Goal: Information Seeking & Learning: Check status

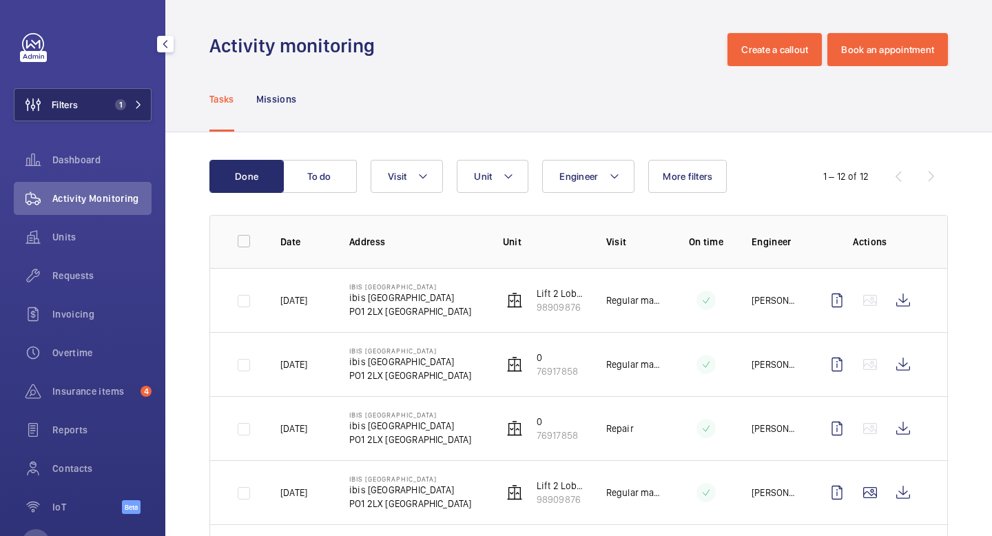
scroll to position [289, 0]
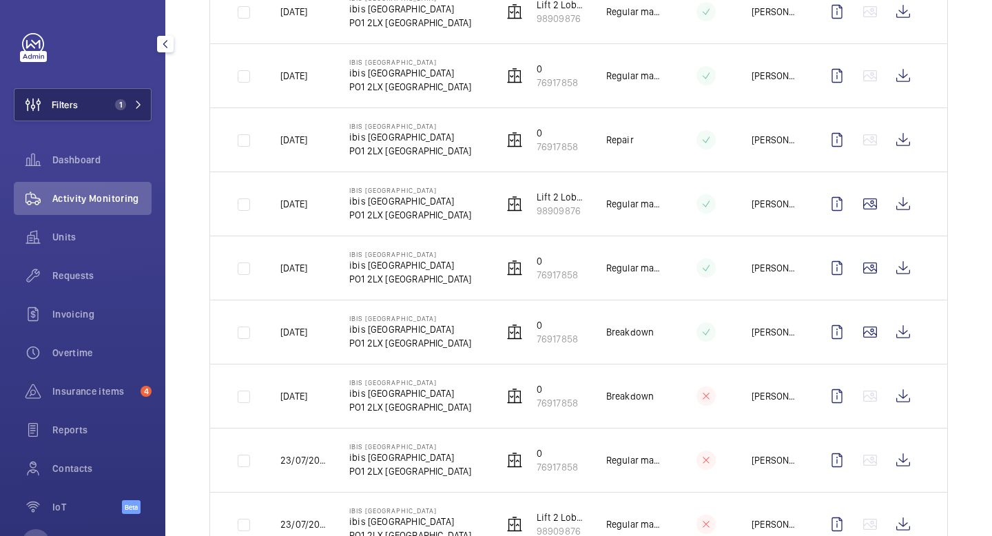
click at [134, 94] on button "Filters 1" at bounding box center [83, 104] width 138 height 33
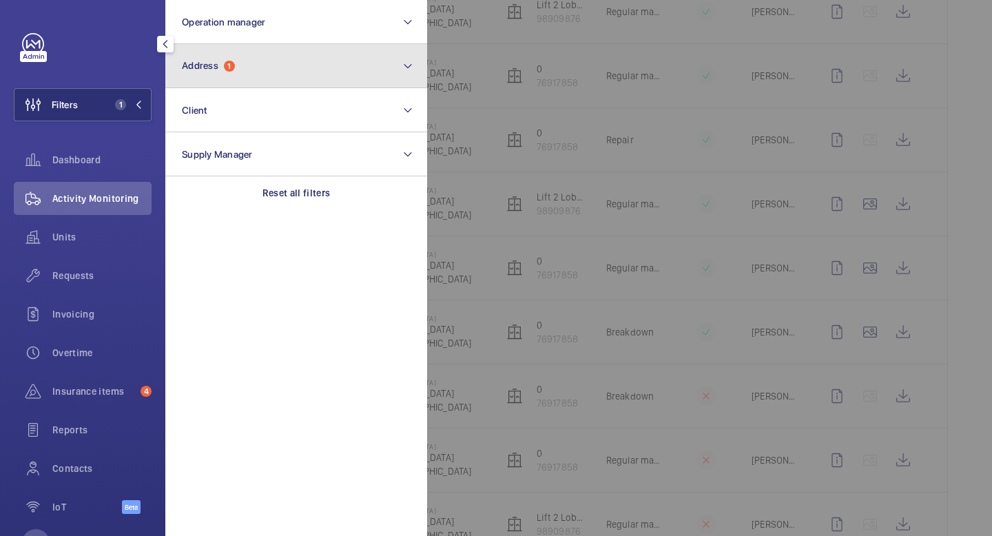
click at [209, 68] on span "Address" at bounding box center [200, 65] width 37 height 11
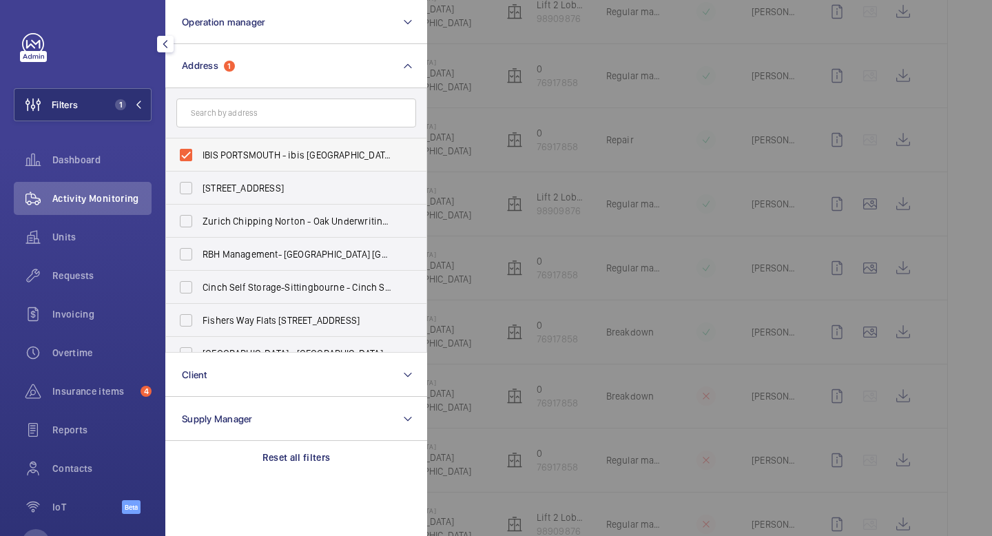
click at [238, 156] on span "IBIS PORTSMOUTH - ibis Portsmouth Centre, PORTSMOUTH PO1 2LX" at bounding box center [298, 155] width 190 height 14
click at [200, 156] on input "IBIS PORTSMOUTH - ibis Portsmouth Centre, PORTSMOUTH PO1 2LX" at bounding box center [186, 155] width 28 height 28
checkbox input "false"
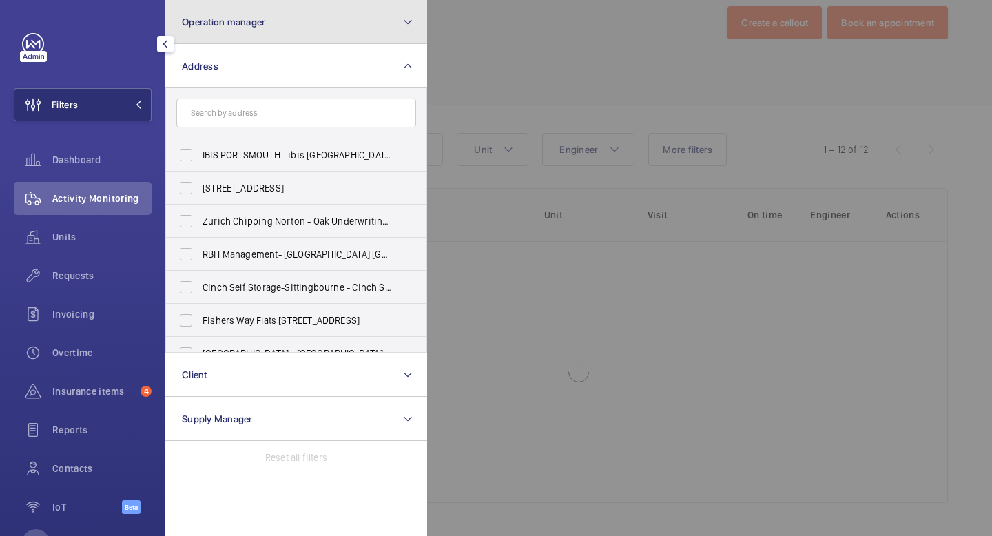
click at [267, 26] on button "Operation manager" at bounding box center [296, 22] width 262 height 44
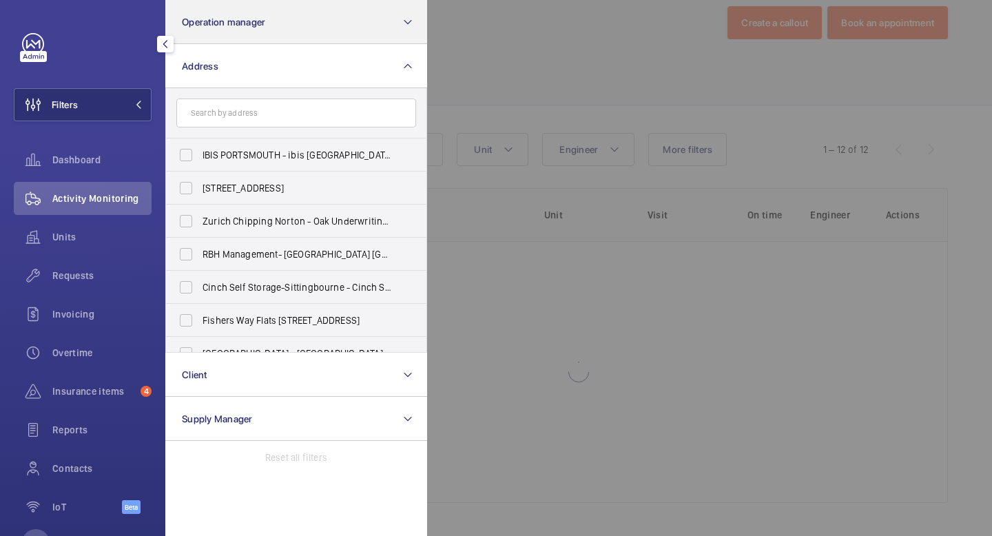
scroll to position [289, 0]
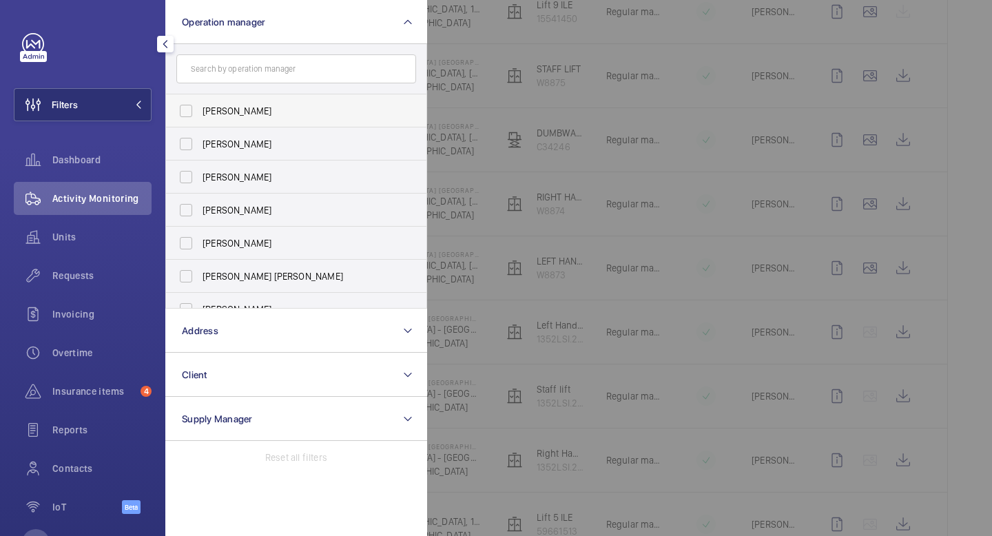
click at [230, 110] on span "[PERSON_NAME]" at bounding box center [298, 111] width 190 height 14
click at [200, 110] on input "[PERSON_NAME]" at bounding box center [186, 111] width 28 height 28
checkbox input "true"
click at [137, 107] on mat-icon at bounding box center [138, 105] width 8 height 8
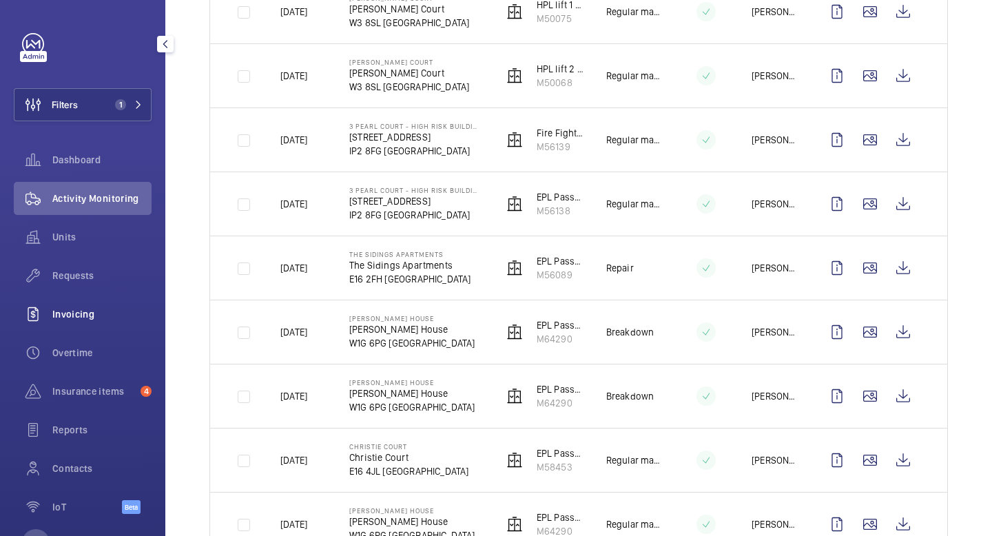
scroll to position [54, 0]
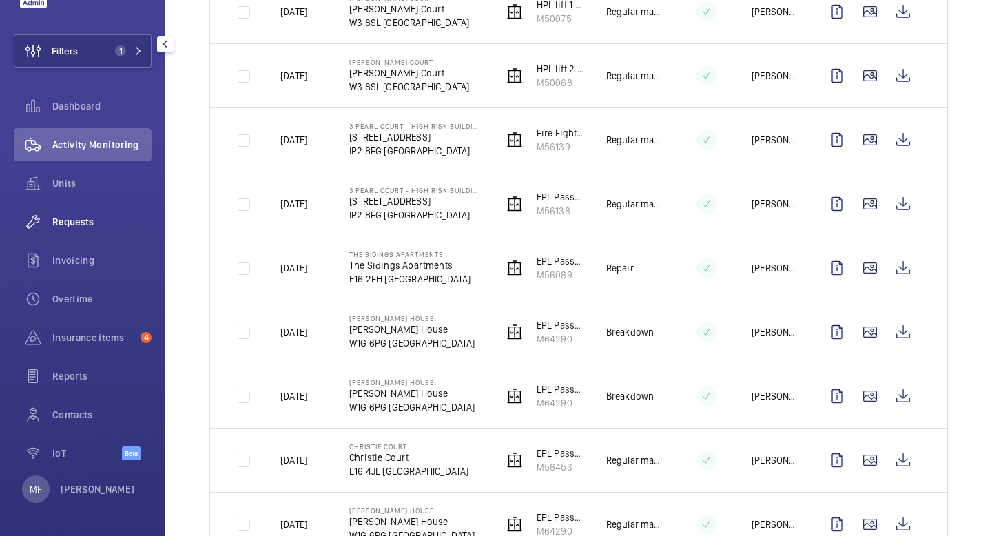
click at [65, 226] on span "Requests" at bounding box center [101, 222] width 99 height 14
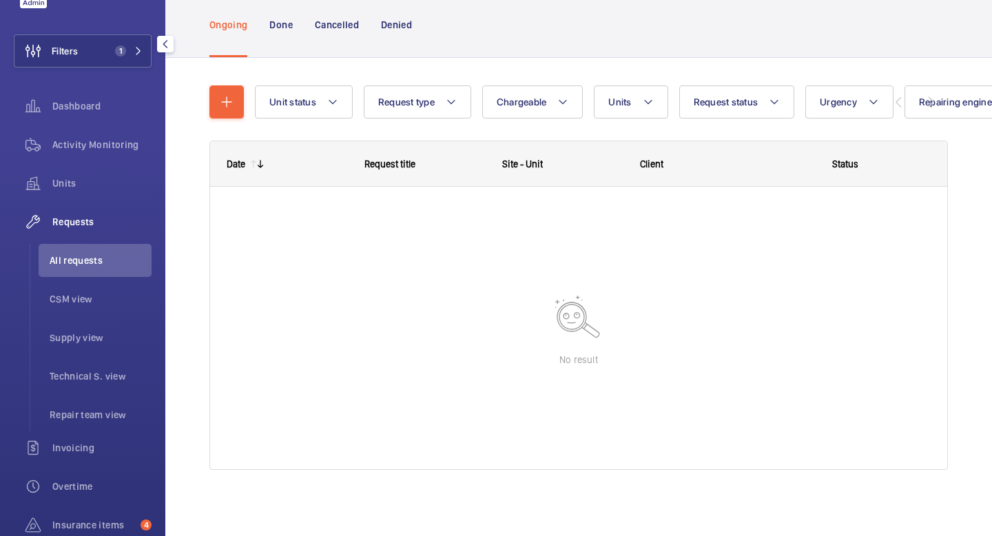
scroll to position [85, 0]
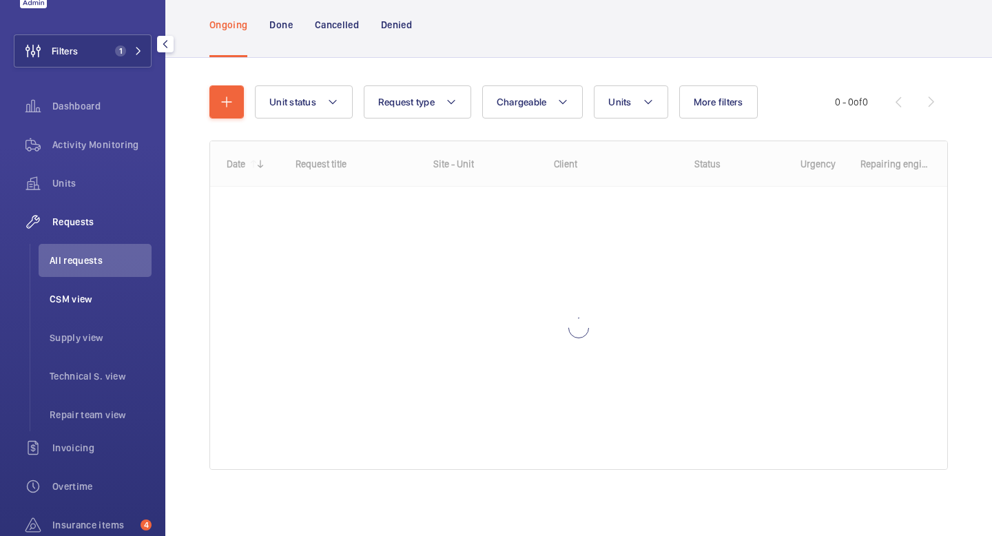
click at [70, 296] on span "CSM view" at bounding box center [101, 299] width 102 height 14
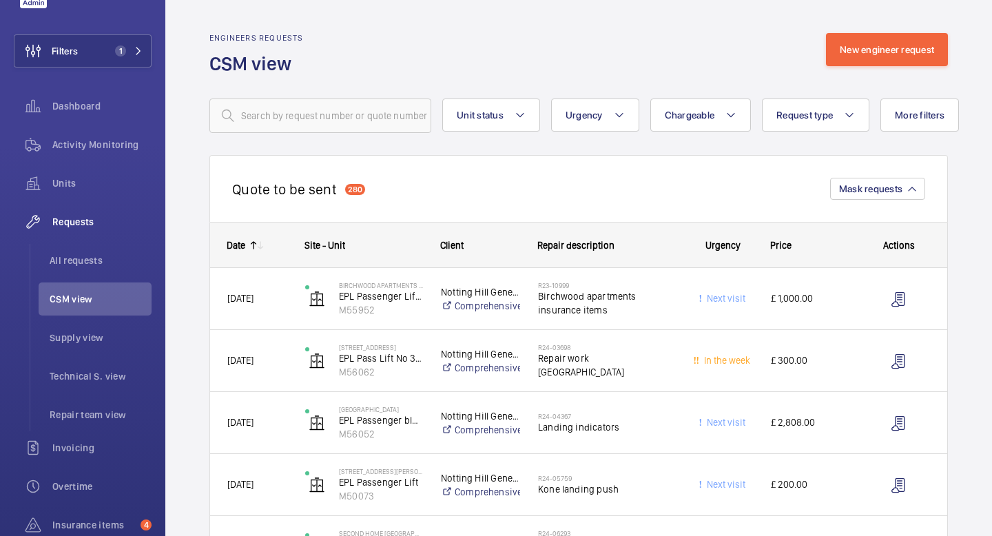
click at [256, 244] on mat-icon at bounding box center [260, 245] width 11 height 11
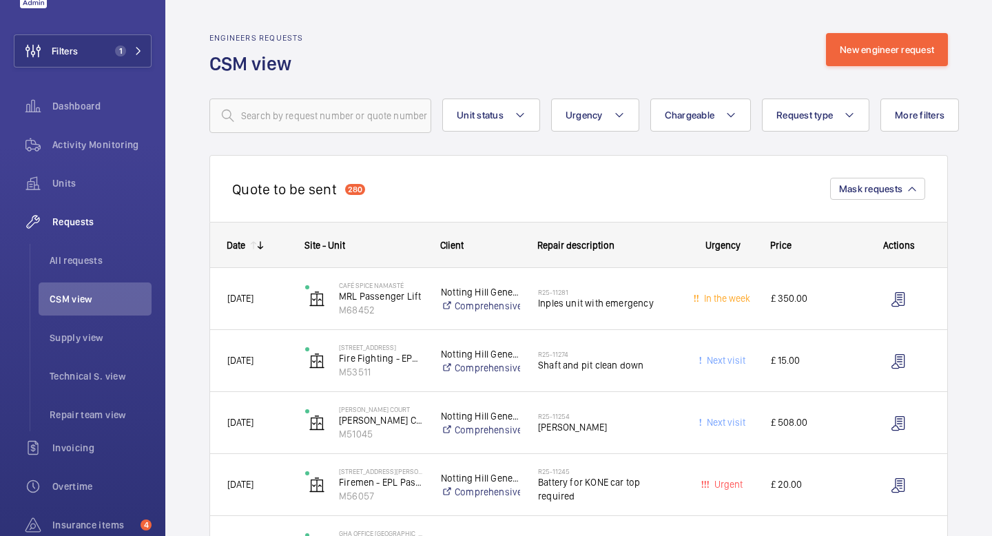
click at [263, 247] on mat-icon at bounding box center [260, 245] width 11 height 11
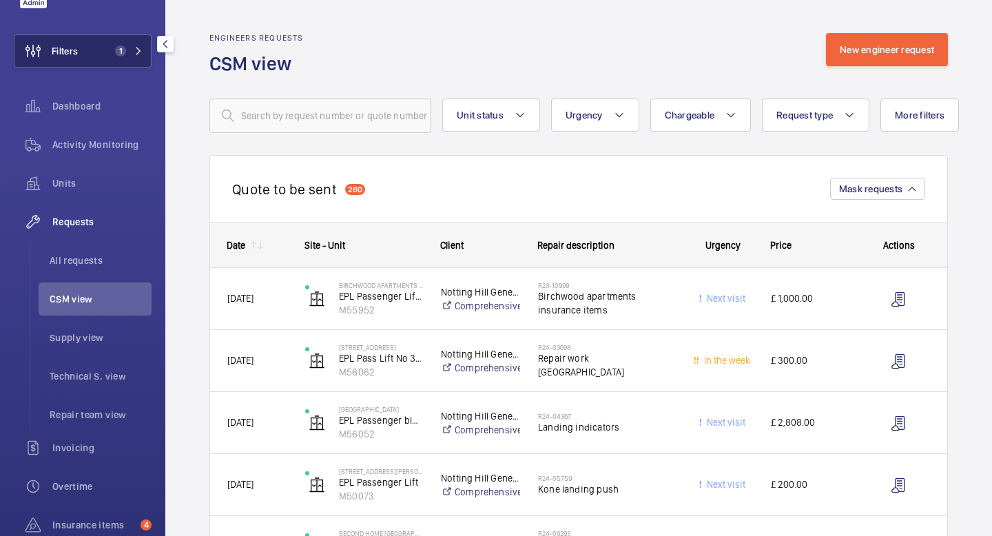
click at [145, 53] on button "Filters 1" at bounding box center [83, 50] width 138 height 33
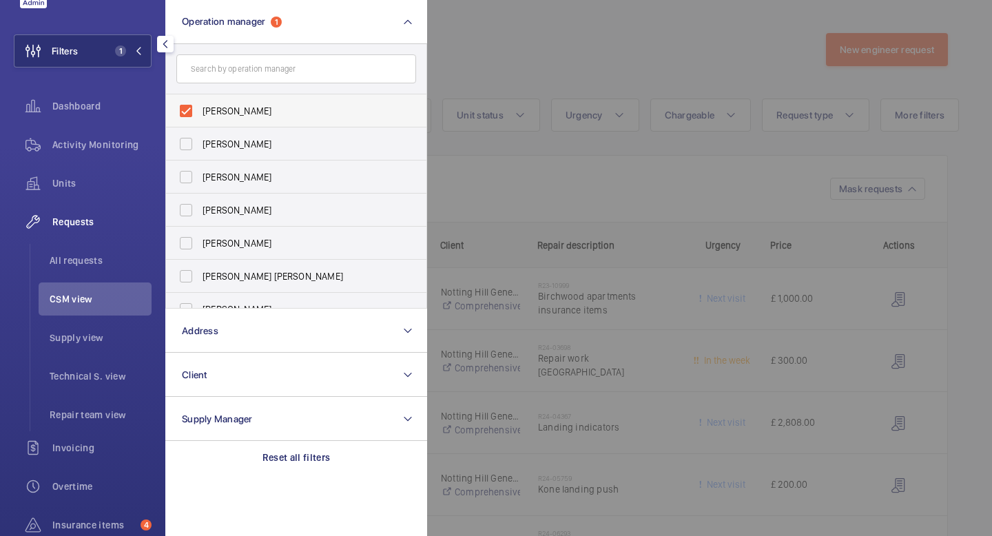
click at [183, 117] on label "[PERSON_NAME]" at bounding box center [286, 110] width 240 height 33
click at [183, 117] on input "[PERSON_NAME]" at bounding box center [186, 111] width 28 height 28
checkbox input "false"
click at [195, 149] on label "[PERSON_NAME]" at bounding box center [286, 143] width 240 height 33
click at [195, 149] on input "[PERSON_NAME]" at bounding box center [186, 144] width 28 height 28
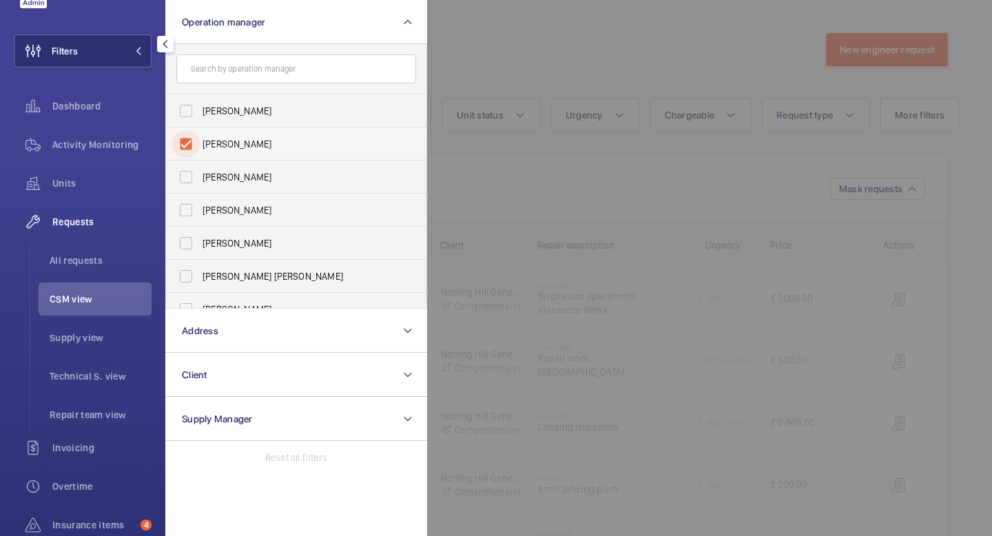
checkbox input "true"
click at [143, 52] on button "Filters 1" at bounding box center [83, 50] width 138 height 33
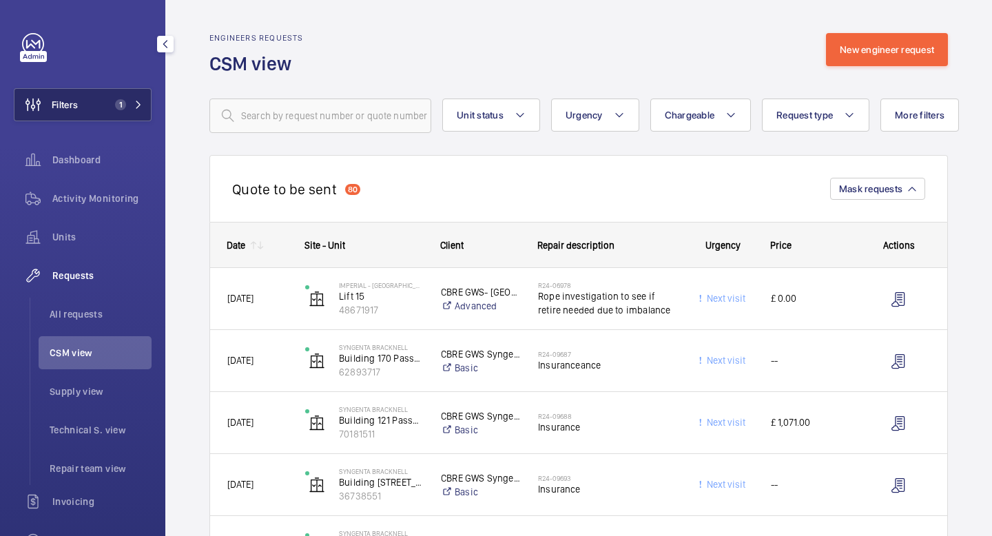
click at [143, 104] on button "Filters 1" at bounding box center [83, 104] width 138 height 33
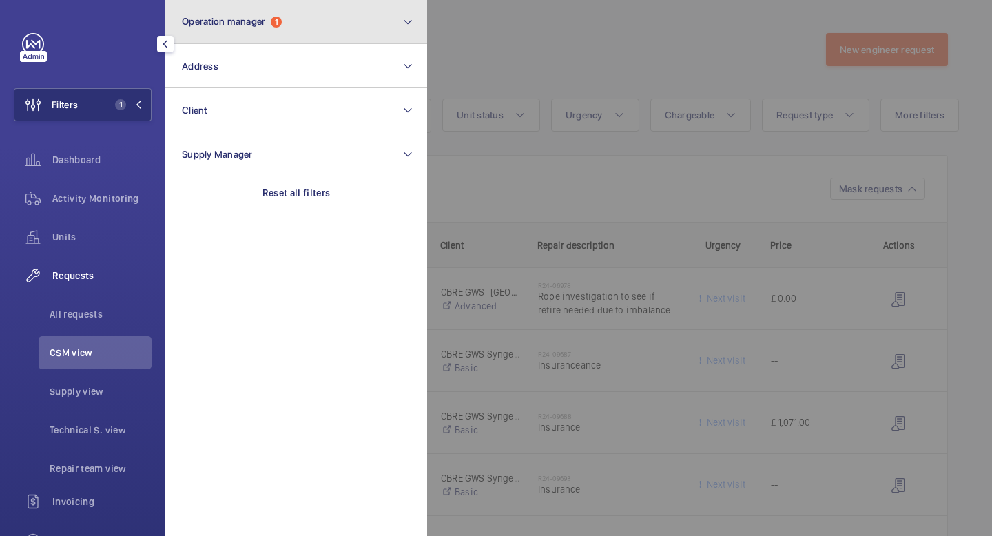
click at [323, 19] on button "Operation manager 1" at bounding box center [296, 22] width 262 height 44
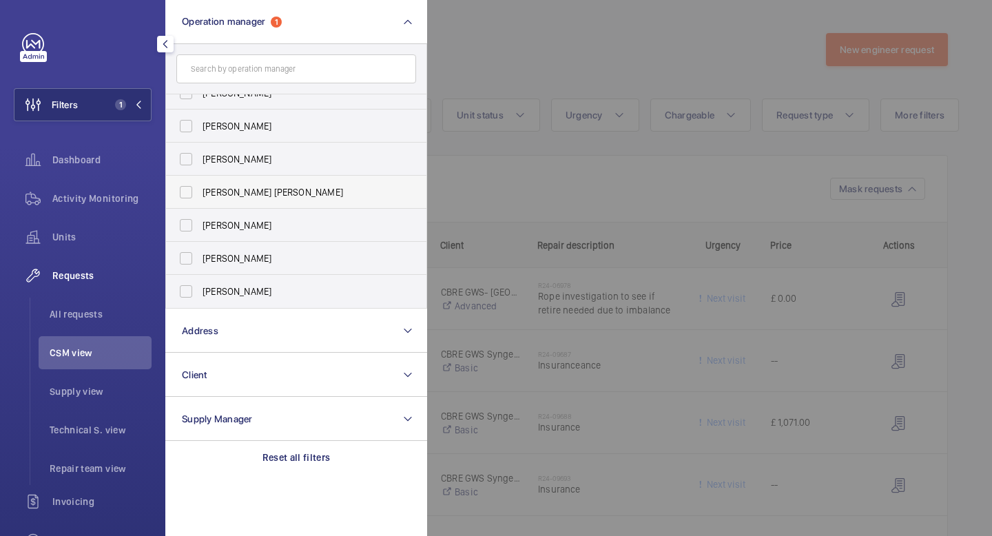
scroll to position [83, 0]
click at [240, 260] on span "[PERSON_NAME]" at bounding box center [298, 259] width 190 height 14
click at [200, 260] on input "[PERSON_NAME]" at bounding box center [186, 259] width 28 height 28
checkbox input "true"
click at [138, 103] on mat-icon at bounding box center [138, 105] width 8 height 8
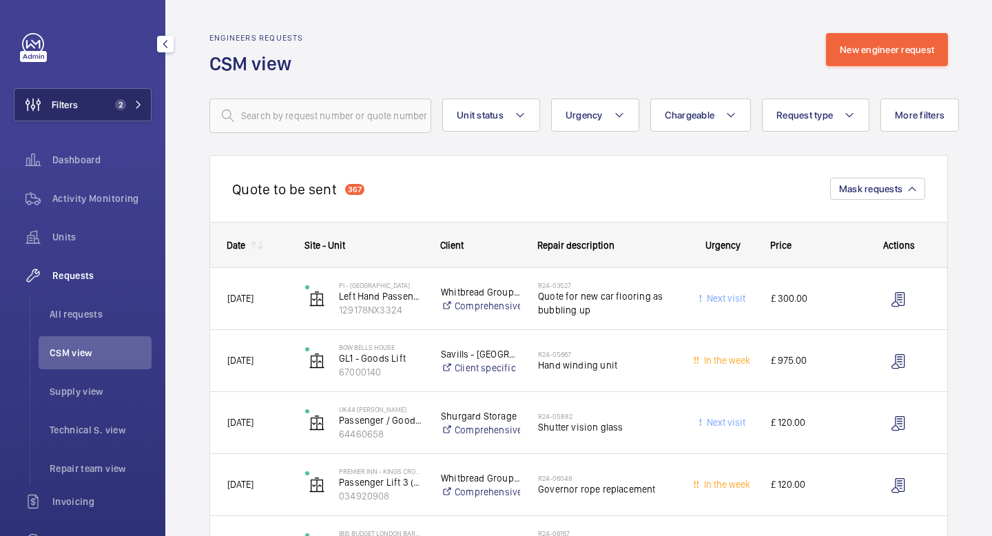
click at [139, 108] on mat-icon at bounding box center [138, 105] width 8 height 8
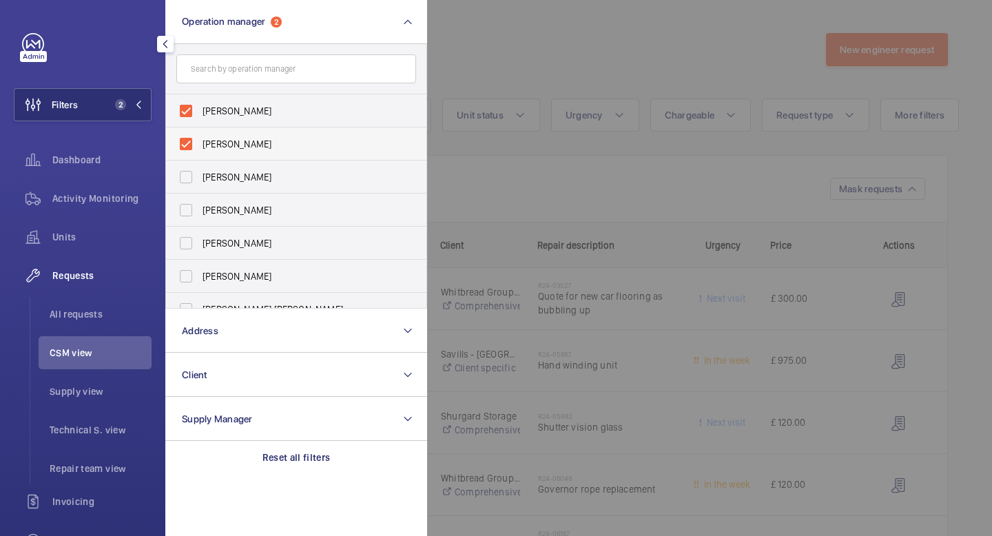
click at [185, 141] on label "[PERSON_NAME]" at bounding box center [286, 143] width 240 height 33
click at [185, 141] on input "[PERSON_NAME]" at bounding box center [186, 144] width 28 height 28
checkbox input "false"
click at [143, 102] on button "Filters 1" at bounding box center [83, 104] width 138 height 33
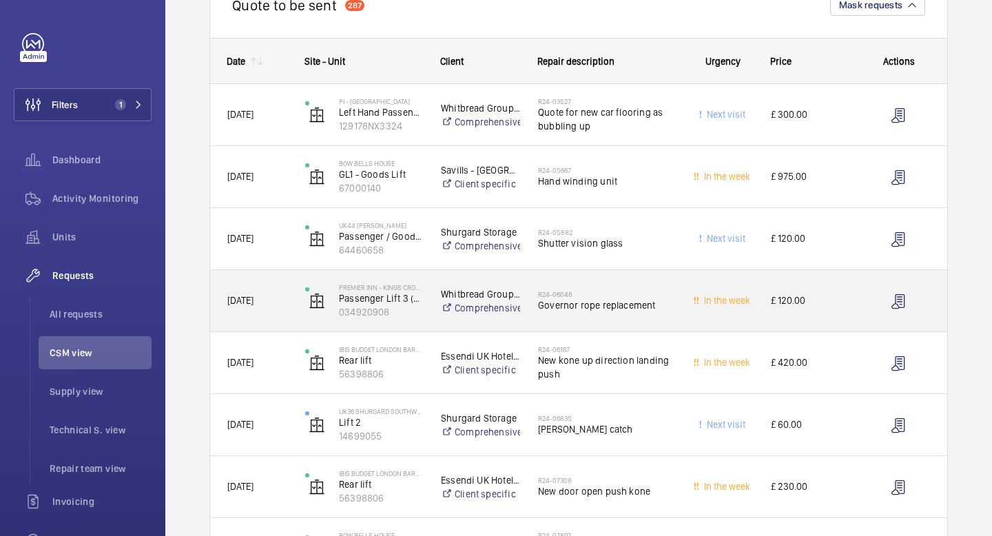
scroll to position [150, 0]
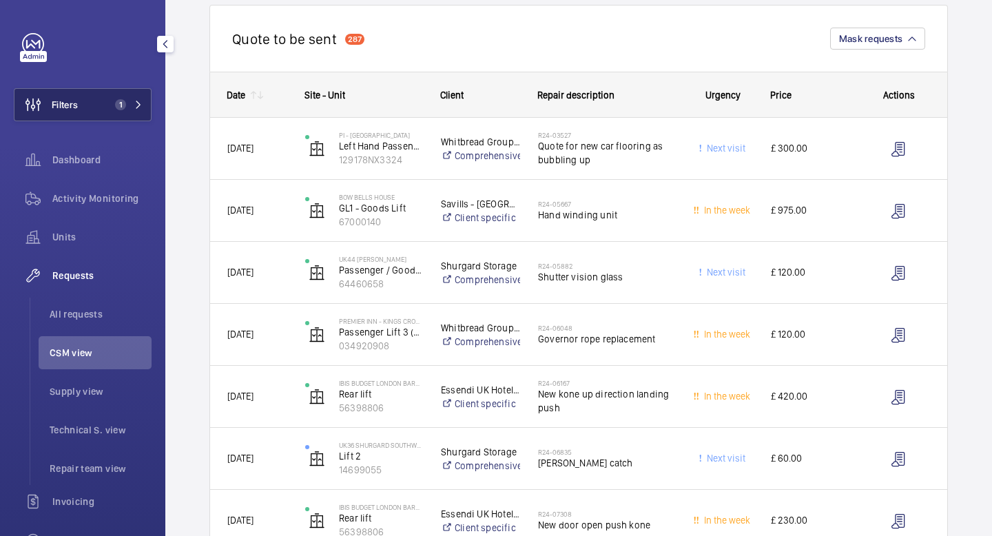
click at [141, 105] on mat-icon at bounding box center [138, 105] width 8 height 8
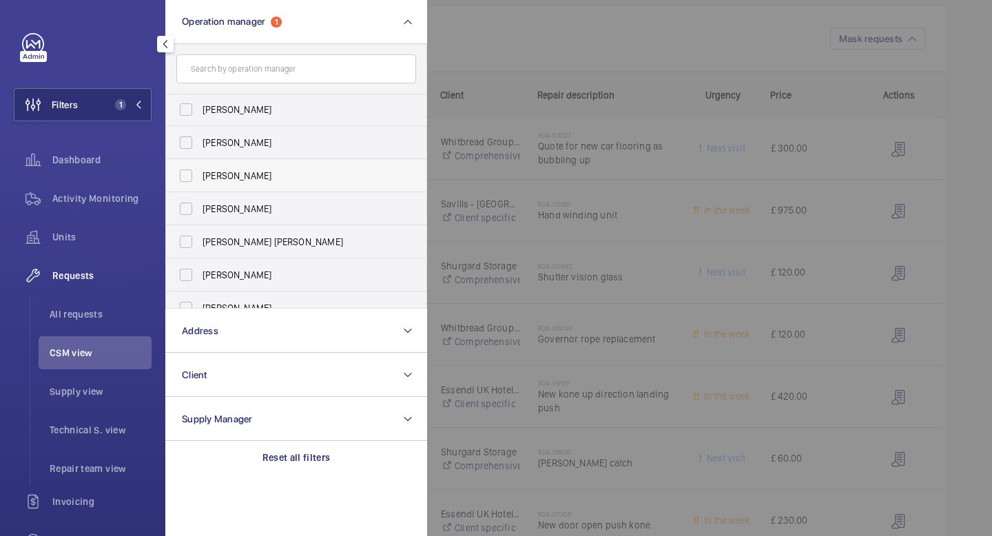
scroll to position [84, 0]
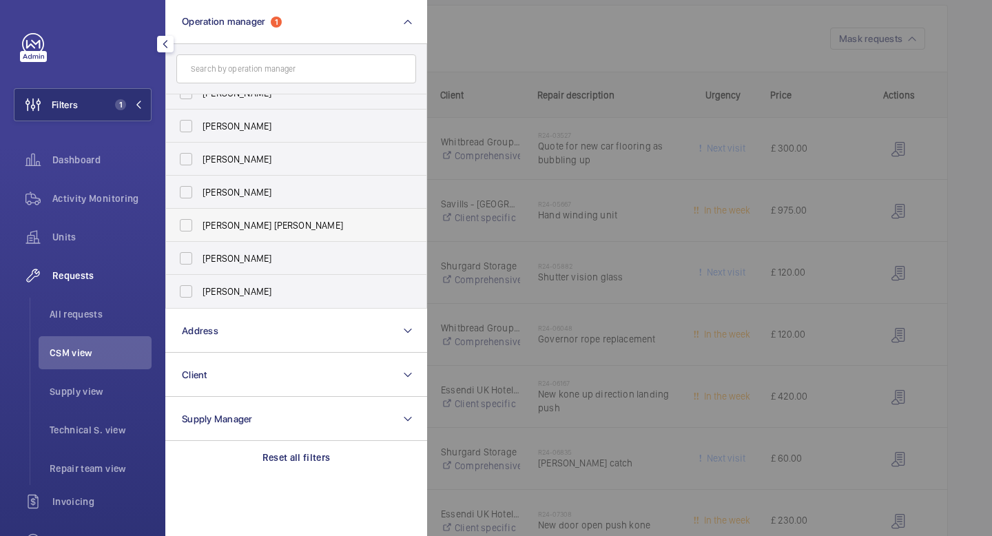
click at [188, 224] on label "[PERSON_NAME] [PERSON_NAME]" at bounding box center [286, 225] width 240 height 33
click at [188, 224] on input "[PERSON_NAME] [PERSON_NAME]" at bounding box center [186, 226] width 28 height 28
checkbox input "true"
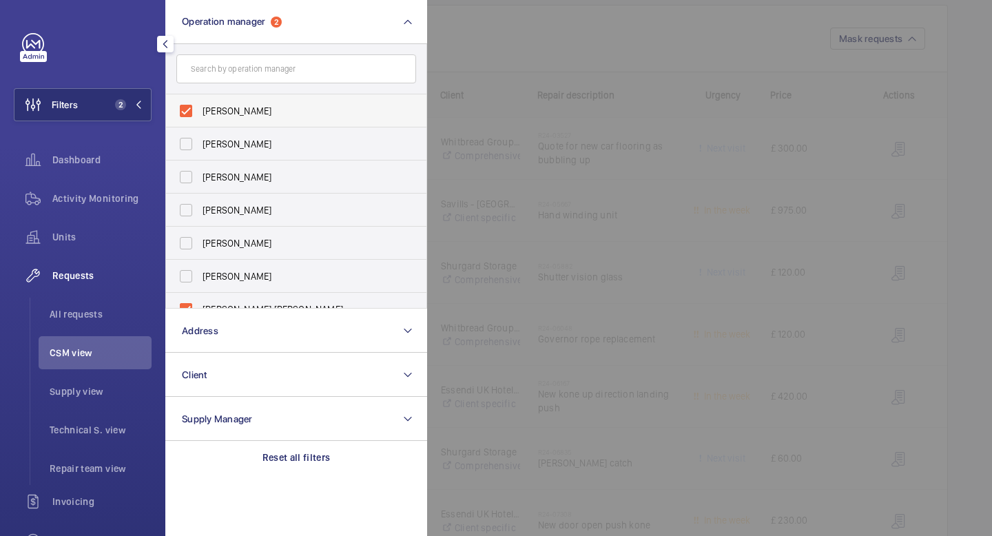
click at [192, 113] on label "[PERSON_NAME]" at bounding box center [286, 110] width 240 height 33
click at [192, 113] on input "[PERSON_NAME]" at bounding box center [186, 111] width 28 height 28
checkbox input "false"
click at [141, 101] on mat-icon at bounding box center [138, 105] width 8 height 8
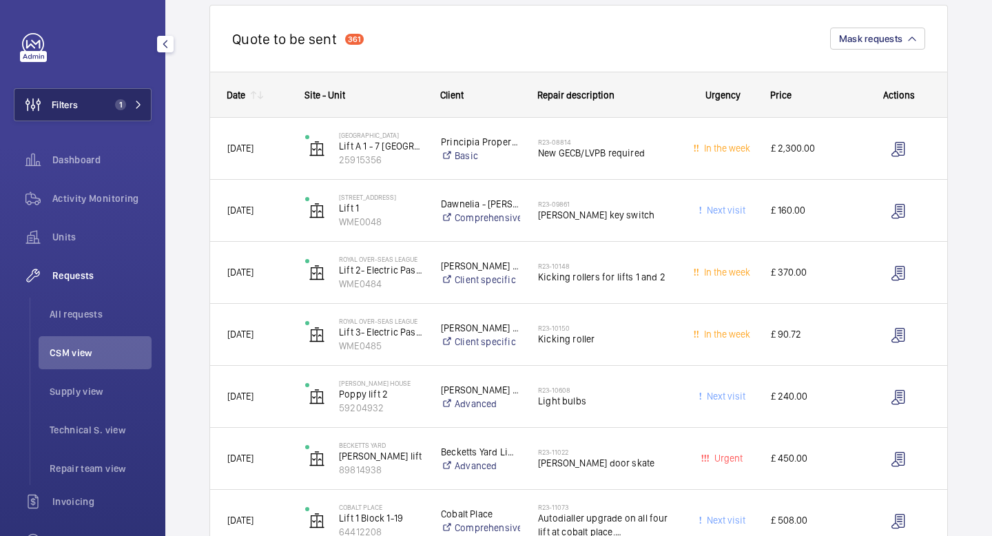
click at [137, 107] on mat-icon at bounding box center [138, 105] width 8 height 8
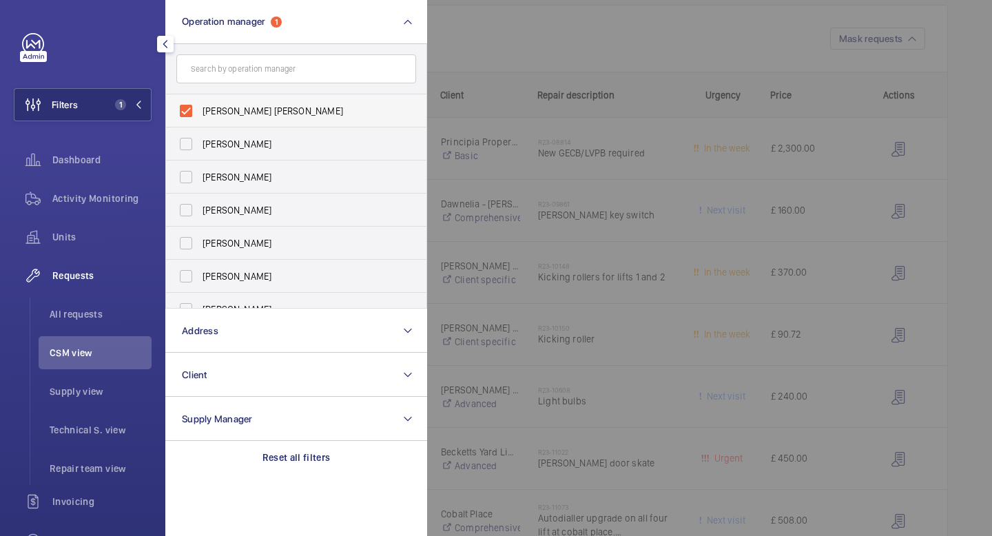
click at [188, 110] on label "[PERSON_NAME] [PERSON_NAME]" at bounding box center [286, 110] width 240 height 33
click at [188, 110] on input "[PERSON_NAME] [PERSON_NAME]" at bounding box center [186, 111] width 28 height 28
checkbox input "false"
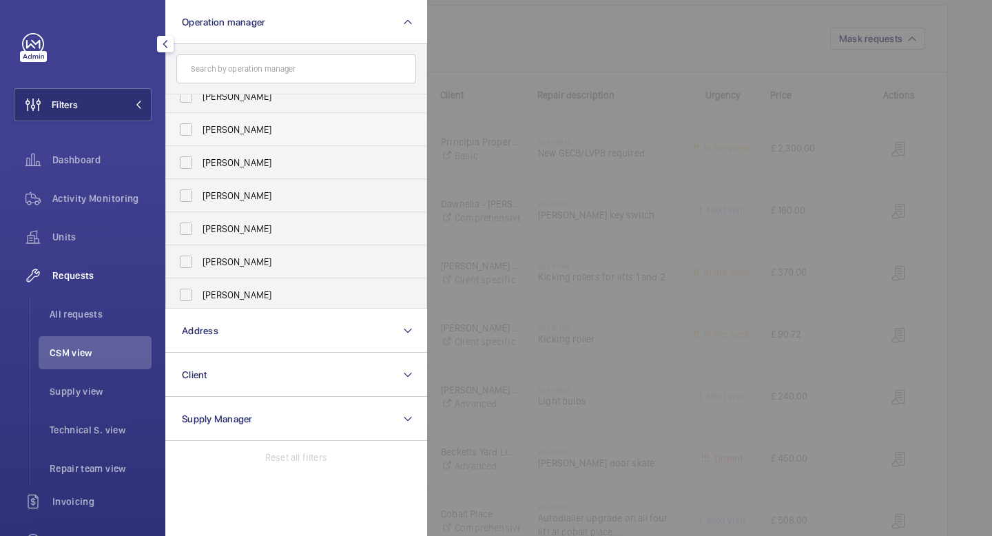
scroll to position [84, 0]
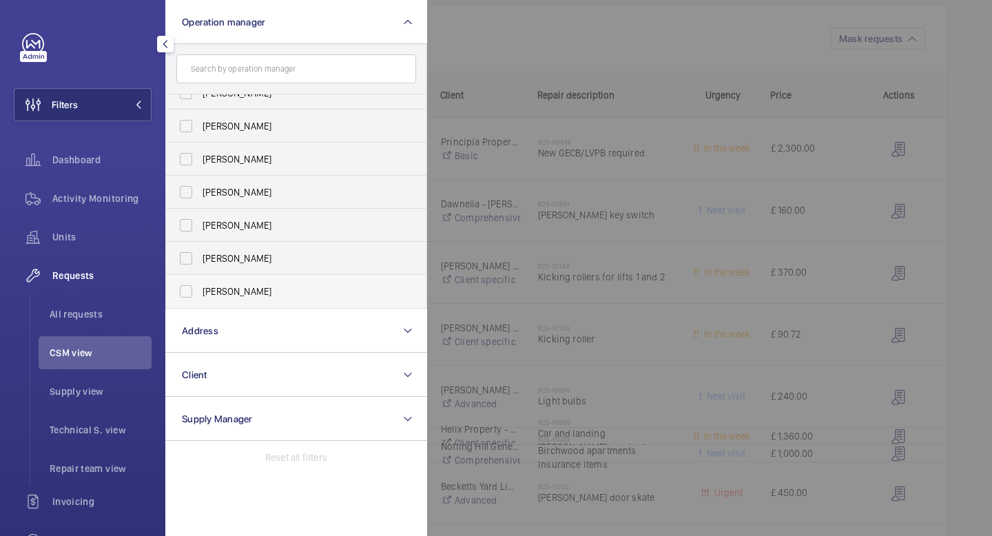
click at [184, 291] on label "[PERSON_NAME]" at bounding box center [286, 291] width 240 height 33
click at [184, 291] on input "[PERSON_NAME]" at bounding box center [186, 292] width 28 height 28
checkbox input "true"
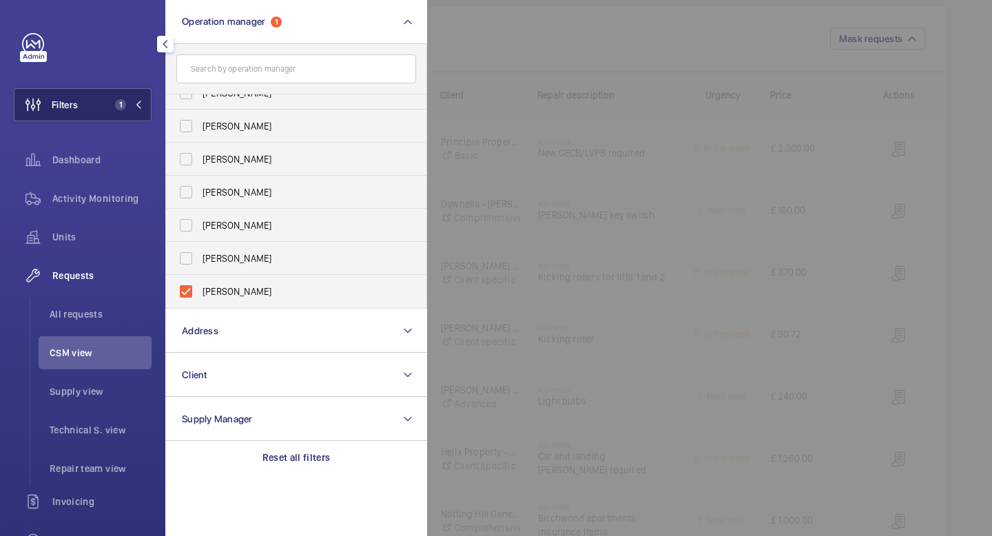
click at [141, 105] on mat-icon at bounding box center [138, 105] width 8 height 8
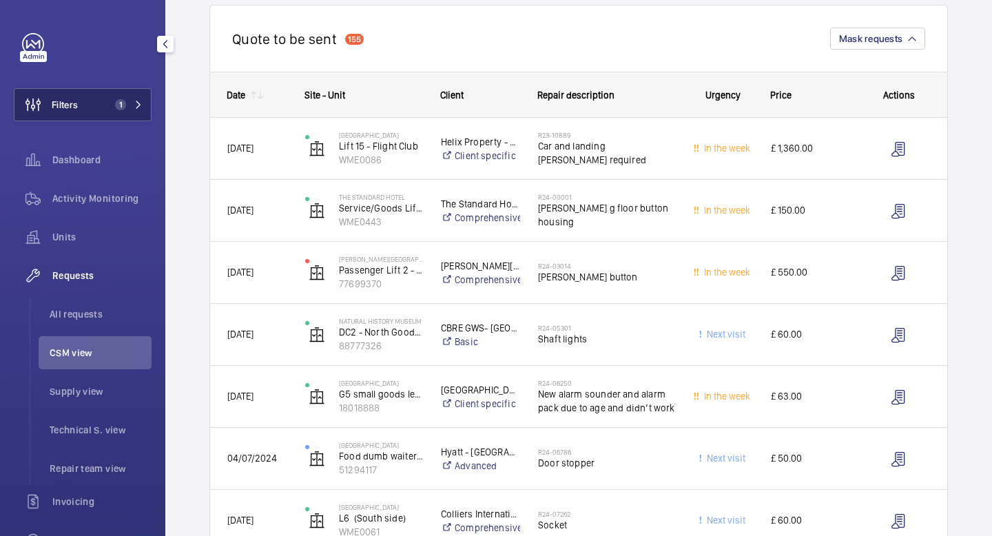
click at [141, 104] on mat-icon at bounding box center [138, 105] width 8 height 8
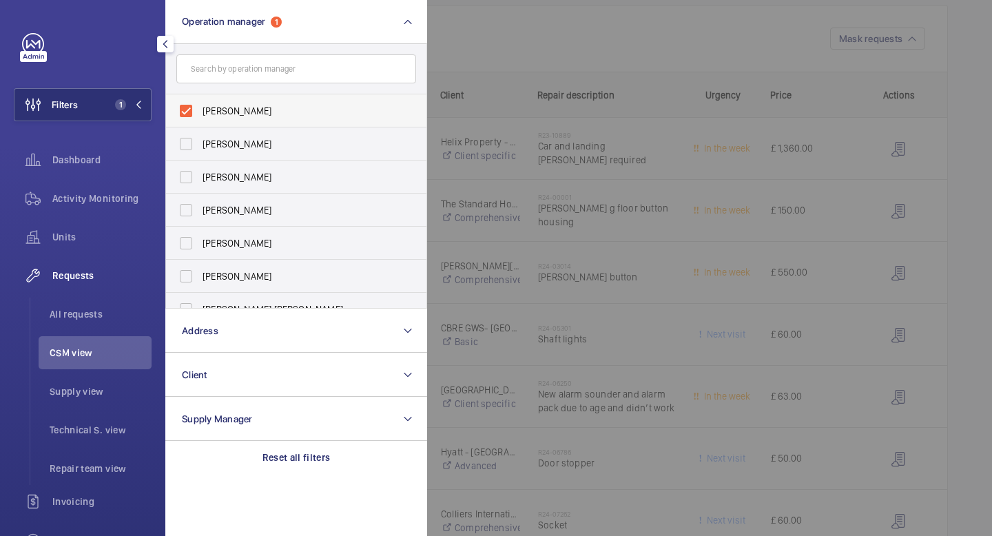
click at [185, 107] on label "[PERSON_NAME]" at bounding box center [286, 110] width 240 height 33
click at [185, 107] on input "[PERSON_NAME]" at bounding box center [186, 111] width 28 height 28
checkbox input "false"
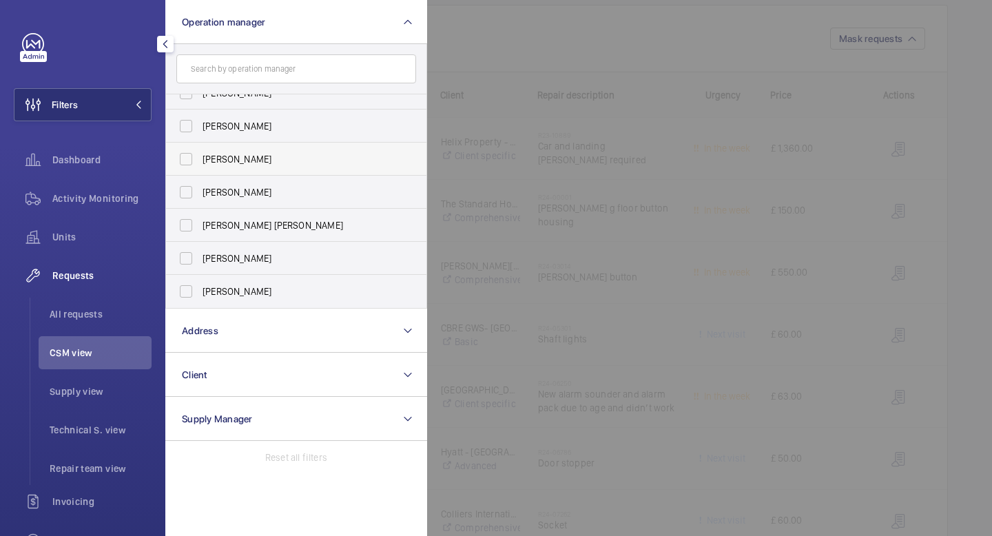
scroll to position [83, 0]
click at [189, 287] on label "[PERSON_NAME]" at bounding box center [286, 292] width 240 height 33
click at [189, 287] on input "[PERSON_NAME]" at bounding box center [186, 292] width 28 height 28
checkbox input "true"
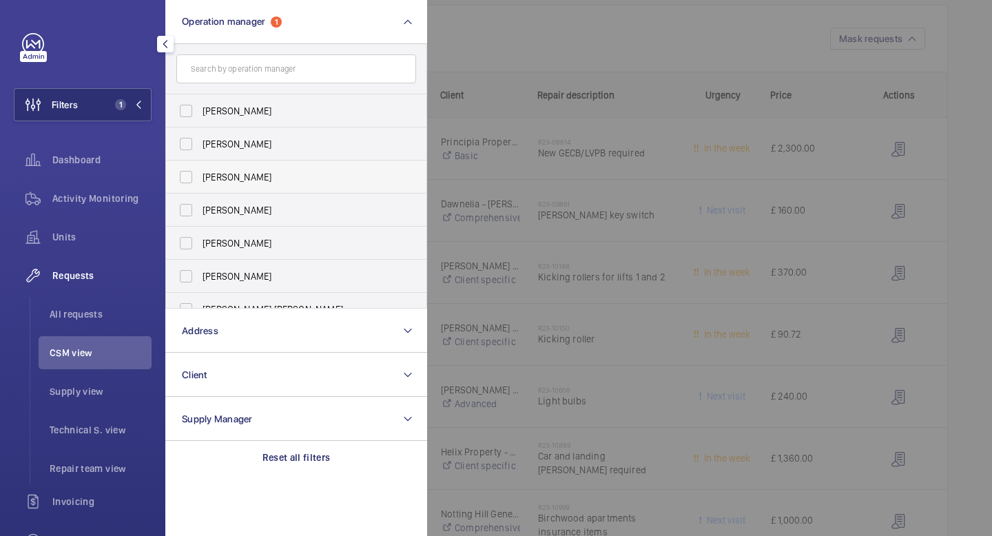
click at [184, 178] on label "[PERSON_NAME]" at bounding box center [286, 177] width 240 height 33
click at [184, 178] on input "[PERSON_NAME]" at bounding box center [186, 177] width 28 height 28
checkbox input "true"
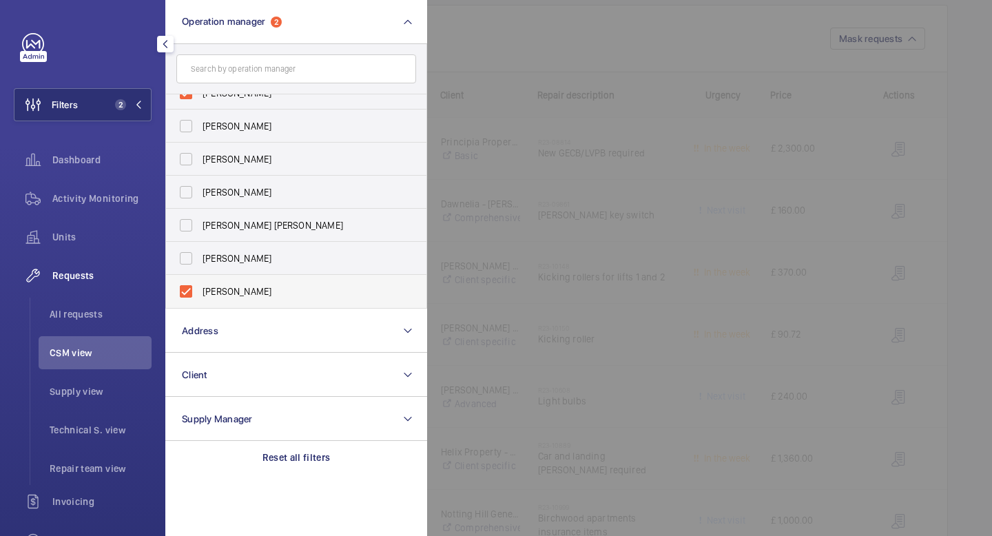
click at [183, 290] on label "[PERSON_NAME]" at bounding box center [286, 291] width 240 height 33
click at [183, 290] on input "[PERSON_NAME]" at bounding box center [186, 292] width 28 height 28
checkbox input "false"
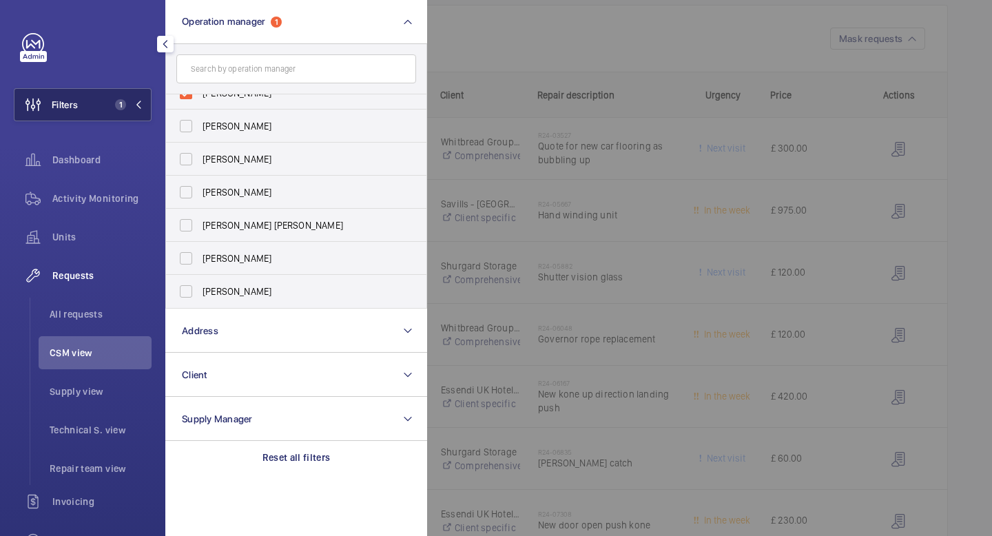
click at [141, 103] on mat-icon at bounding box center [138, 105] width 8 height 8
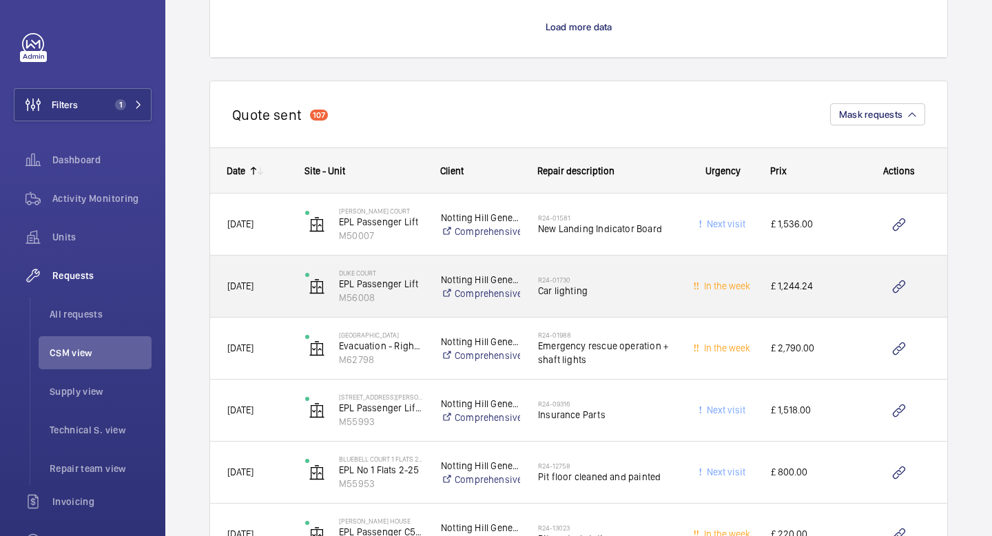
scroll to position [1513, 0]
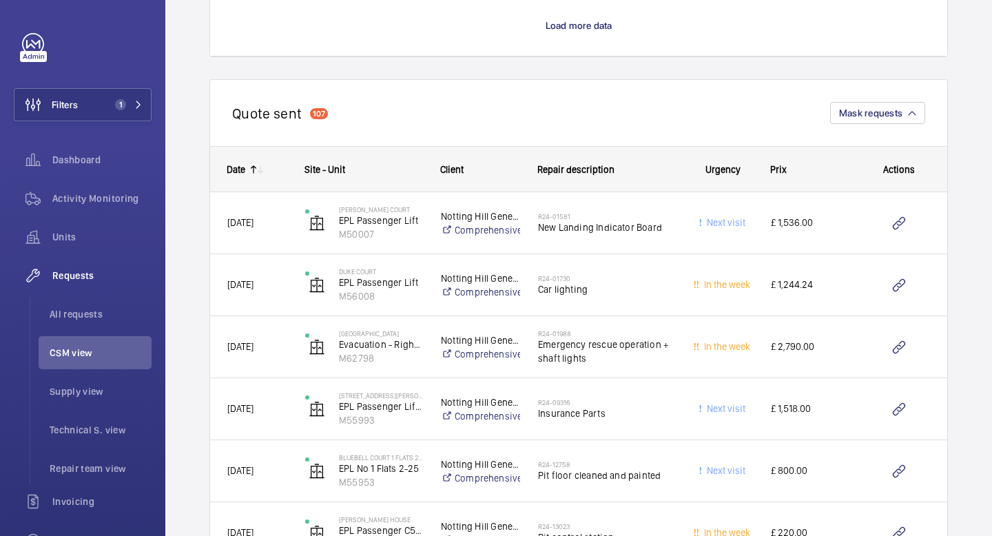
click at [252, 168] on mat-icon at bounding box center [253, 169] width 11 height 11
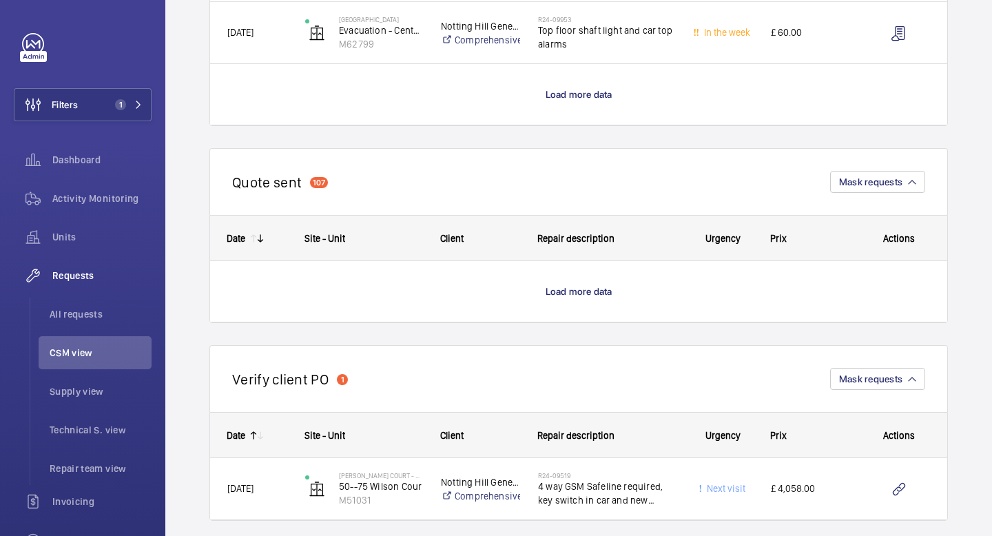
scroll to position [1445, 0]
click at [575, 291] on span "Load more data" at bounding box center [579, 290] width 67 height 11
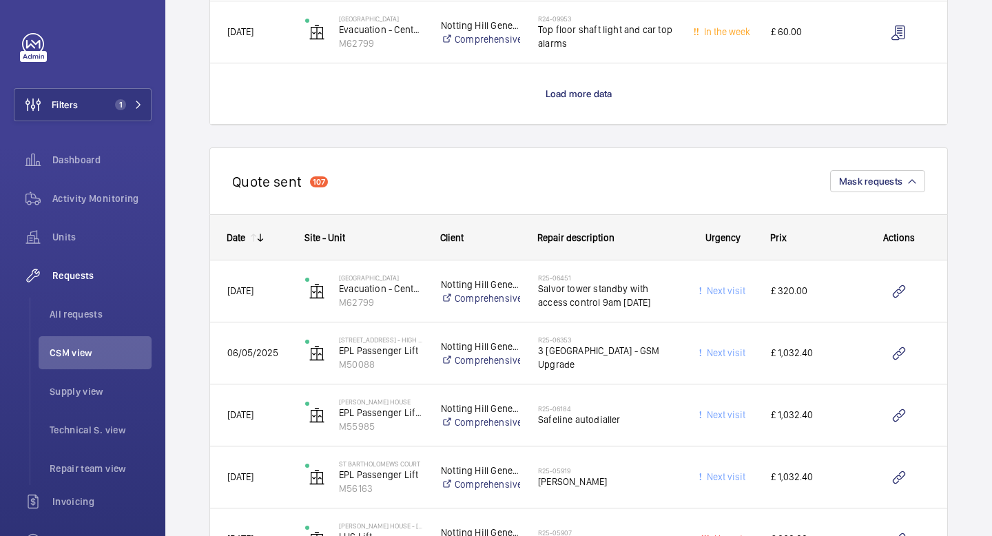
click at [258, 239] on mat-icon at bounding box center [260, 237] width 11 height 11
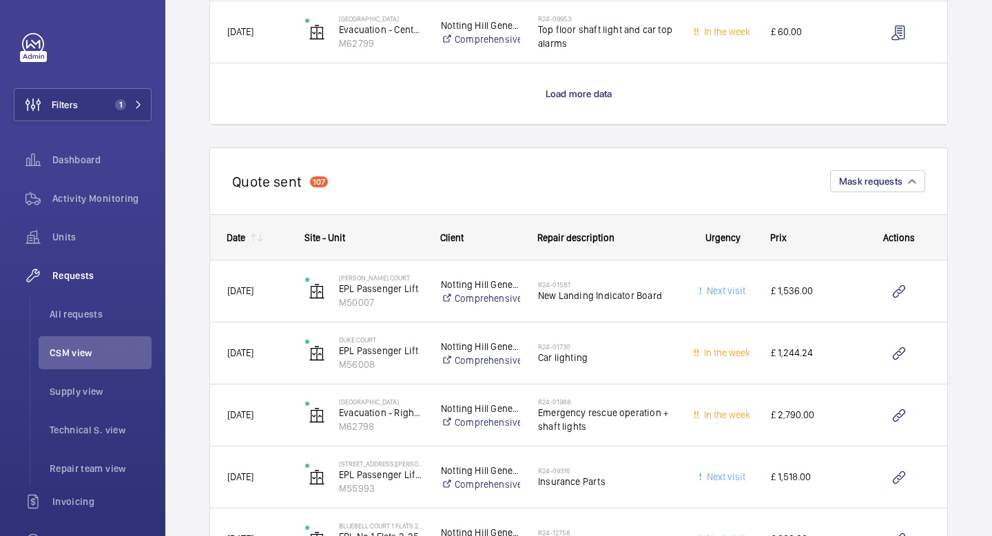
click at [258, 239] on mat-icon at bounding box center [260, 237] width 11 height 11
click at [260, 240] on mat-icon at bounding box center [260, 237] width 11 height 11
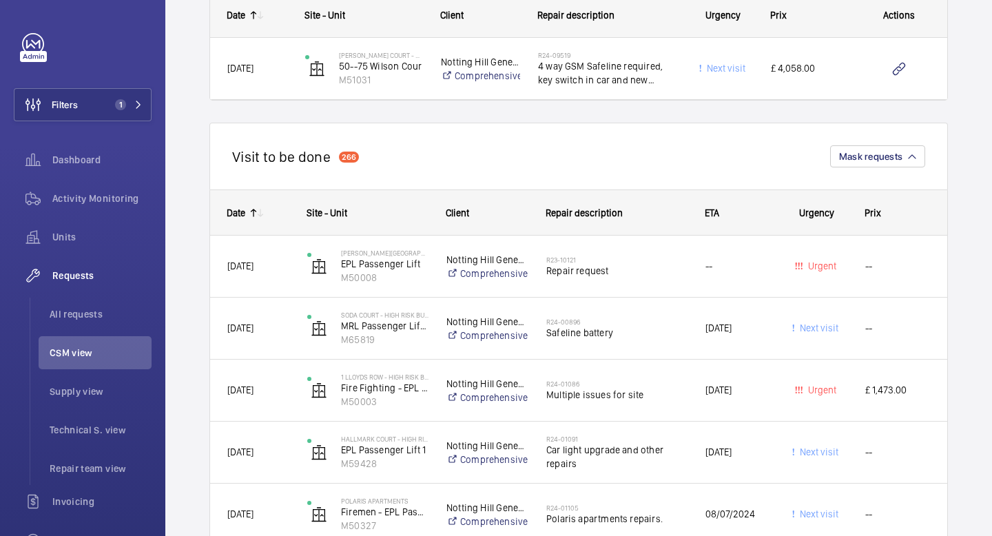
scroll to position [3128, 0]
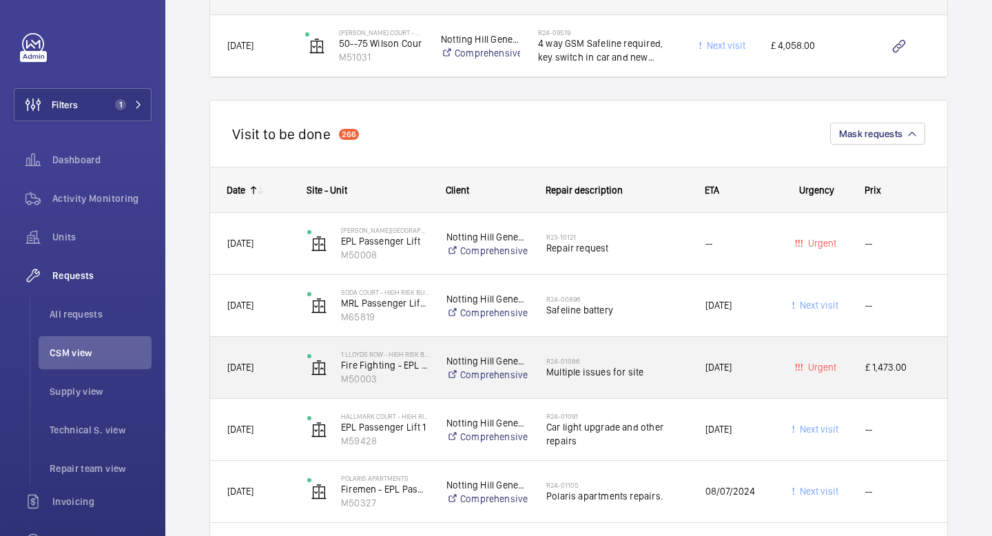
click at [617, 364] on h2 "R24-01086" at bounding box center [616, 361] width 141 height 8
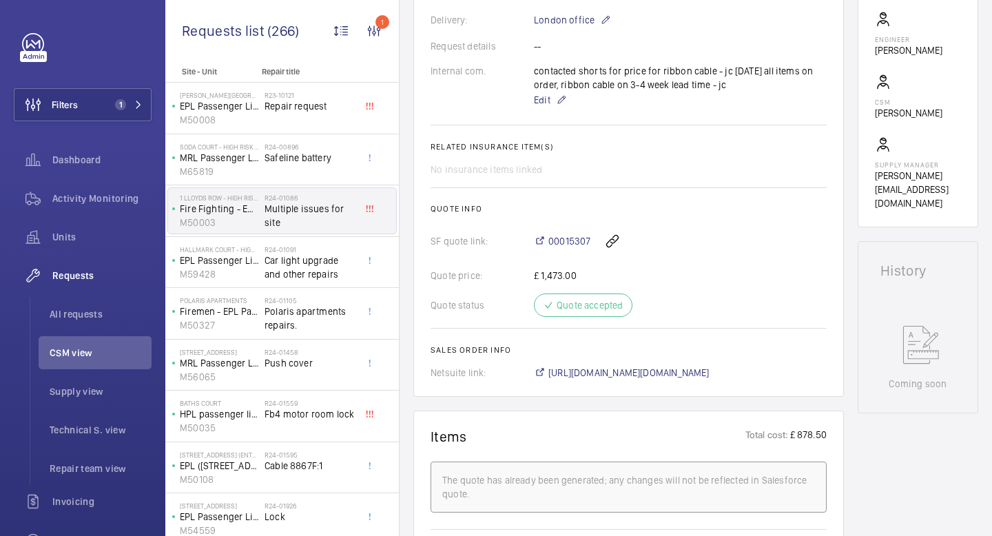
scroll to position [418, 0]
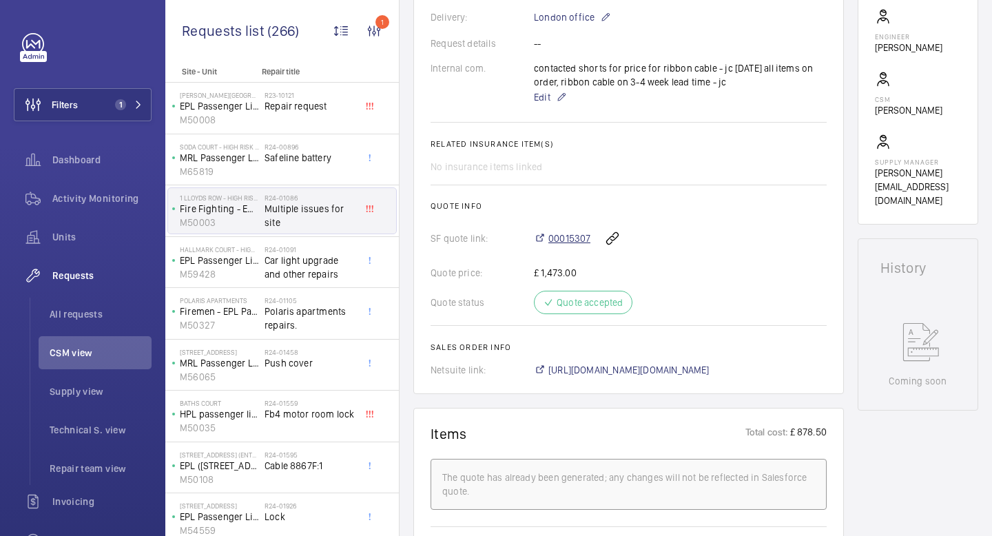
click at [571, 245] on span "00015307" at bounding box center [570, 239] width 42 height 14
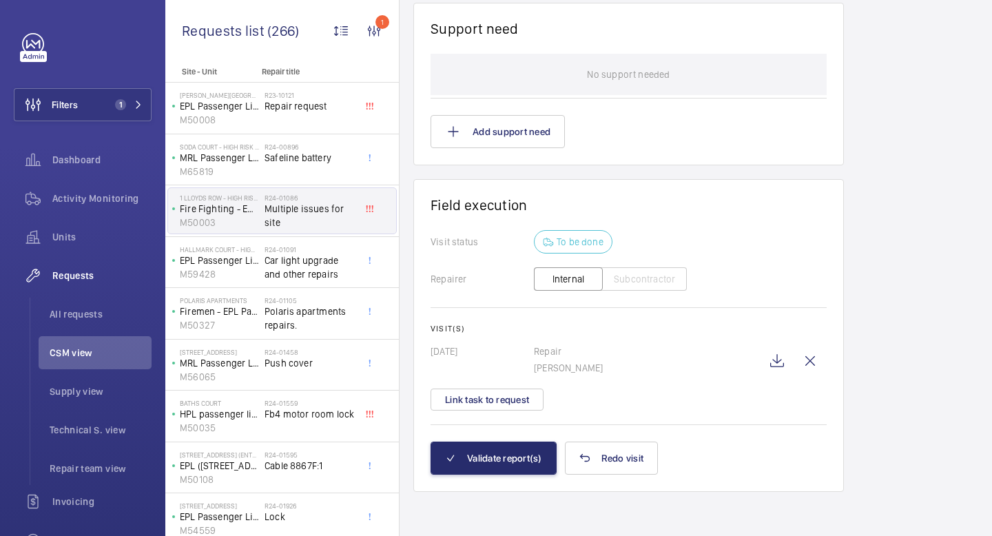
scroll to position [1719, 0]
click at [502, 402] on button "Link task to request" at bounding box center [487, 400] width 113 height 22
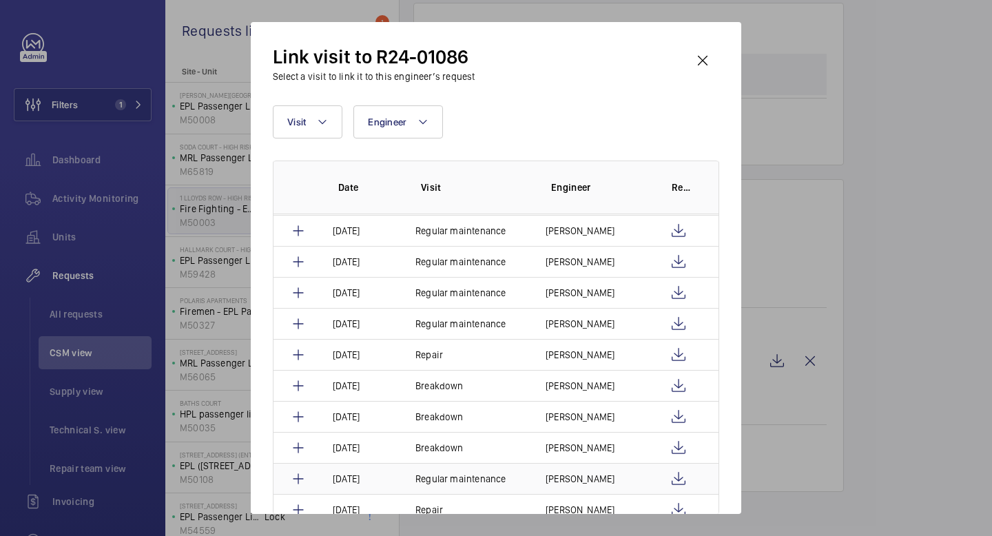
scroll to position [587, 0]
click at [705, 64] on wm-front-icon-button at bounding box center [702, 60] width 33 height 33
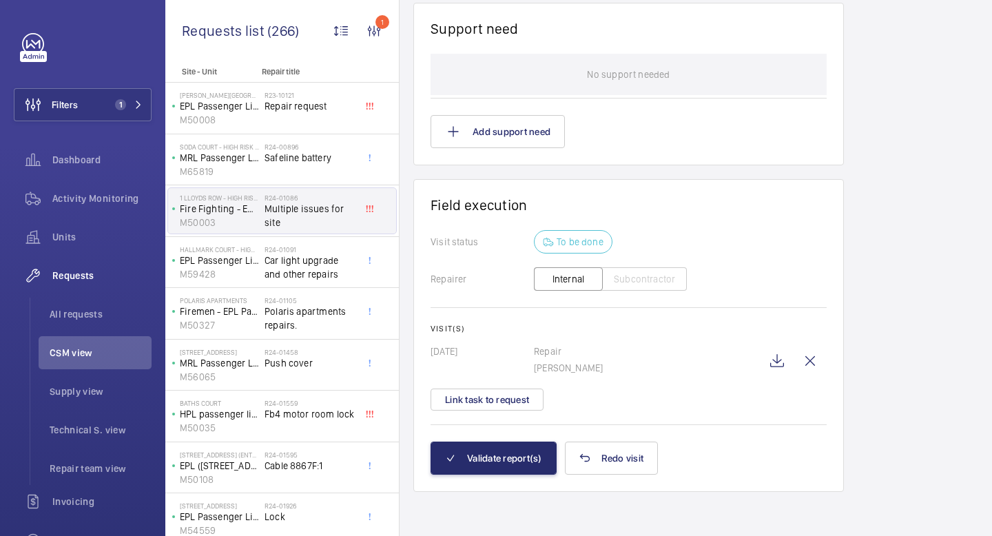
scroll to position [1719, 0]
click at [780, 363] on wm-front-icon-button at bounding box center [777, 361] width 33 height 33
click at [486, 407] on button "Link task to request" at bounding box center [487, 400] width 113 height 22
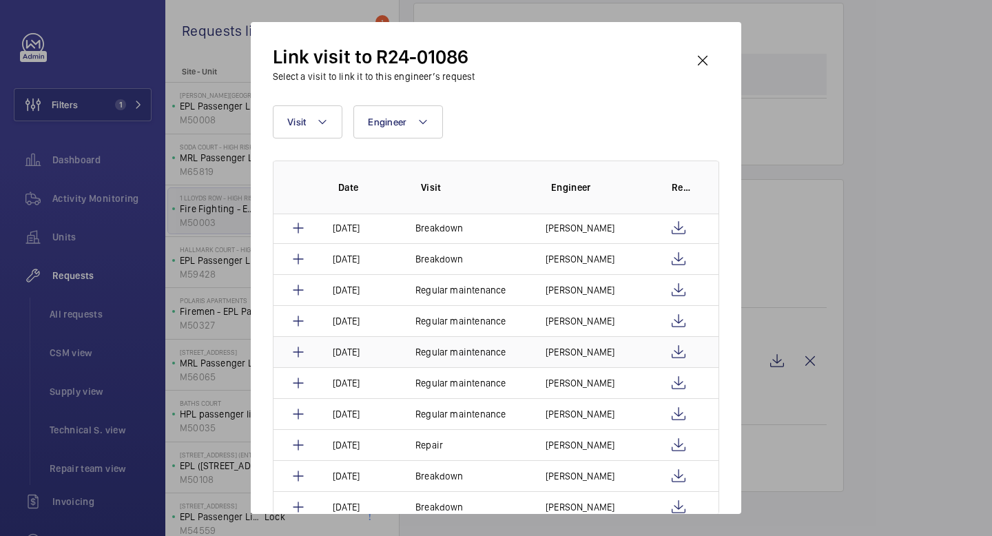
scroll to position [486, 0]
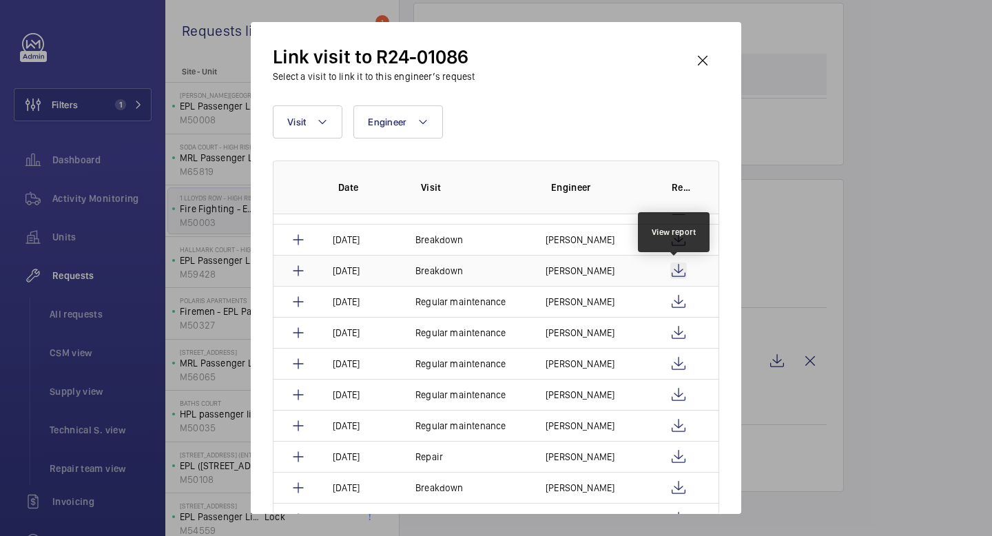
click at [672, 271] on wm-front-icon-button at bounding box center [678, 271] width 17 height 17
click at [706, 65] on wm-front-icon-button at bounding box center [702, 60] width 33 height 33
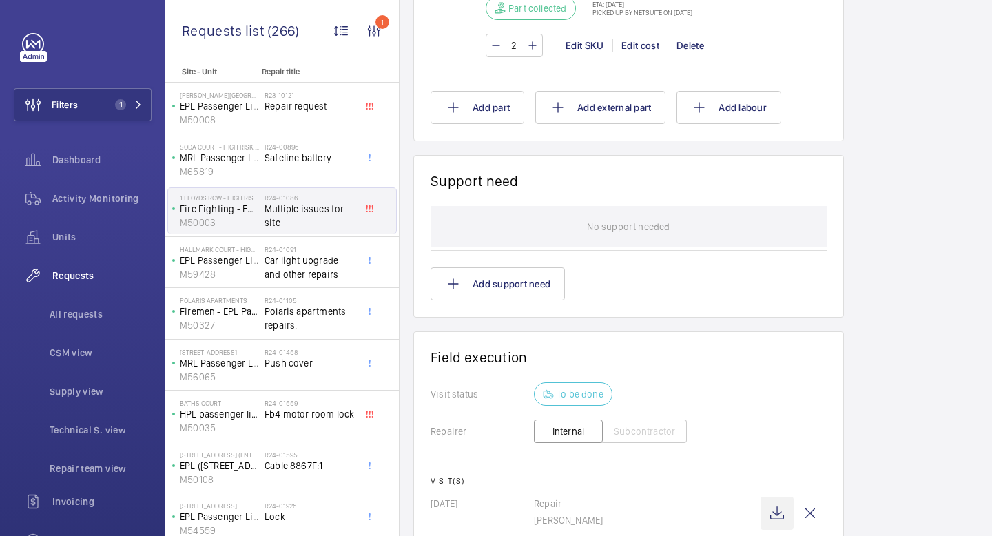
scroll to position [1719, 0]
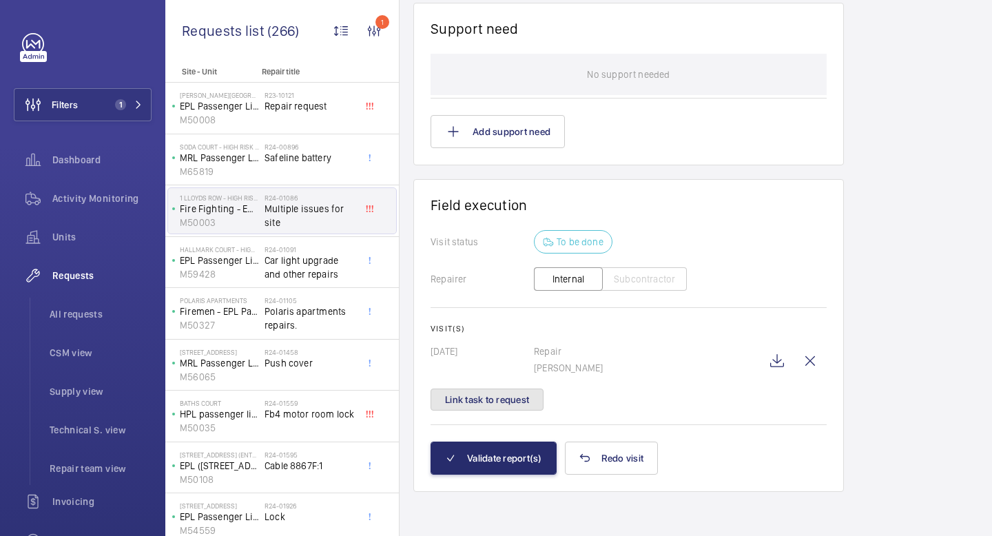
click at [503, 400] on button "Link task to request" at bounding box center [487, 400] width 113 height 22
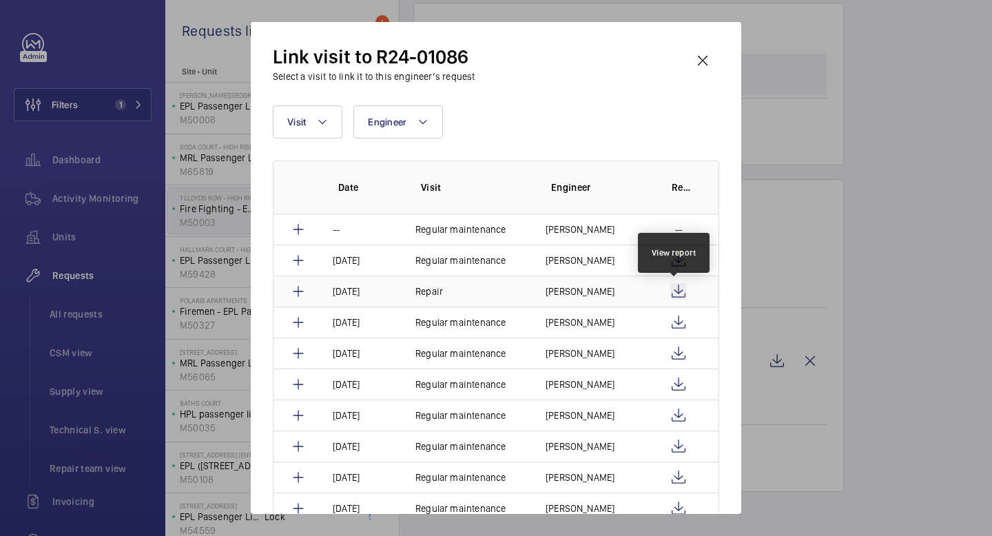
click at [677, 292] on wm-front-icon-button at bounding box center [678, 291] width 17 height 17
click at [677, 256] on wm-front-icon-button at bounding box center [678, 260] width 17 height 17
click at [701, 57] on wm-front-icon-button at bounding box center [702, 60] width 33 height 33
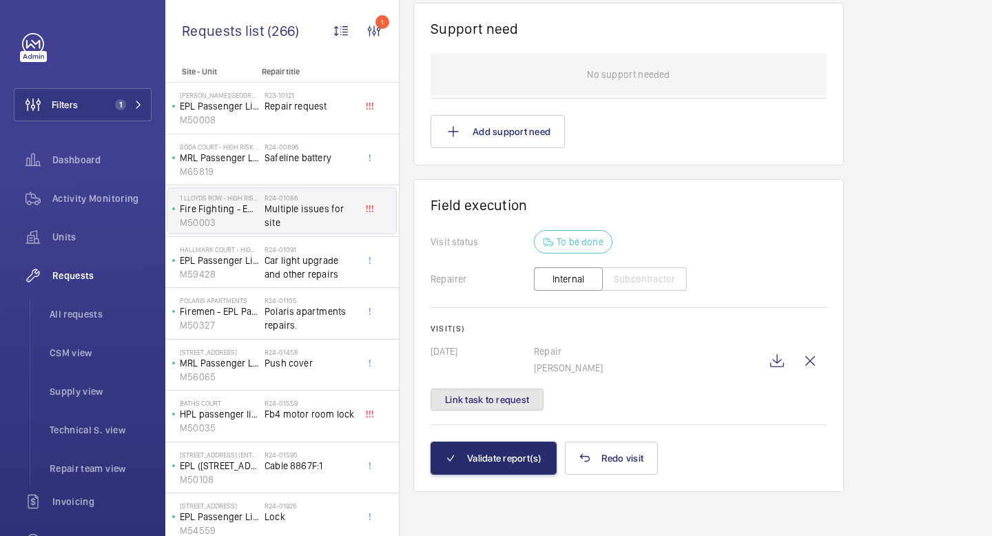
click at [489, 402] on button "Link task to request" at bounding box center [487, 400] width 113 height 22
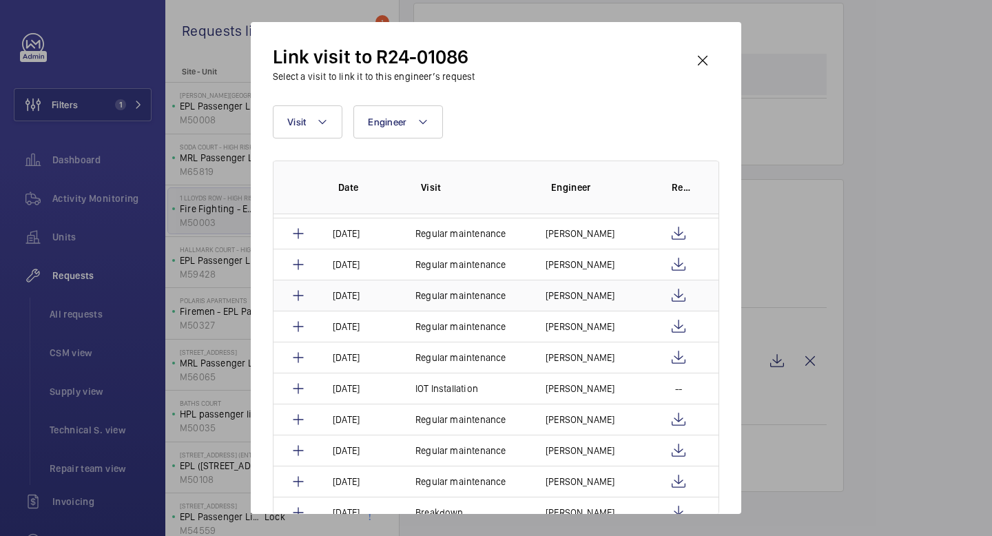
scroll to position [147, 0]
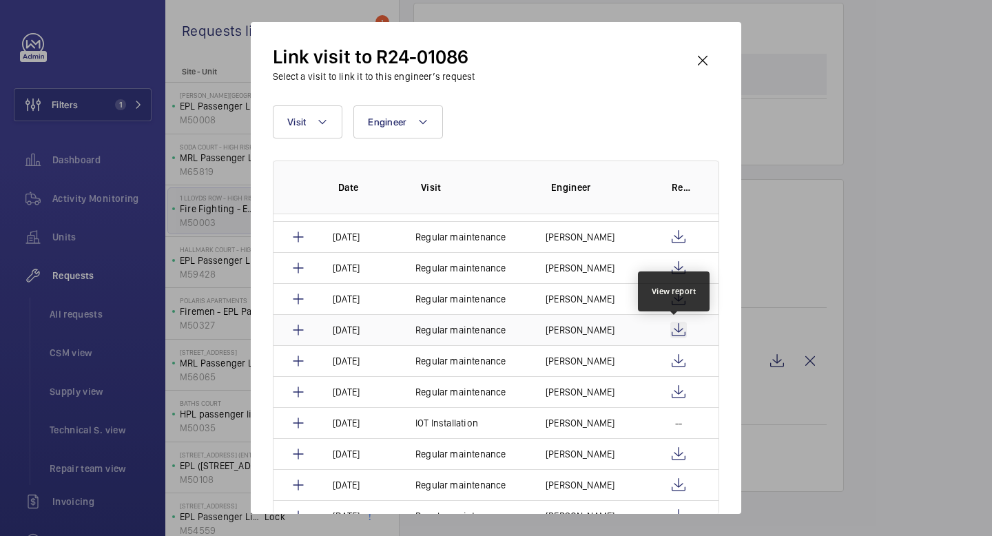
click at [680, 334] on wm-front-icon-button at bounding box center [678, 330] width 17 height 17
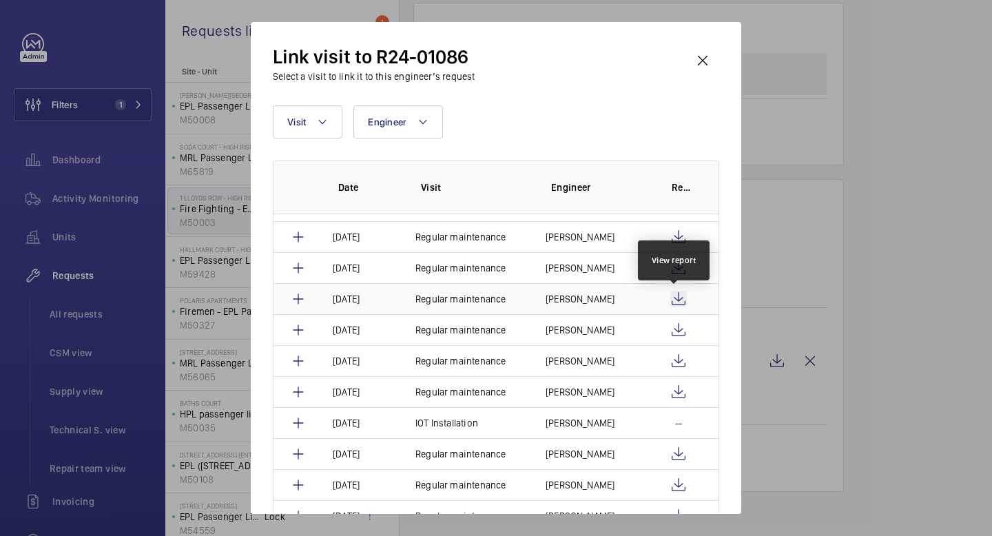
click at [675, 296] on wm-front-icon-button at bounding box center [678, 299] width 17 height 17
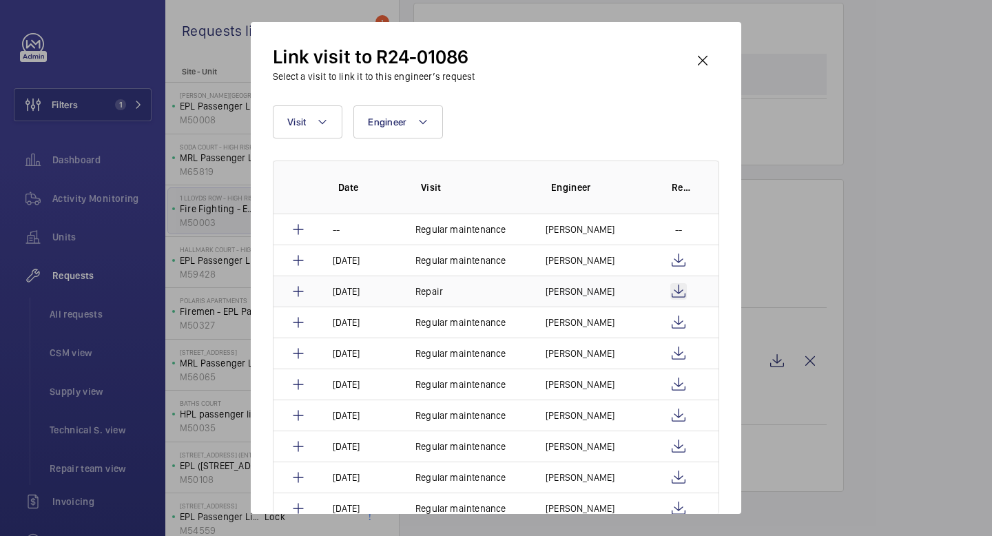
click at [674, 296] on wm-front-icon-button at bounding box center [678, 291] width 17 height 17
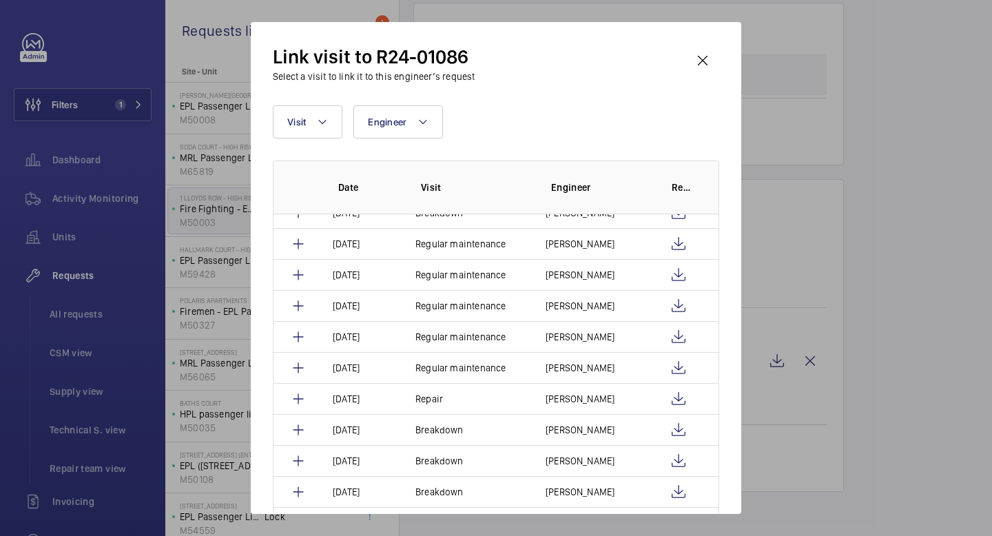
scroll to position [538, 0]
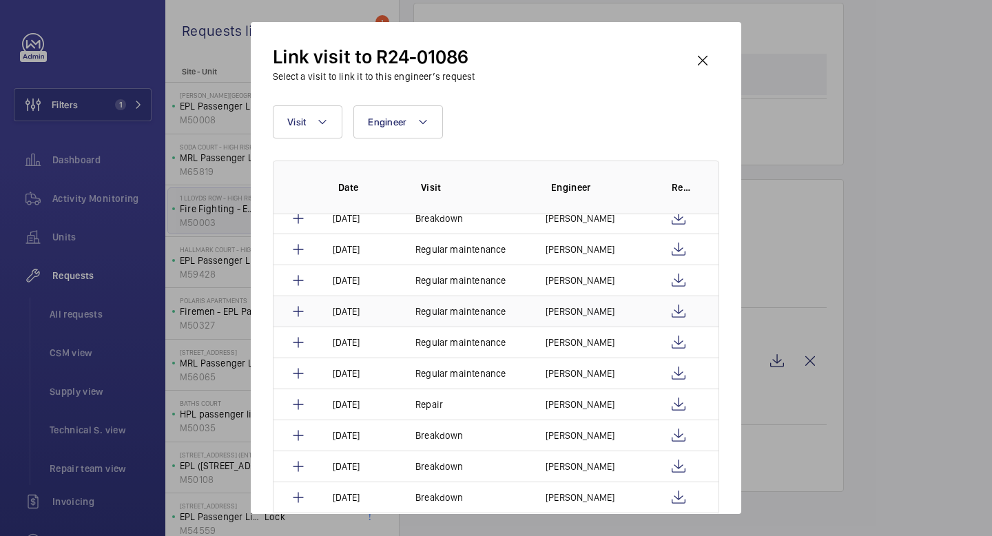
click at [704, 57] on wm-front-icon-button at bounding box center [702, 60] width 33 height 33
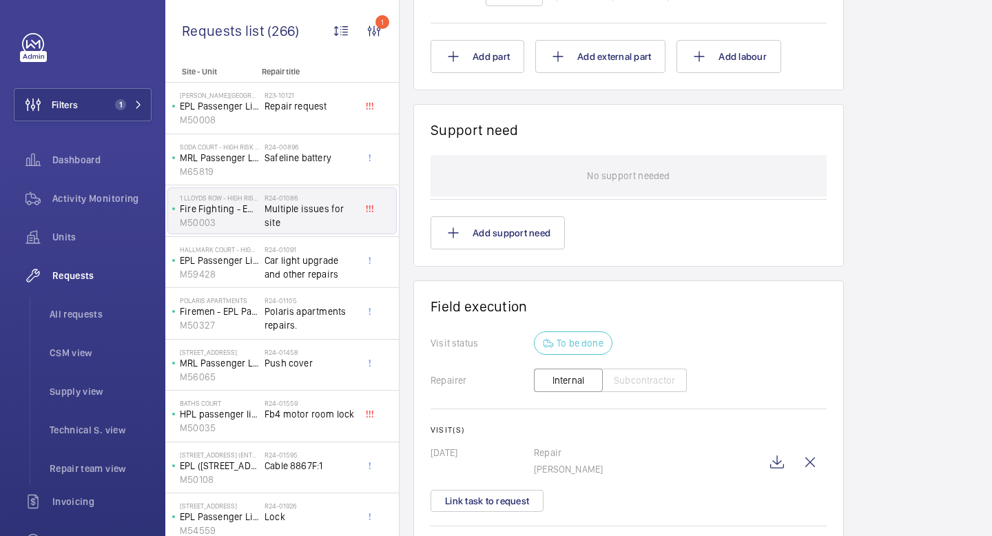
scroll to position [1719, 0]
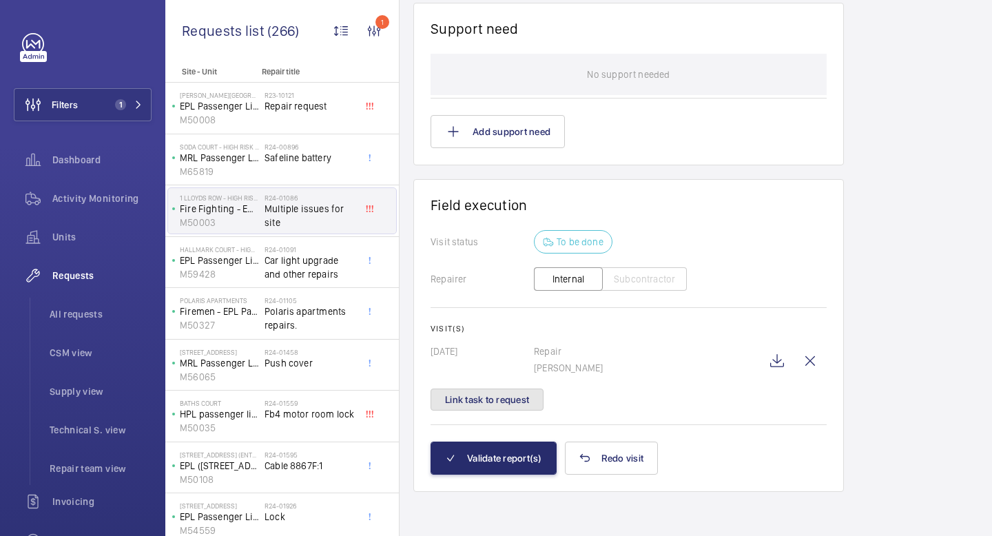
click at [523, 398] on button "Link task to request" at bounding box center [487, 400] width 113 height 22
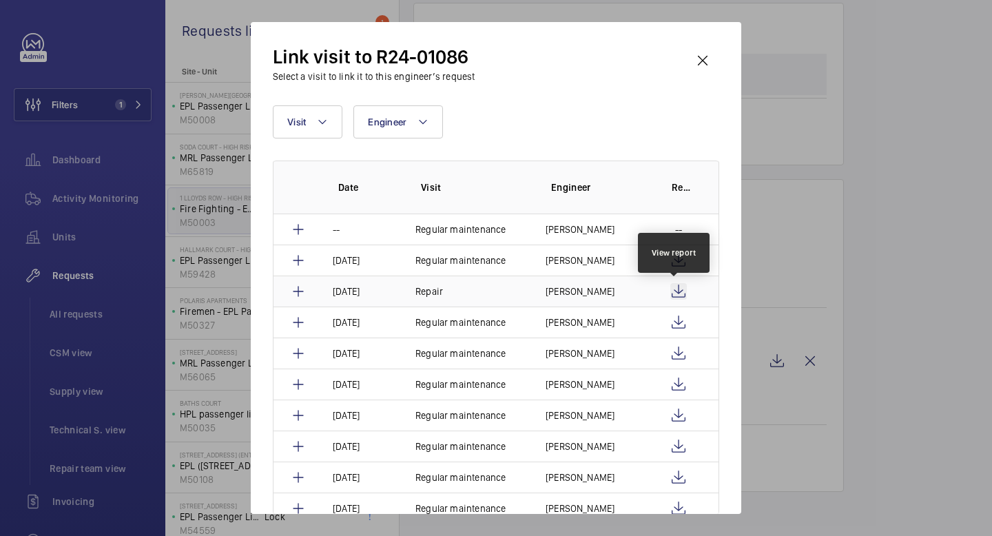
click at [673, 294] on wm-front-icon-button at bounding box center [678, 291] width 17 height 17
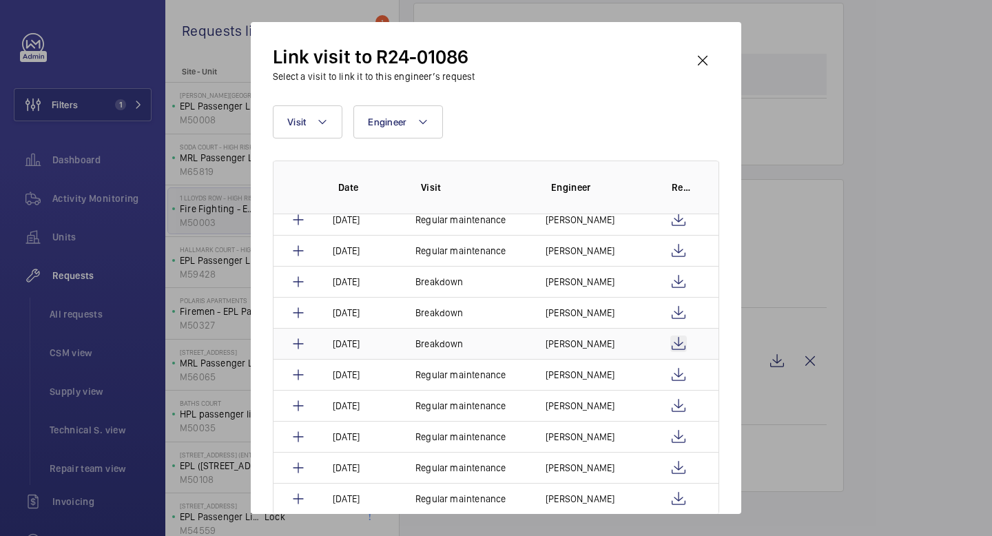
click at [670, 344] on wm-front-icon-button at bounding box center [678, 344] width 17 height 17
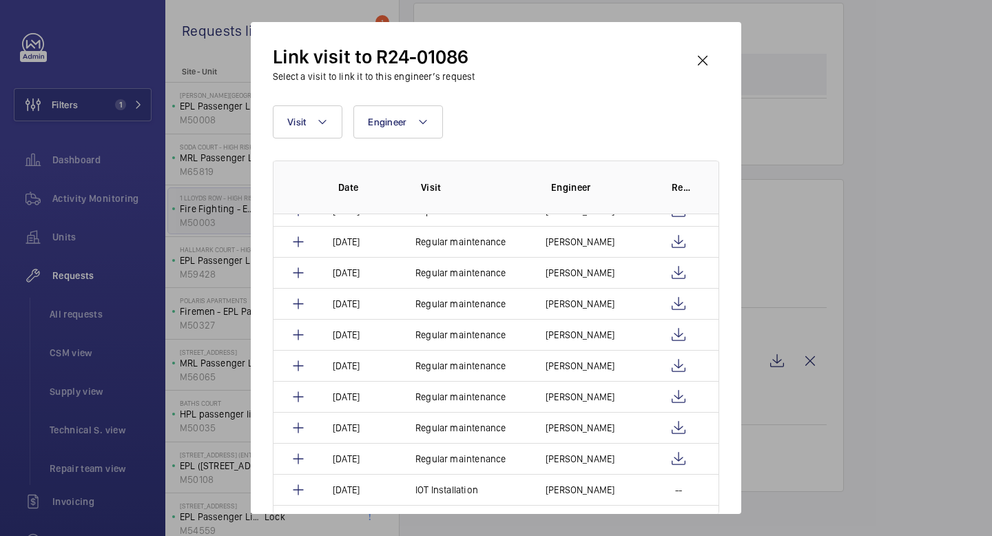
scroll to position [0, 0]
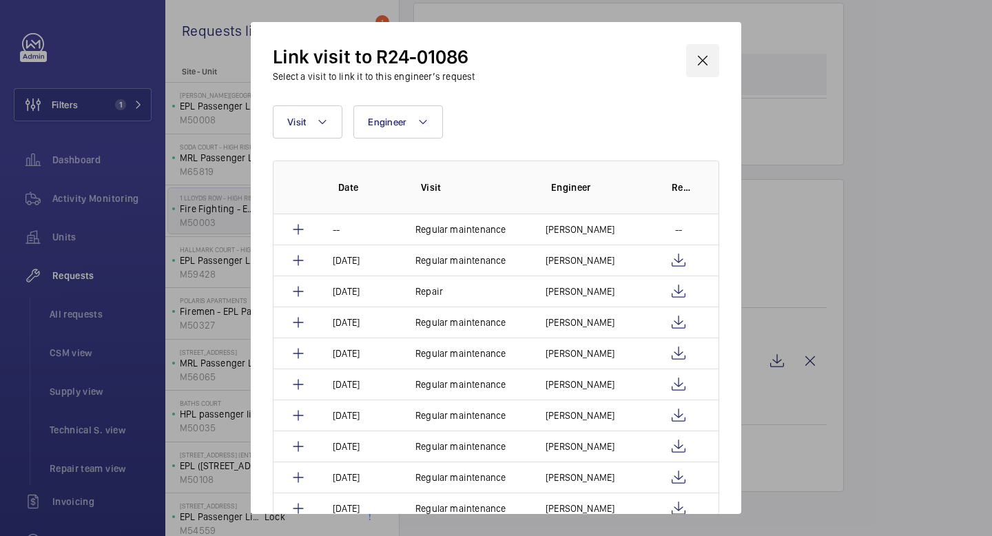
click at [704, 57] on wm-front-icon-button at bounding box center [702, 60] width 33 height 33
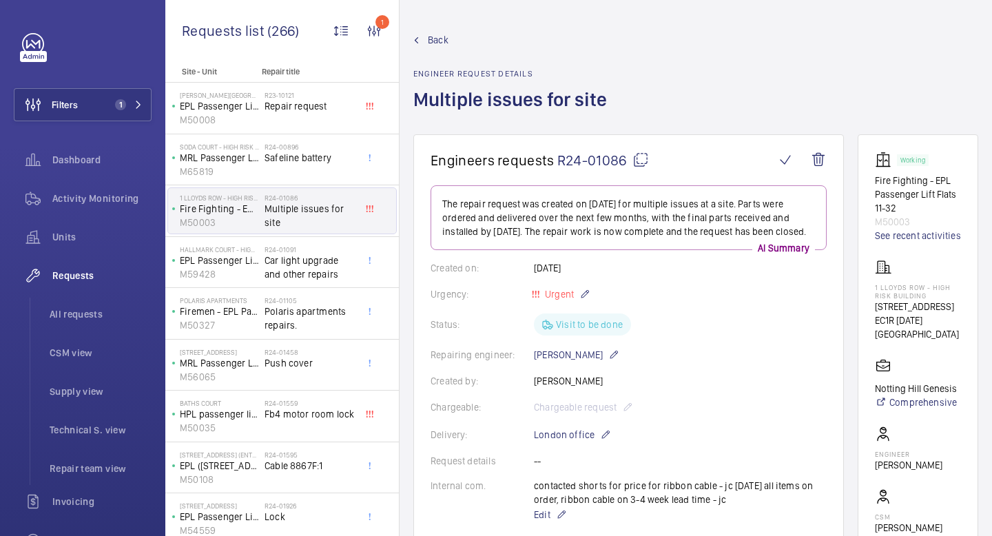
scroll to position [1719, 0]
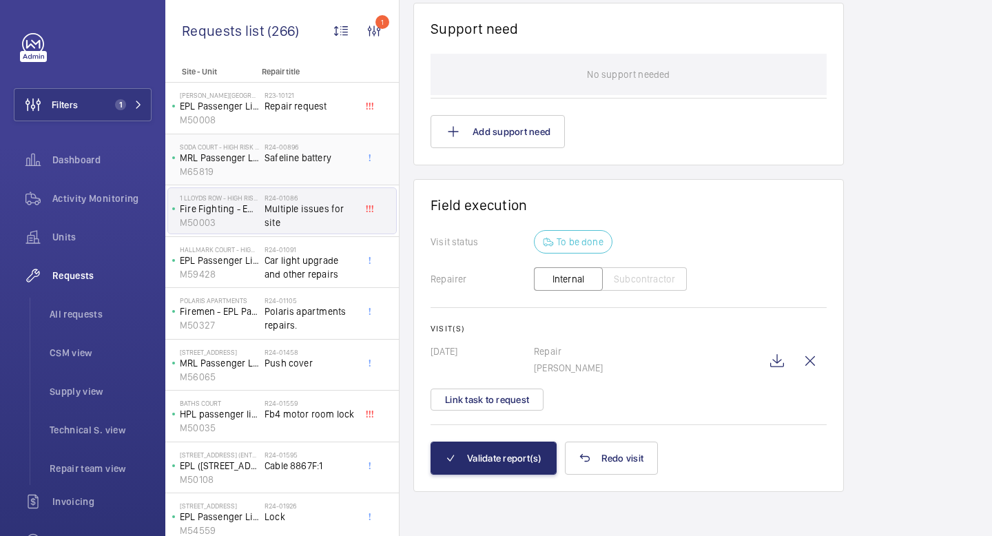
click at [309, 154] on span "Safeline battery" at bounding box center [310, 158] width 91 height 14
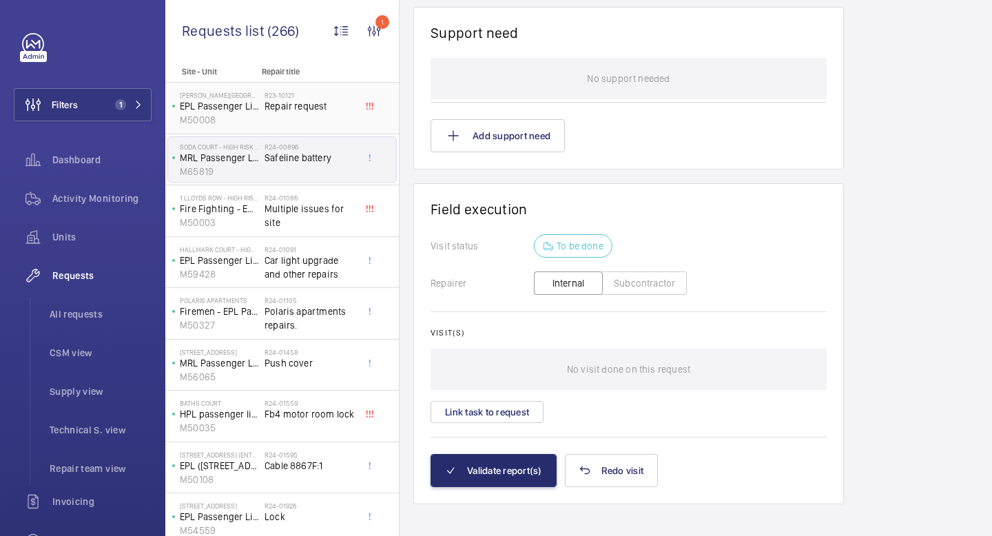
scroll to position [1138, 0]
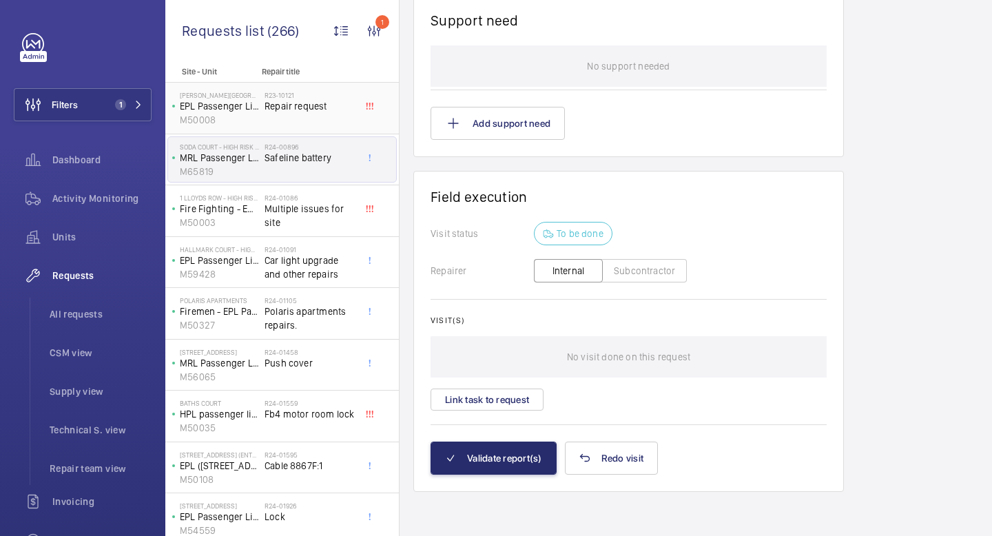
click at [332, 119] on div "R23-10121 Repair request" at bounding box center [310, 111] width 91 height 40
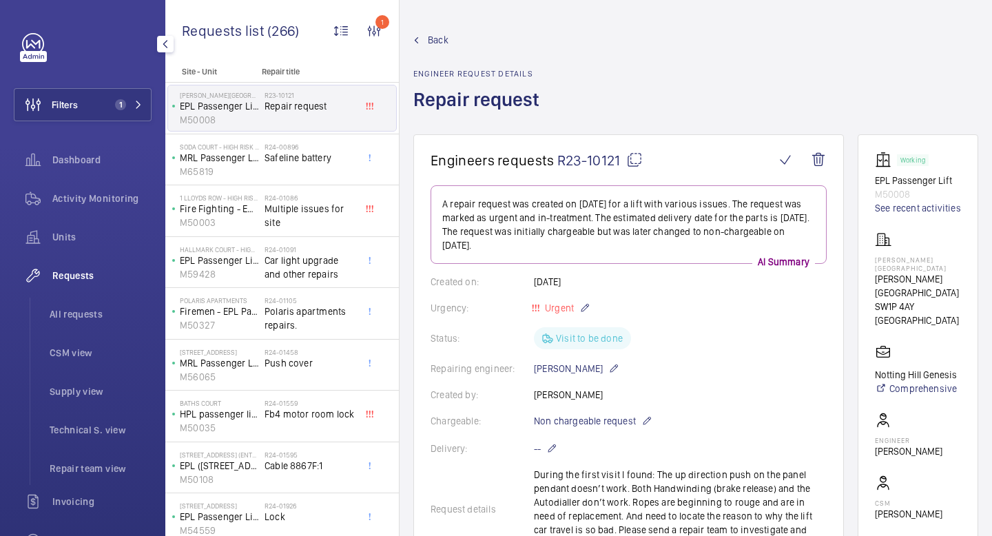
click at [160, 46] on mat-icon "button" at bounding box center [165, 44] width 17 height 11
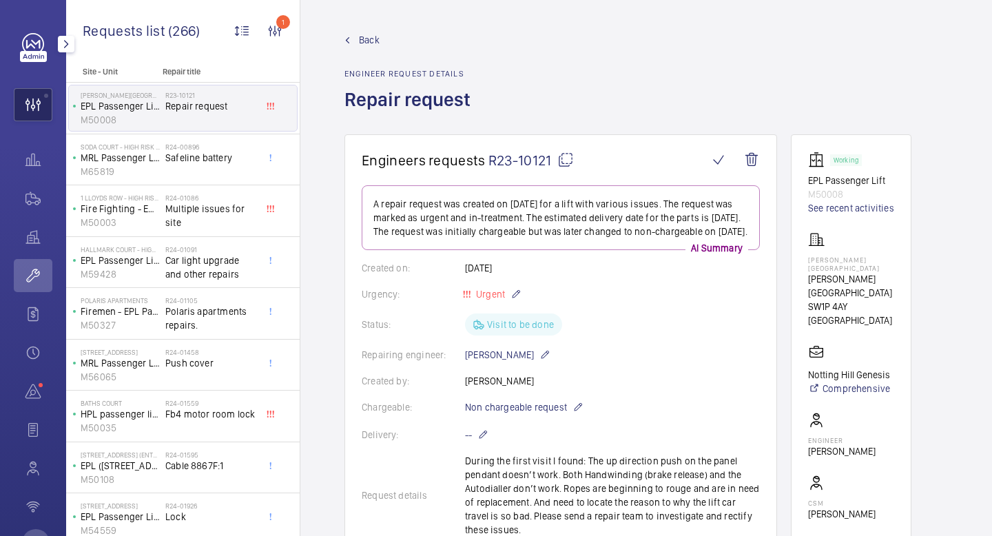
click at [40, 119] on wm-front-icon-button at bounding box center [32, 104] width 37 height 33
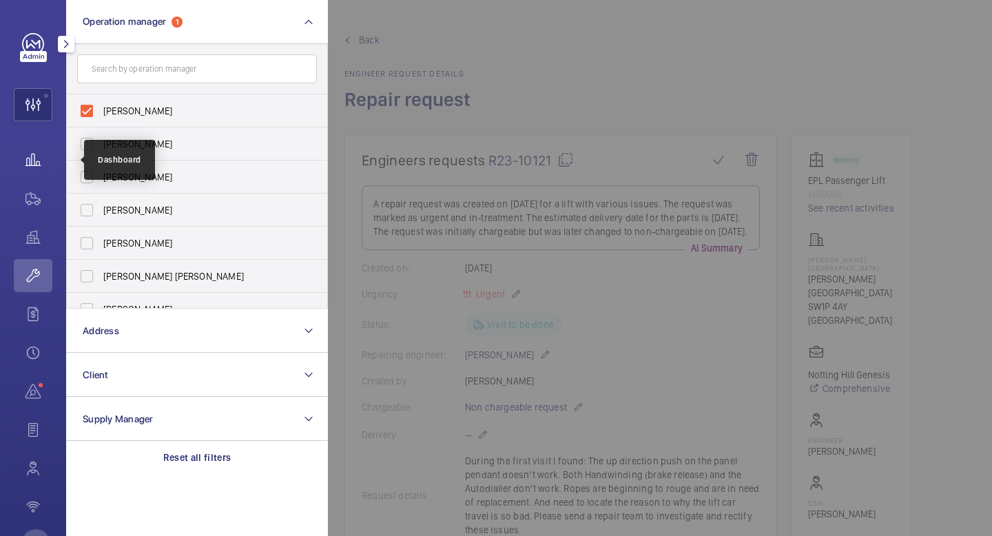
click at [39, 145] on wm-front-icon-button at bounding box center [33, 159] width 39 height 33
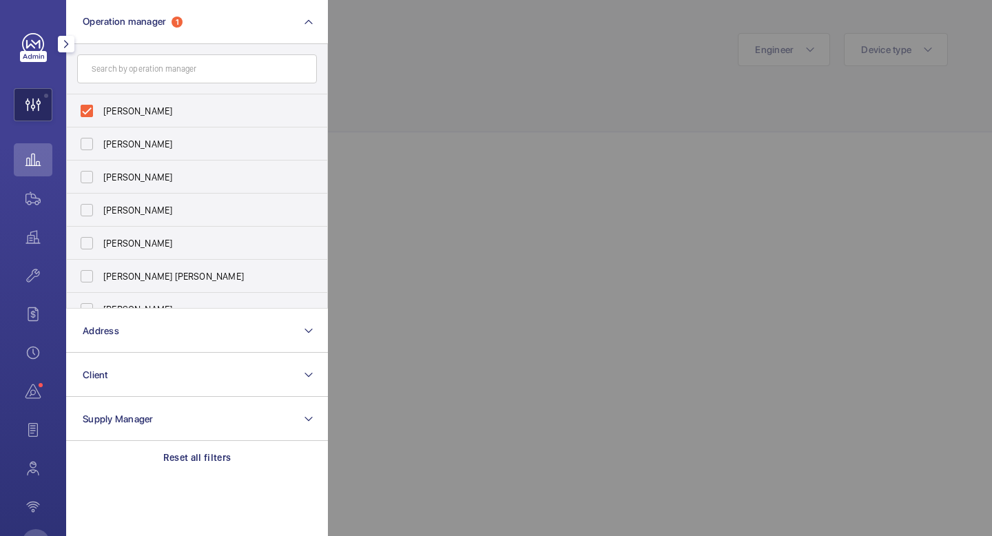
click at [37, 102] on wm-front-icon-button at bounding box center [32, 104] width 37 height 33
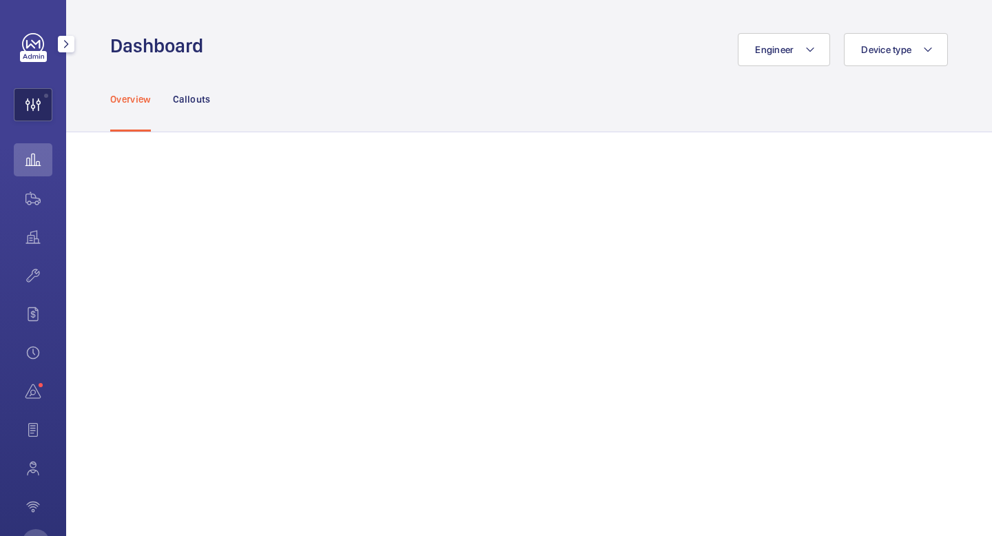
click at [37, 102] on wm-front-icon-button at bounding box center [32, 104] width 37 height 33
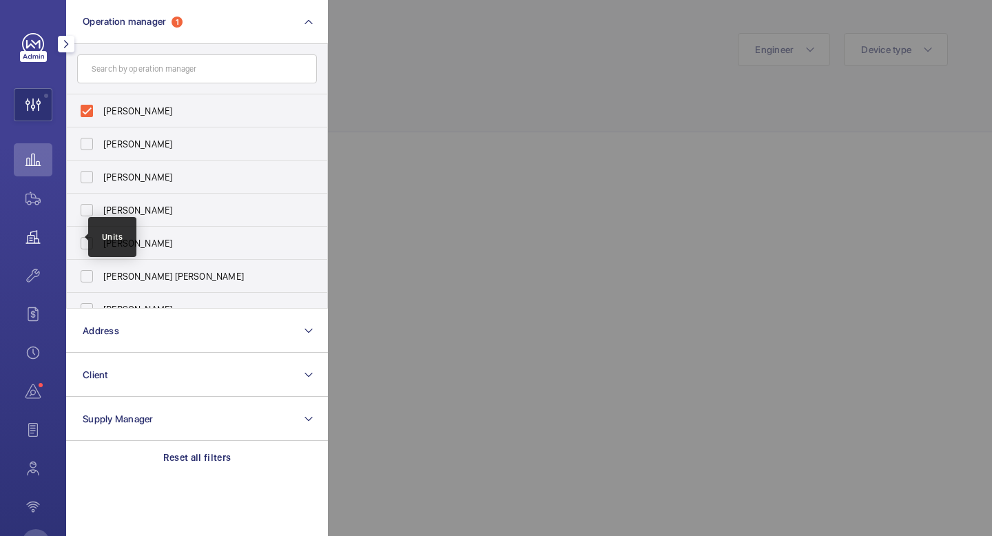
click at [33, 240] on wm-front-icon-button at bounding box center [33, 237] width 39 height 33
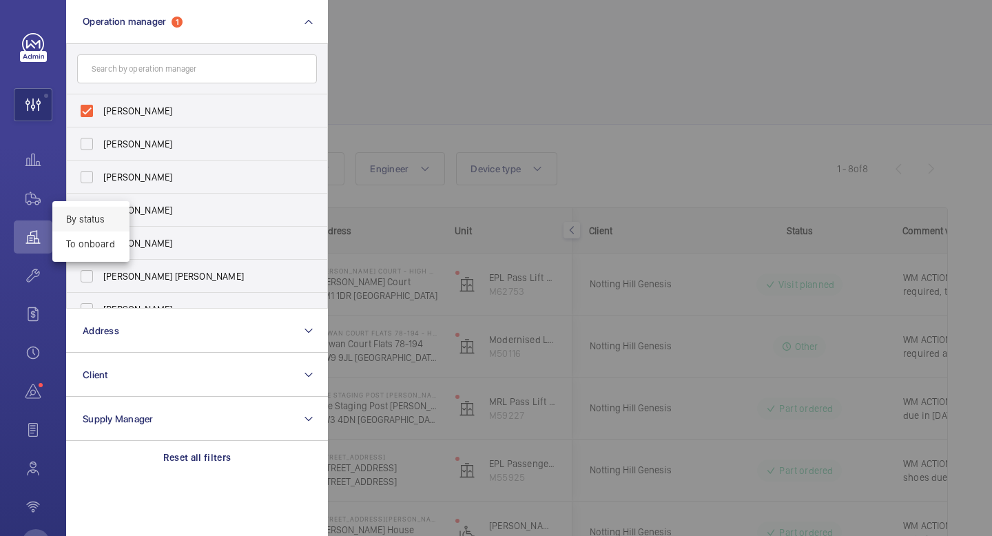
click at [46, 103] on div at bounding box center [496, 268] width 992 height 536
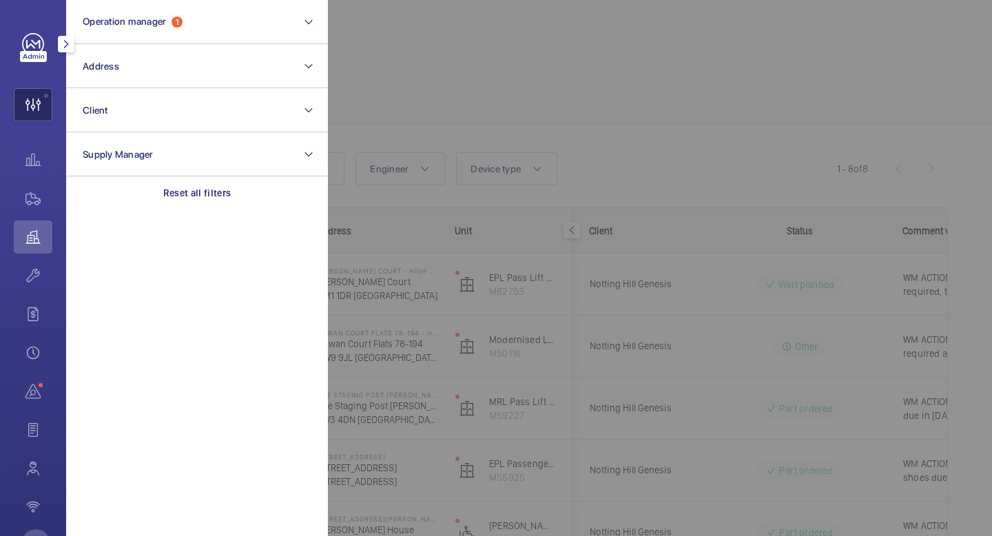
click at [45, 106] on wm-front-icon-button at bounding box center [32, 104] width 37 height 33
click at [68, 32] on div at bounding box center [66, 44] width 28 height 28
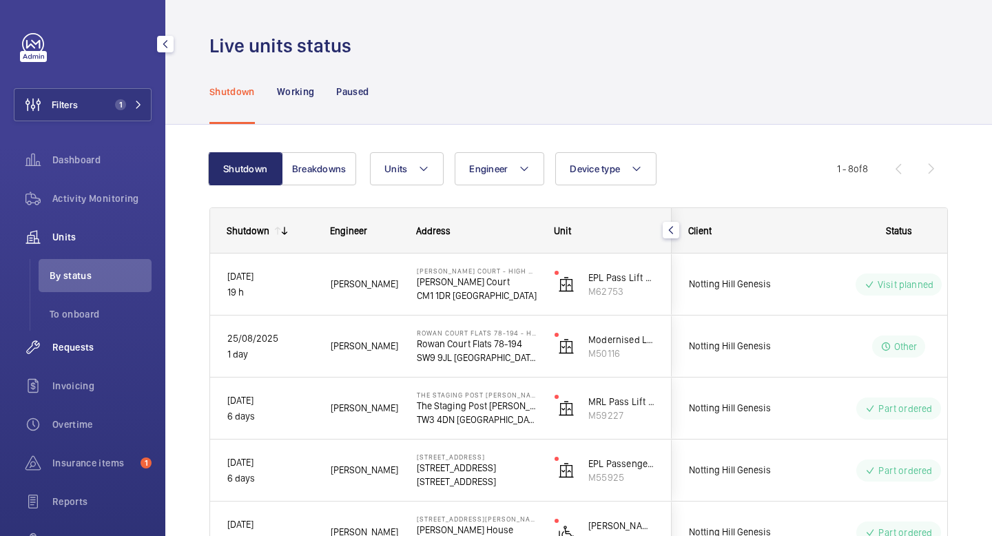
click at [76, 351] on span "Requests" at bounding box center [101, 347] width 99 height 14
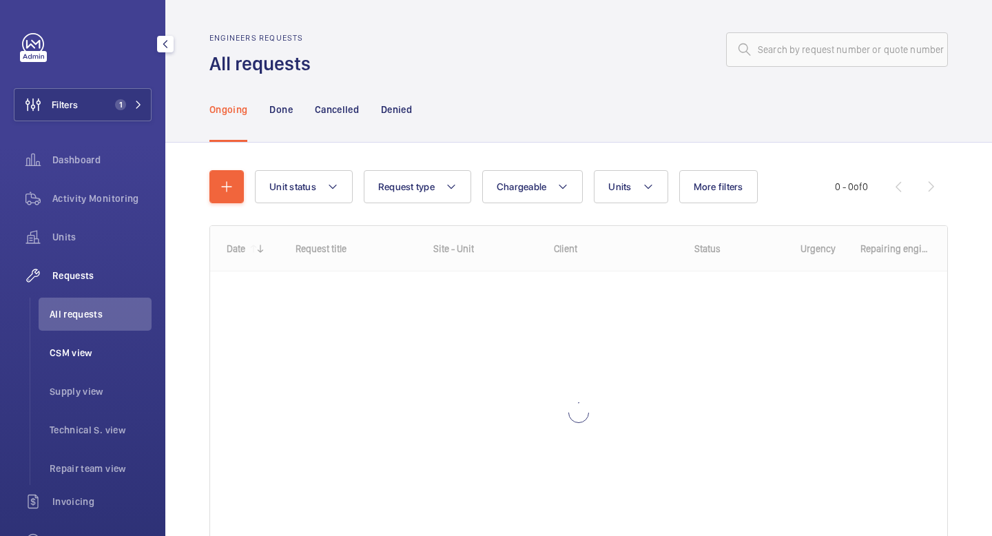
click at [76, 358] on span "CSM view" at bounding box center [101, 353] width 102 height 14
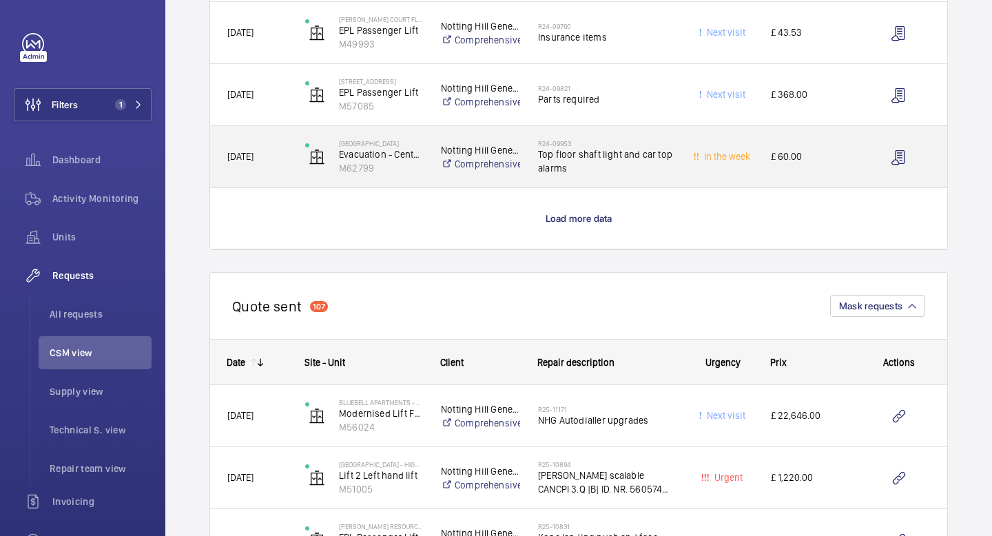
scroll to position [1330, 0]
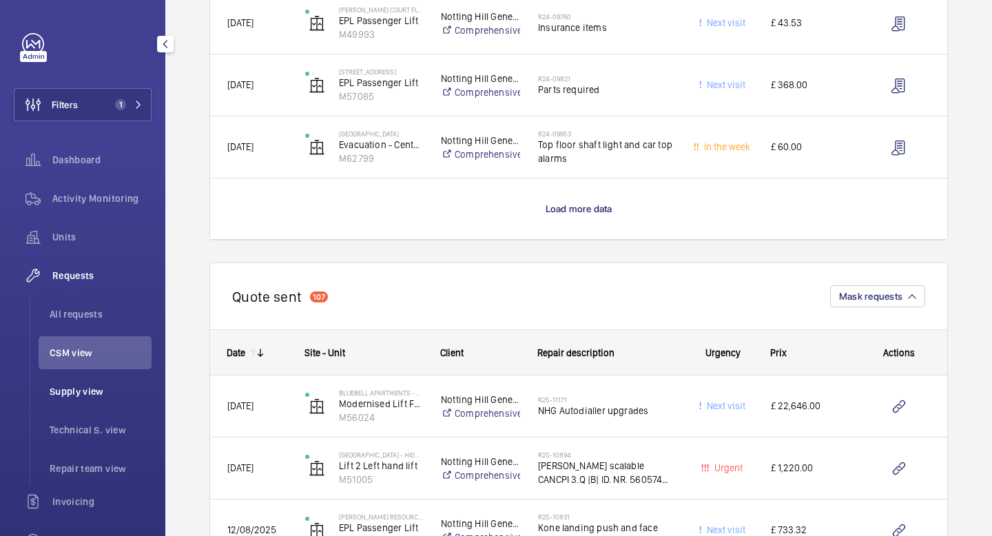
click at [94, 392] on span "Supply view" at bounding box center [101, 392] width 102 height 14
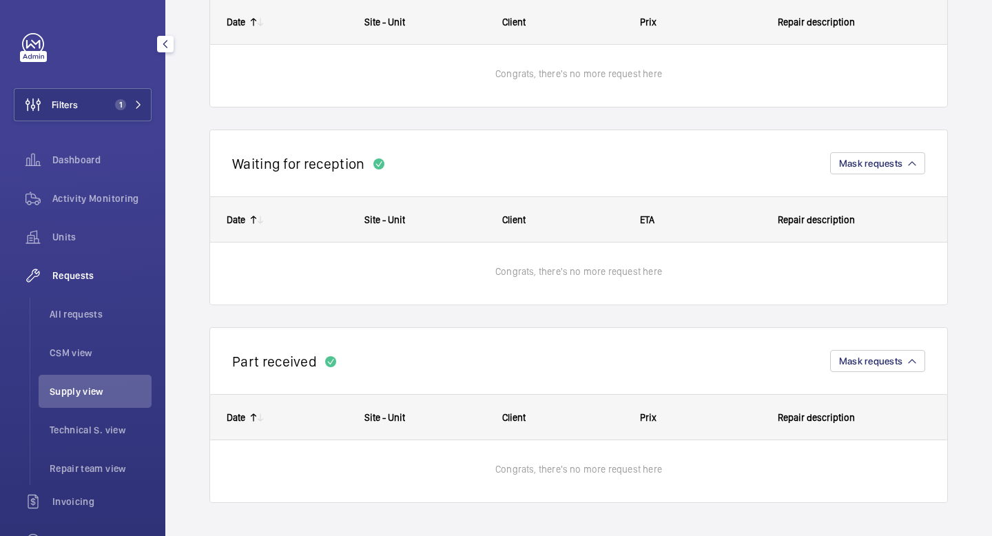
scroll to position [719, 0]
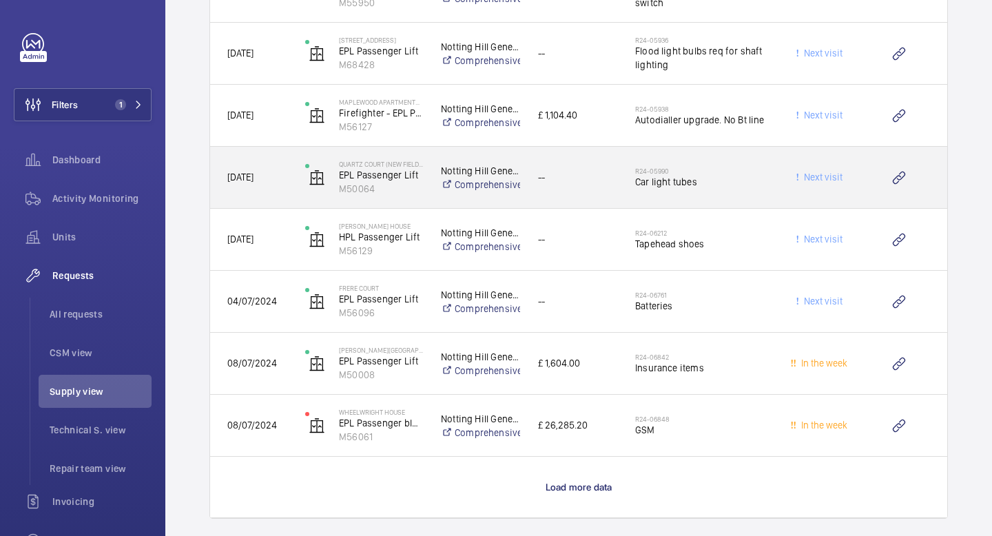
scroll to position [8131, 0]
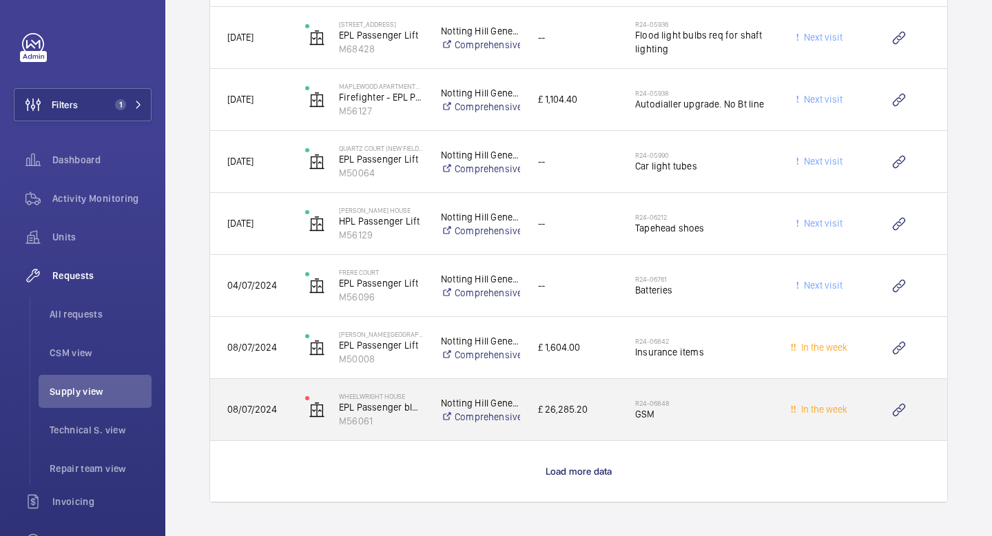
click at [498, 402] on p "Notting Hill Genesis" at bounding box center [480, 403] width 79 height 14
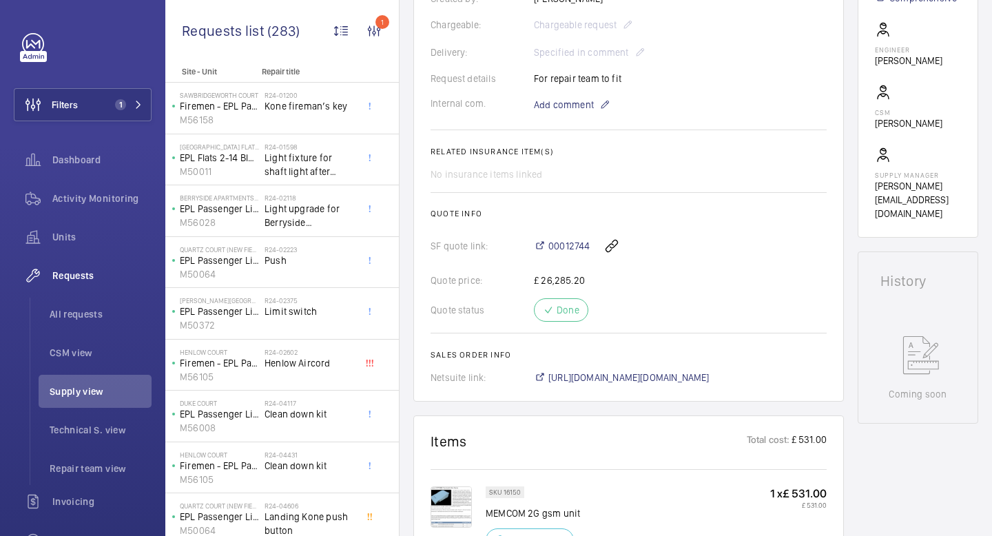
scroll to position [385, 0]
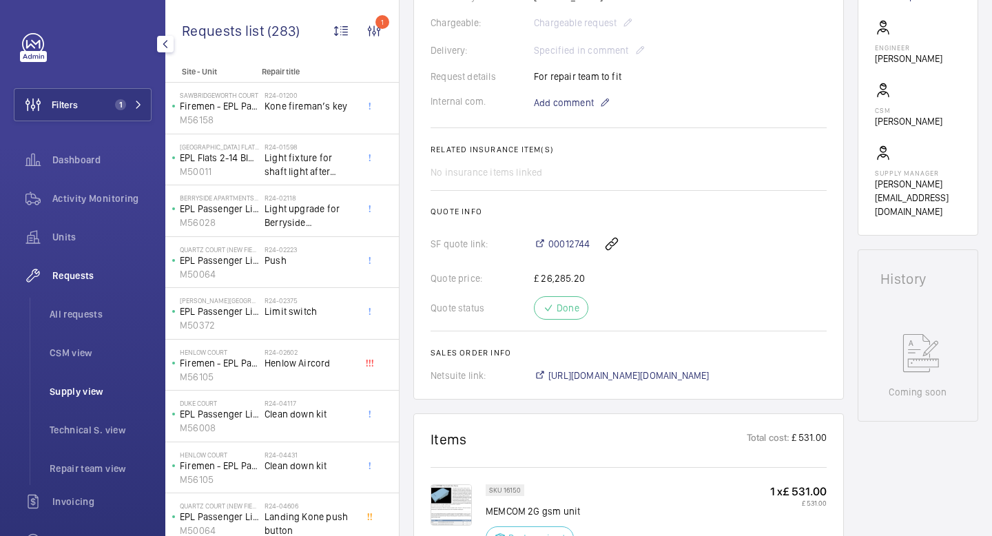
click at [105, 391] on span "Supply view" at bounding box center [101, 392] width 102 height 14
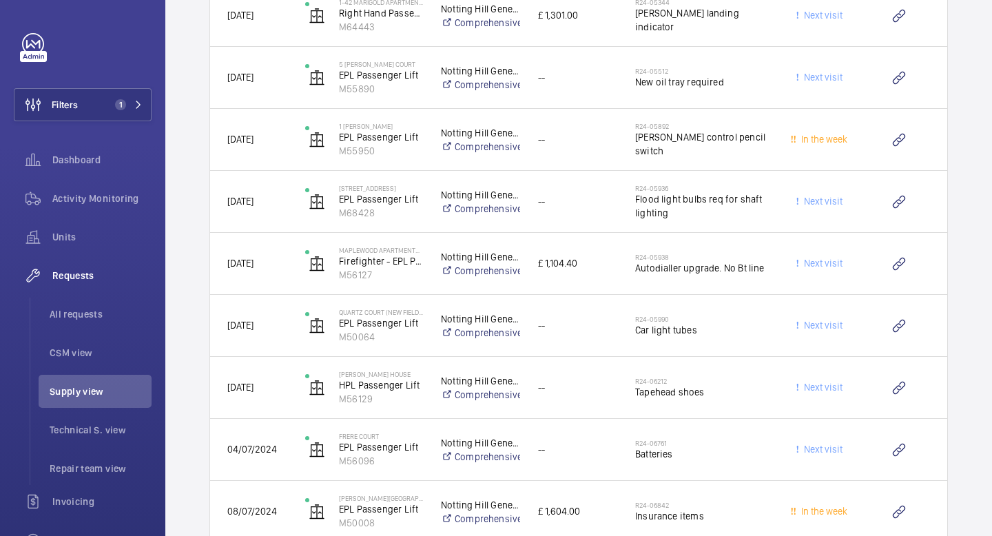
scroll to position [8131, 0]
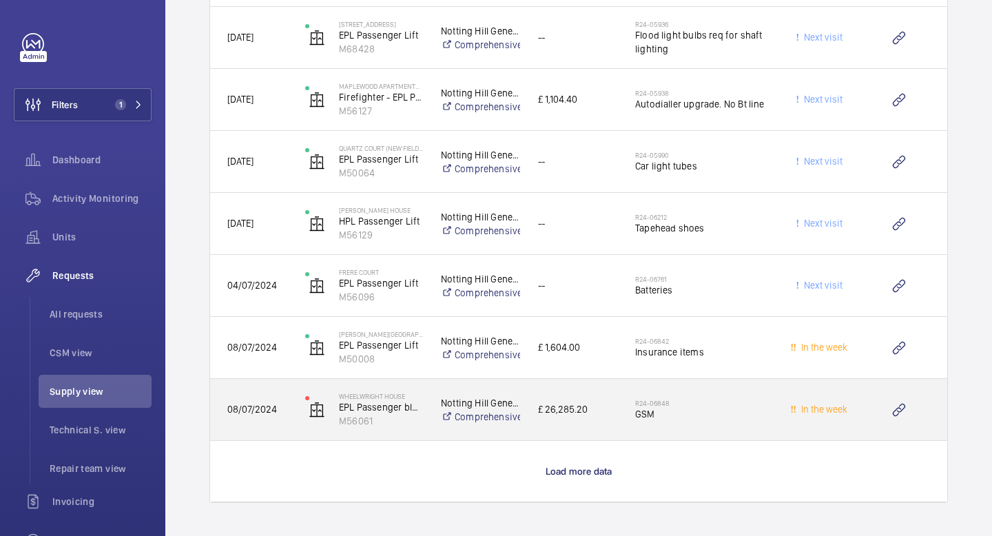
click at [558, 414] on span "£ 26,285.20" at bounding box center [577, 410] width 79 height 16
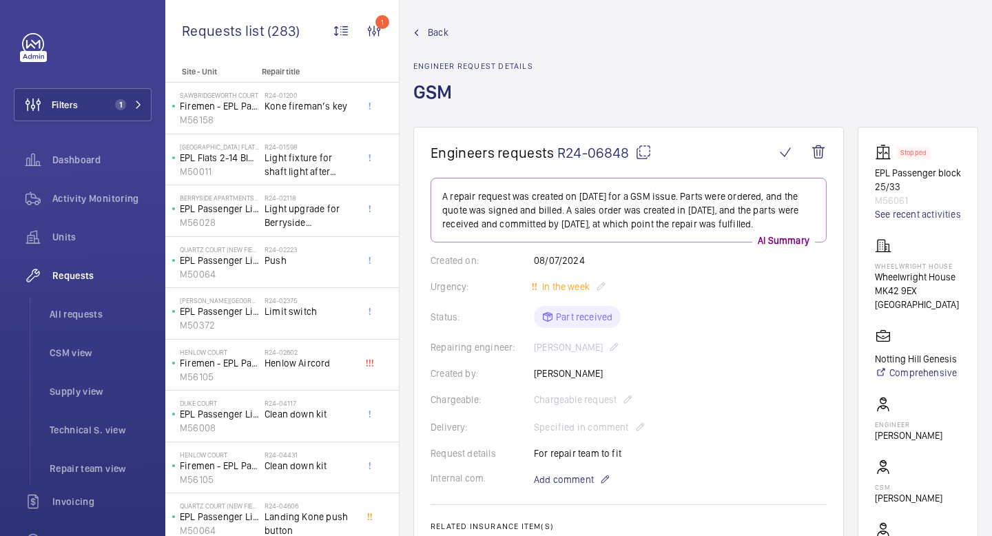
scroll to position [2, 0]
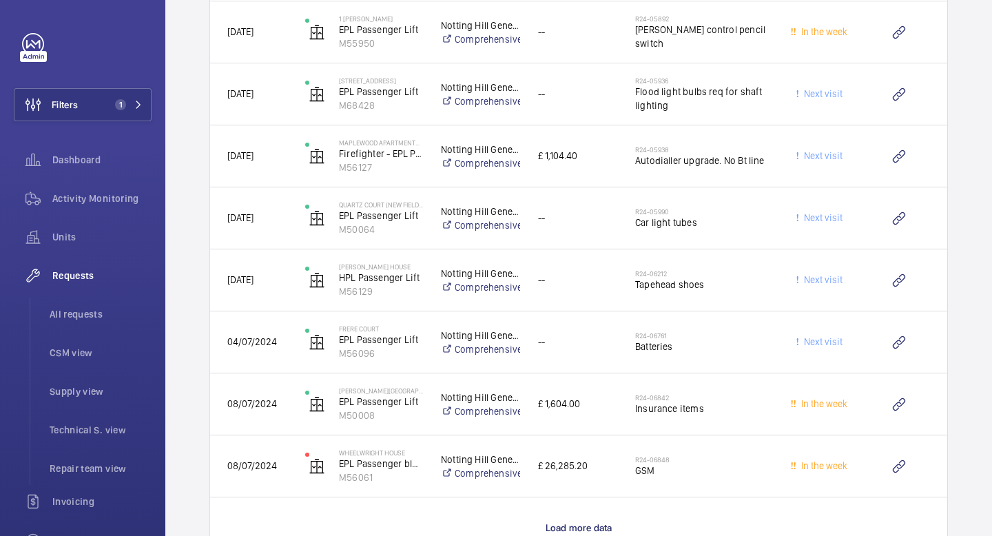
scroll to position [8131, 0]
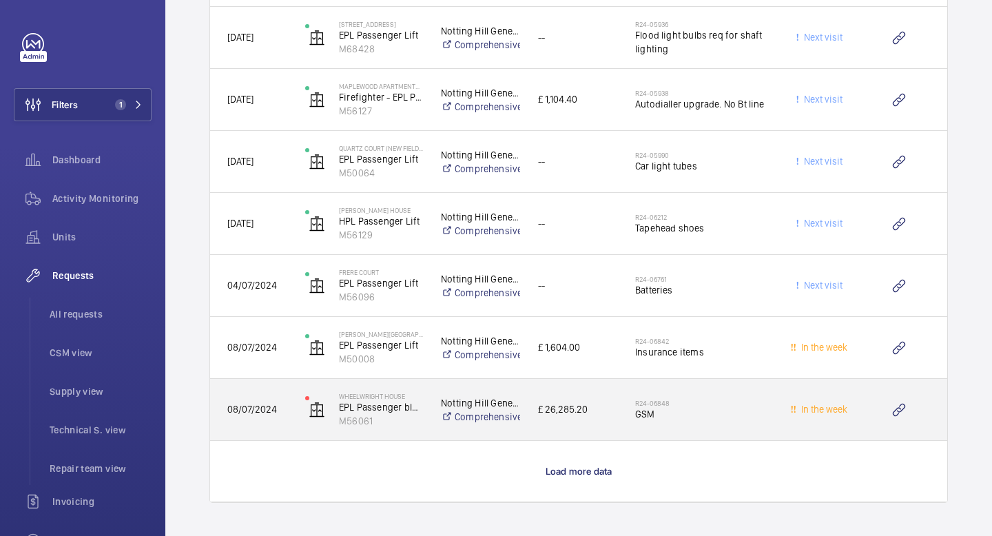
click at [568, 416] on span "£ 26,285.20" at bounding box center [577, 410] width 79 height 16
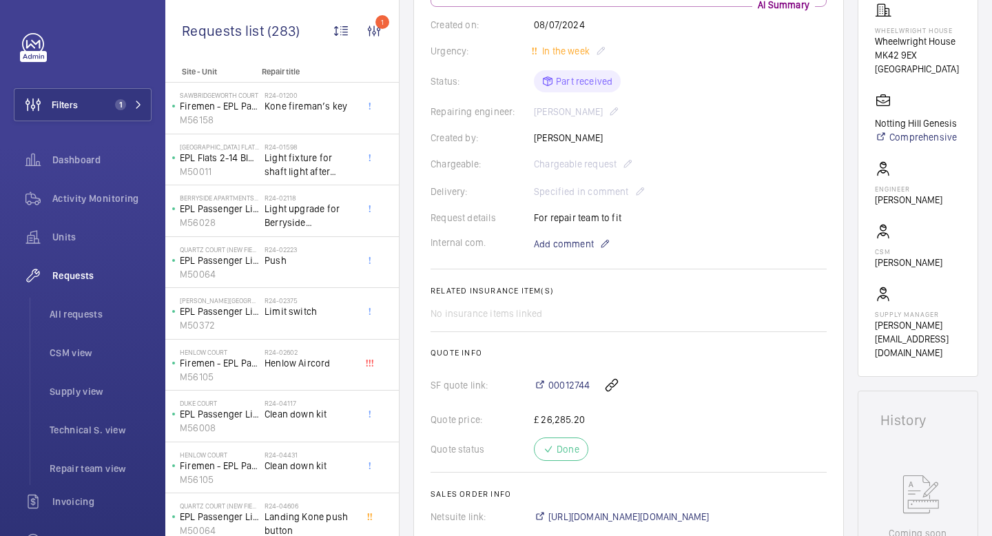
scroll to position [246, 0]
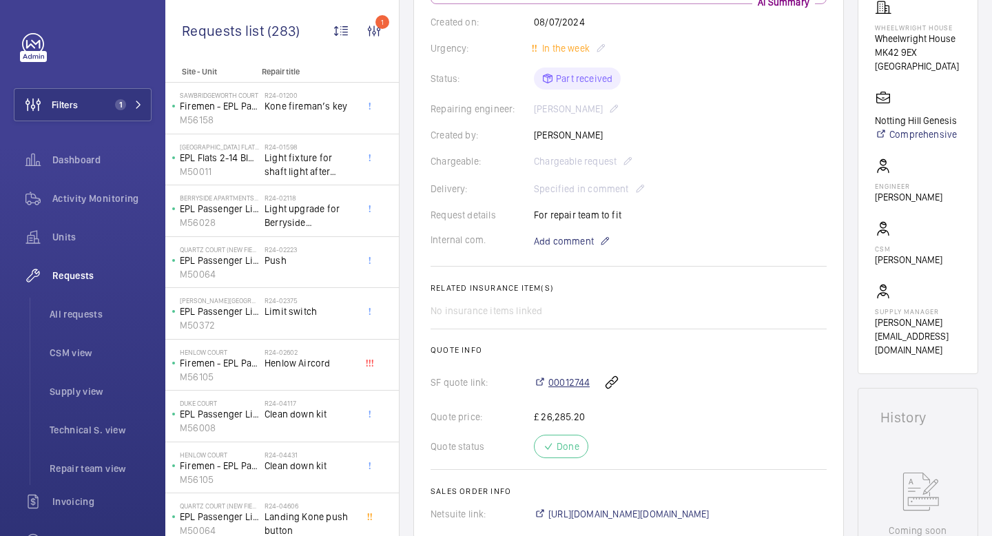
click at [558, 387] on span "00012744" at bounding box center [569, 383] width 41 height 14
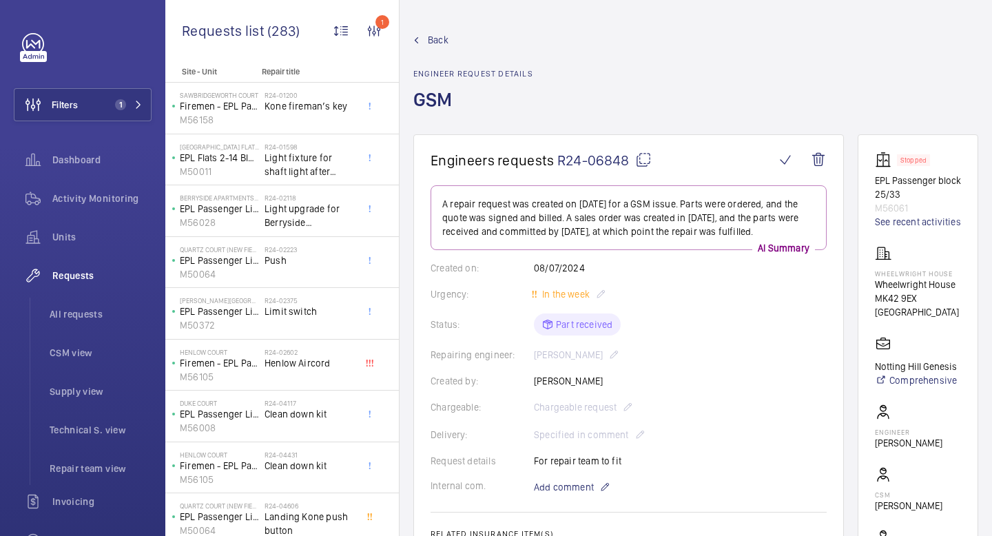
click at [635, 162] on mat-icon at bounding box center [643, 160] width 17 height 17
click at [134, 107] on mat-icon at bounding box center [138, 105] width 8 height 8
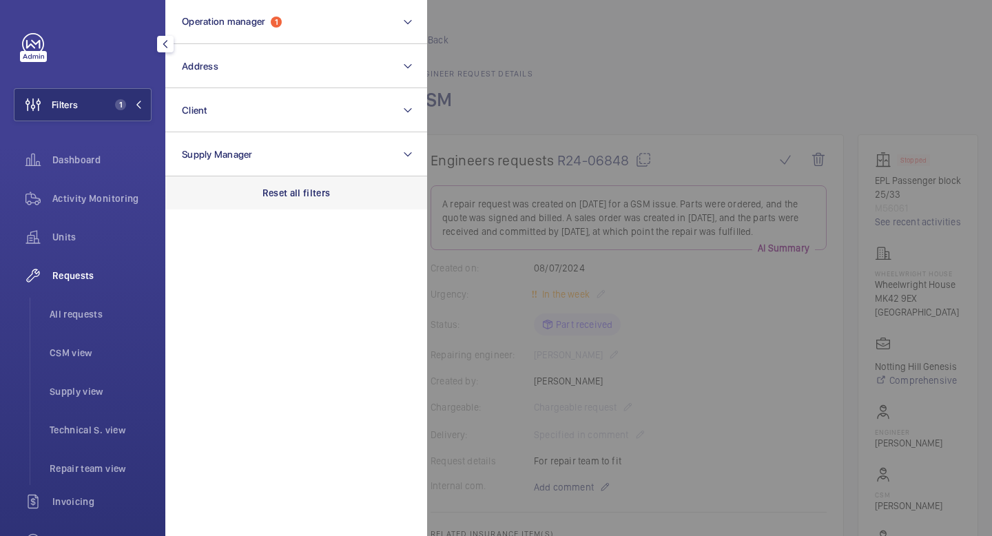
click at [280, 201] on div "Reset all filters" at bounding box center [296, 192] width 262 height 33
click at [90, 309] on span "All requests" at bounding box center [101, 314] width 102 height 14
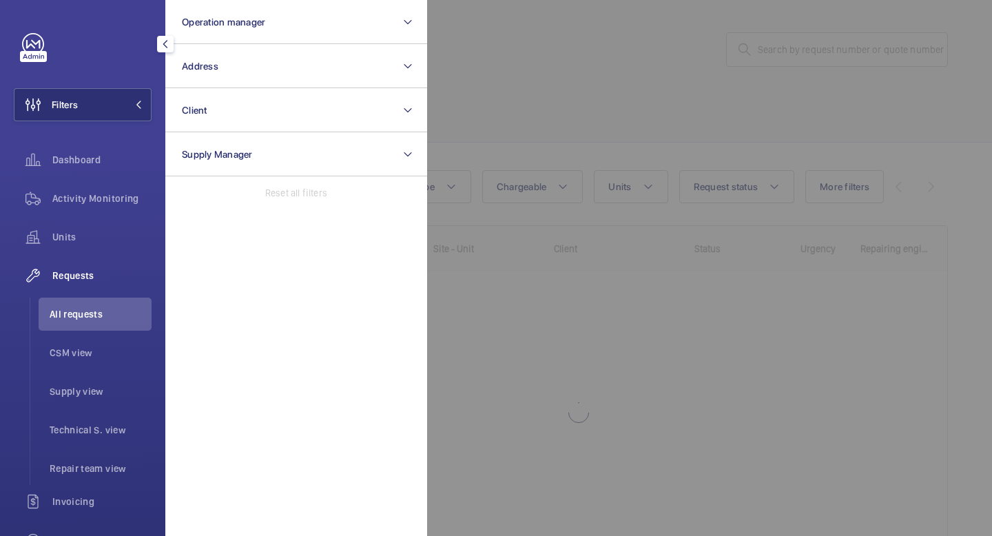
click at [502, 84] on div at bounding box center [923, 268] width 992 height 536
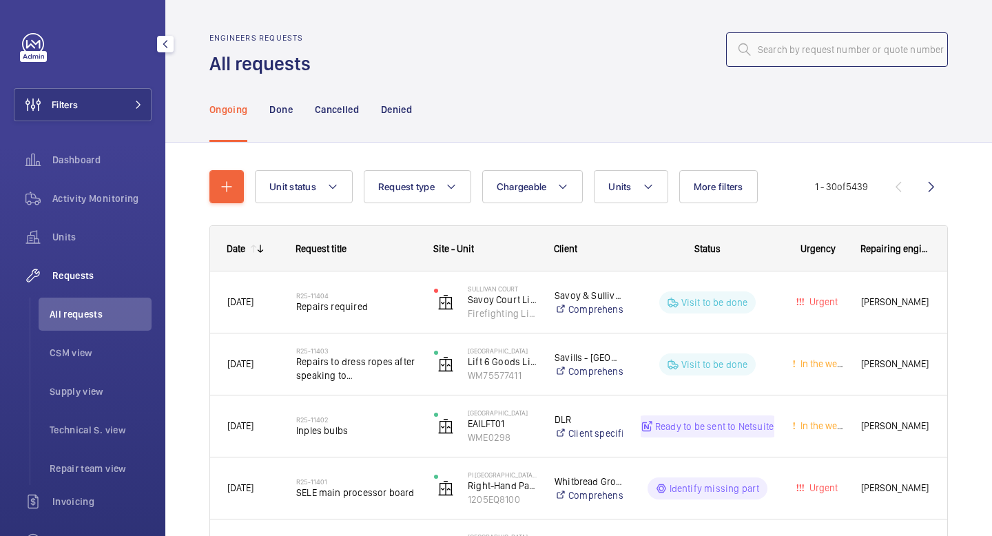
click at [799, 52] on input "text" at bounding box center [837, 49] width 222 height 34
paste input "R24-06848"
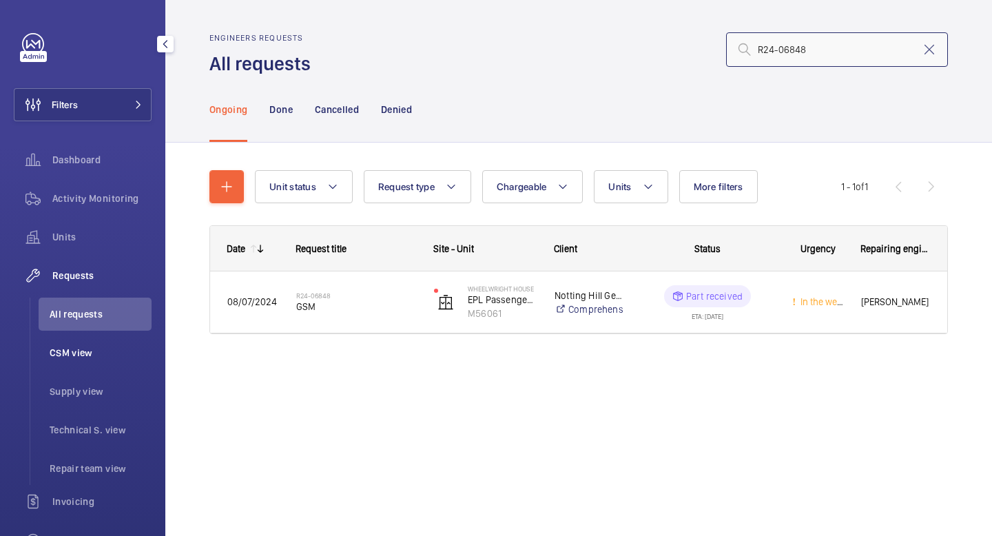
type input "R24-06848"
click at [83, 351] on span "CSM view" at bounding box center [101, 353] width 102 height 14
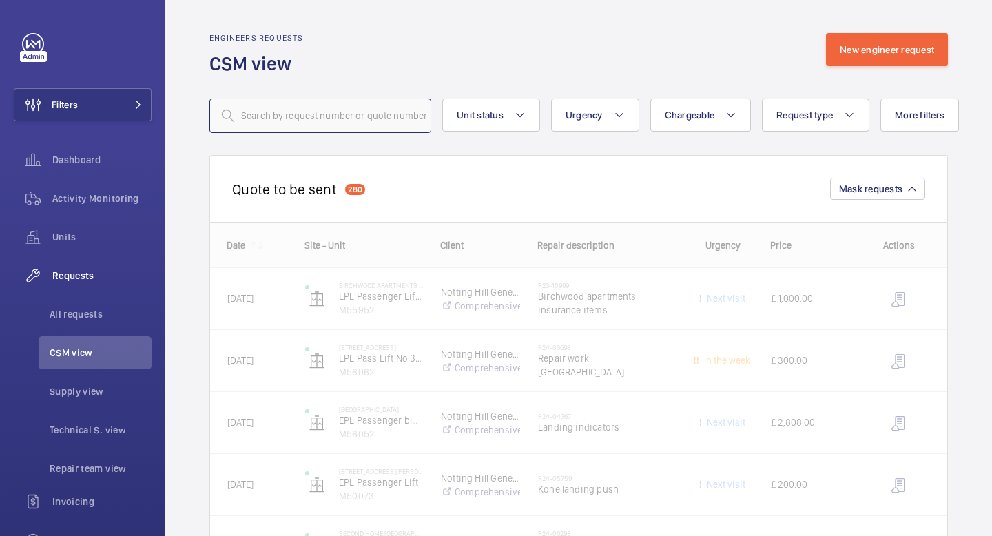
click at [352, 116] on input "text" at bounding box center [320, 116] width 222 height 34
paste input "R24-06848"
type input "R24-06848"
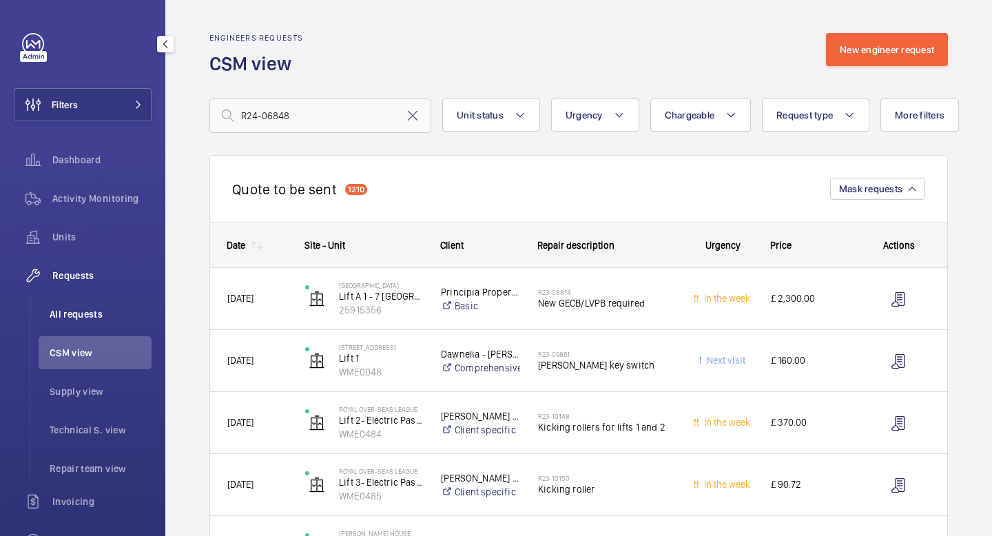
click at [76, 307] on li "All requests" at bounding box center [95, 314] width 113 height 33
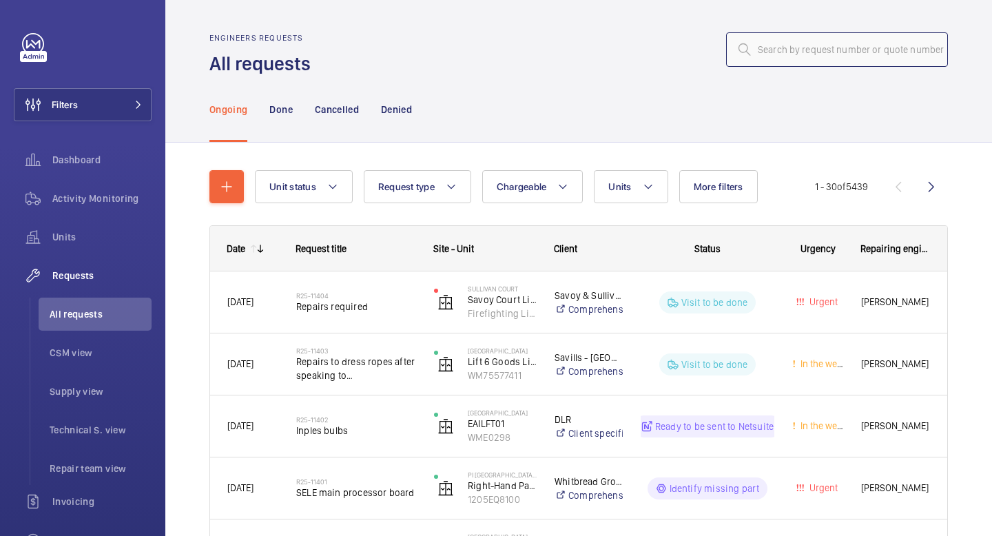
click at [779, 55] on input "text" at bounding box center [837, 49] width 222 height 34
paste input "R24-06848"
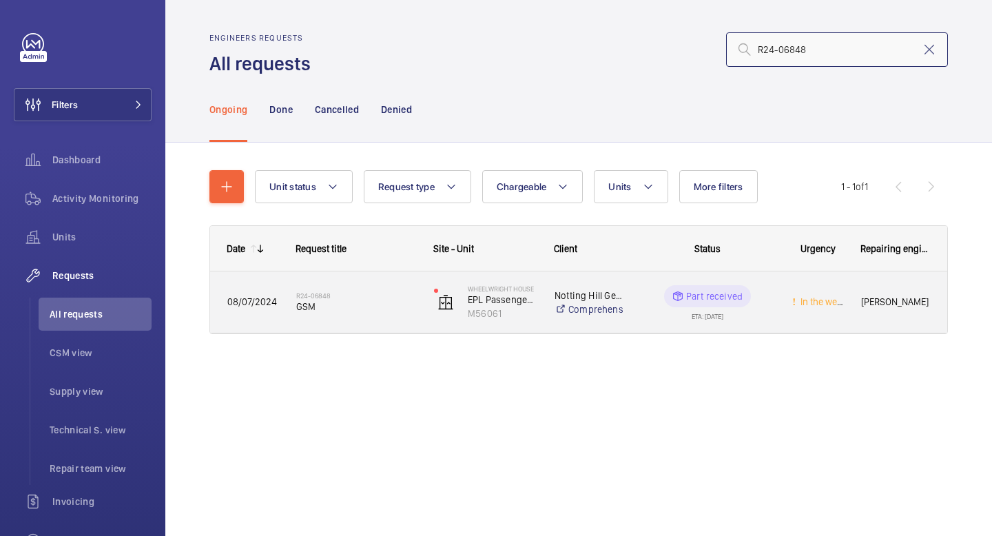
type input "R24-06848"
click at [758, 319] on wm-front-pills-cell "Part received ETA: [DATE]" at bounding box center [708, 302] width 134 height 34
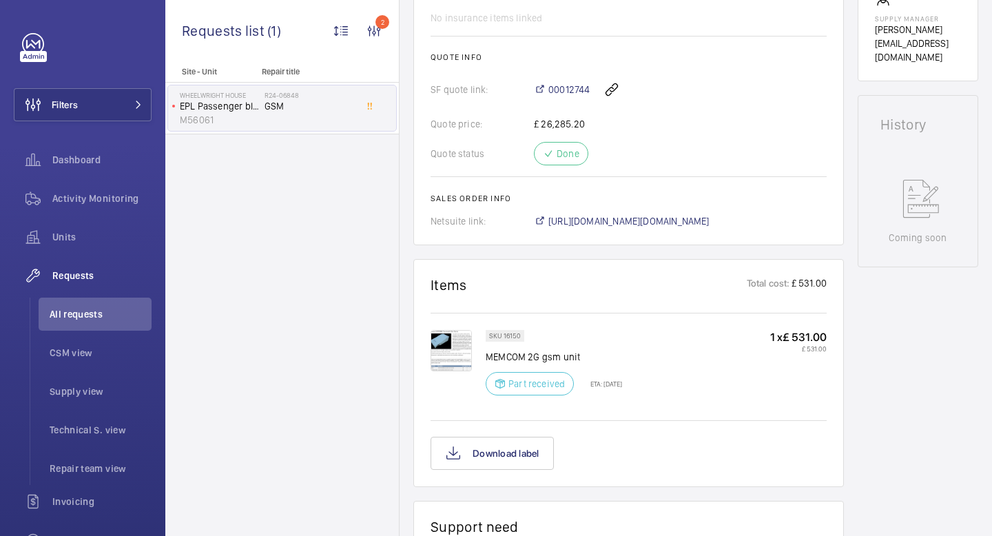
scroll to position [994, 0]
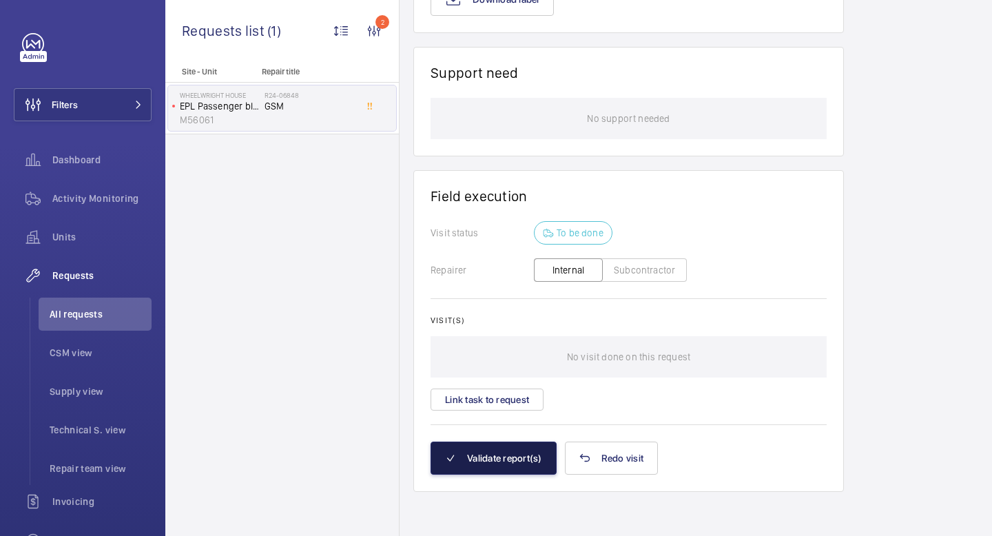
click at [498, 453] on button "Validate report(s)" at bounding box center [494, 458] width 126 height 33
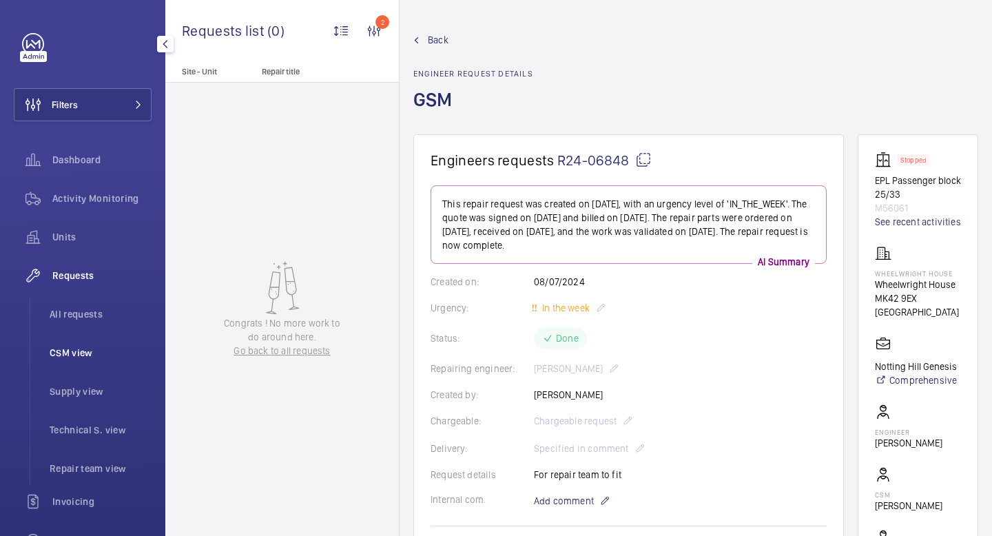
click at [68, 351] on span "CSM view" at bounding box center [101, 353] width 102 height 14
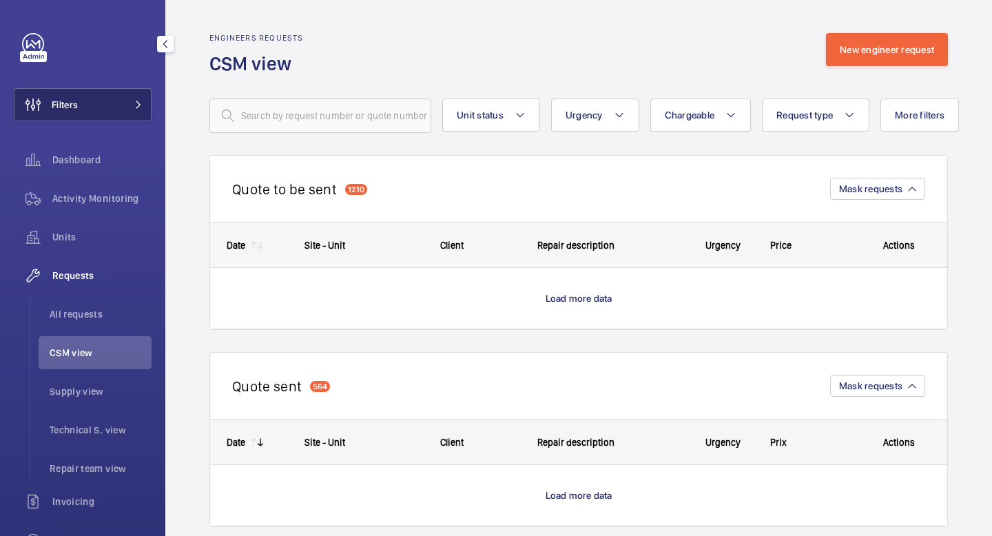
click at [139, 101] on mat-icon at bounding box center [138, 105] width 8 height 8
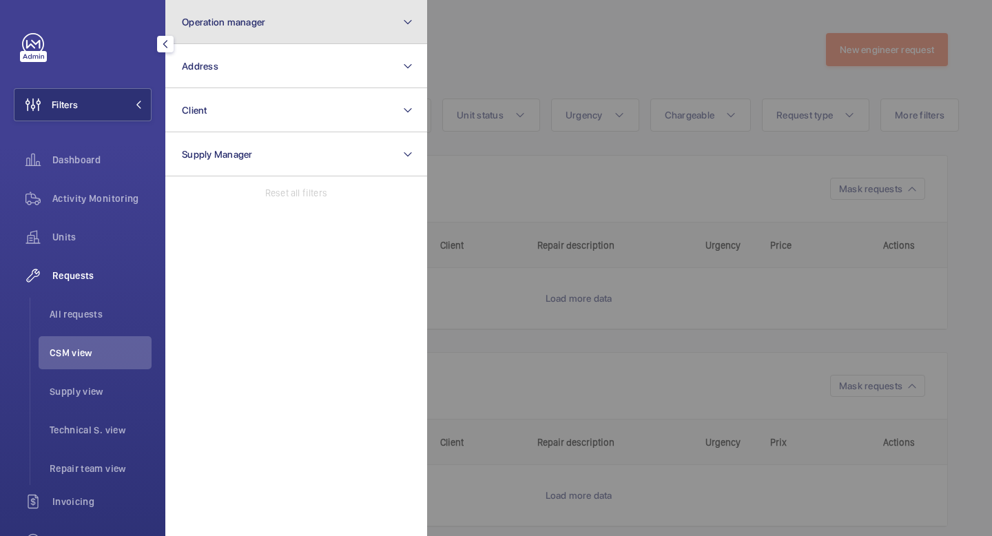
click at [295, 26] on button "Operation manager" at bounding box center [296, 22] width 262 height 44
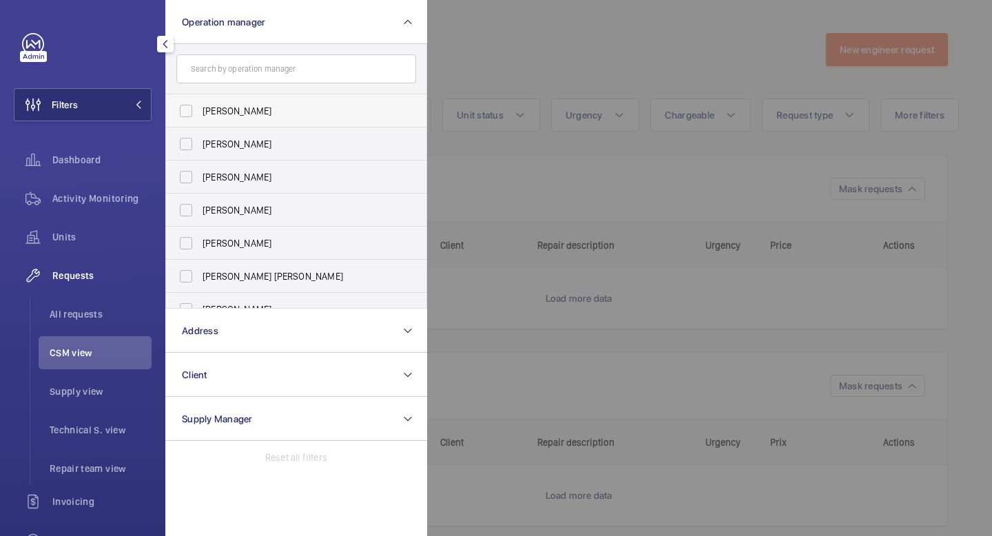
click at [250, 113] on span "[PERSON_NAME]" at bounding box center [298, 111] width 190 height 14
click at [200, 113] on input "[PERSON_NAME]" at bounding box center [186, 111] width 28 height 28
checkbox input "true"
click at [139, 103] on mat-icon at bounding box center [138, 105] width 8 height 8
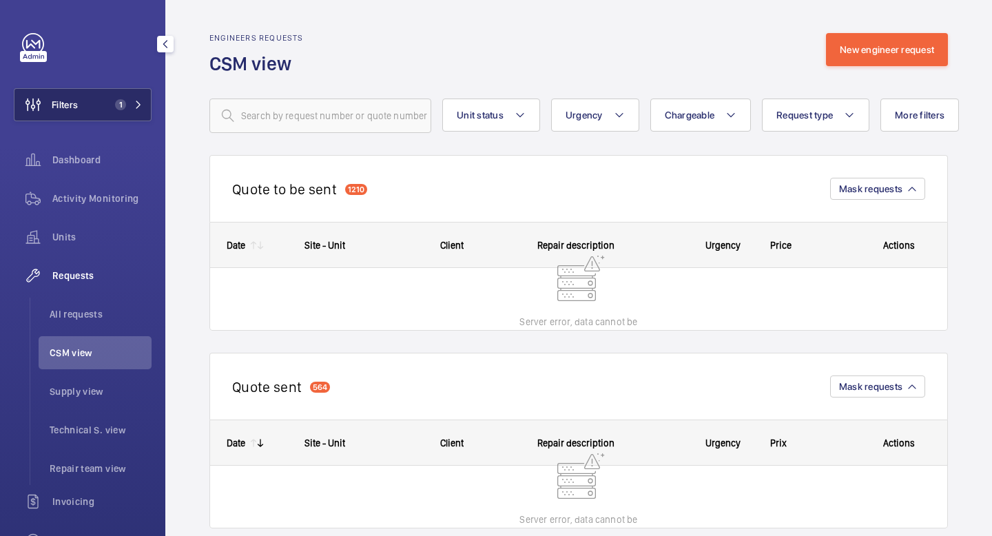
click at [139, 103] on mat-icon at bounding box center [138, 105] width 8 height 8
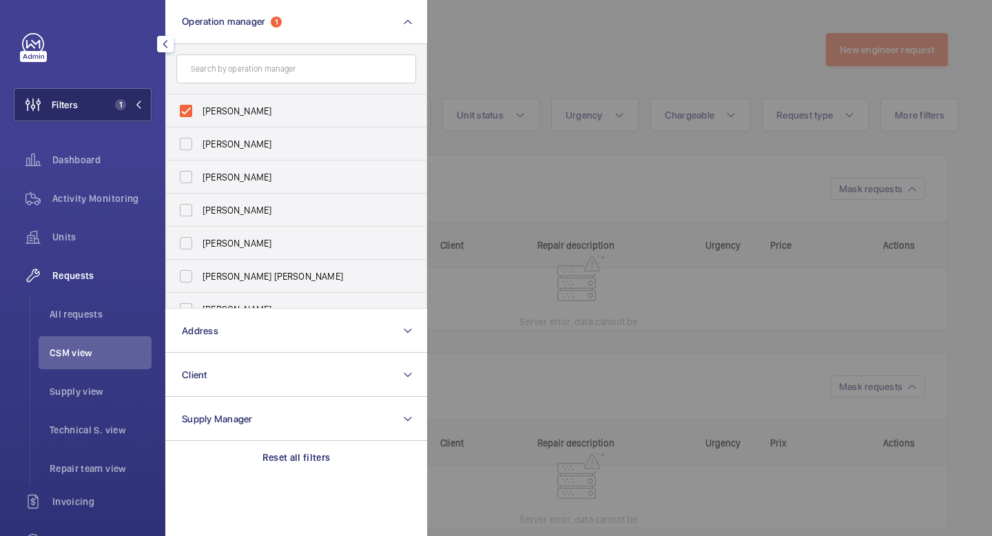
click at [139, 103] on mat-icon at bounding box center [138, 105] width 8 height 8
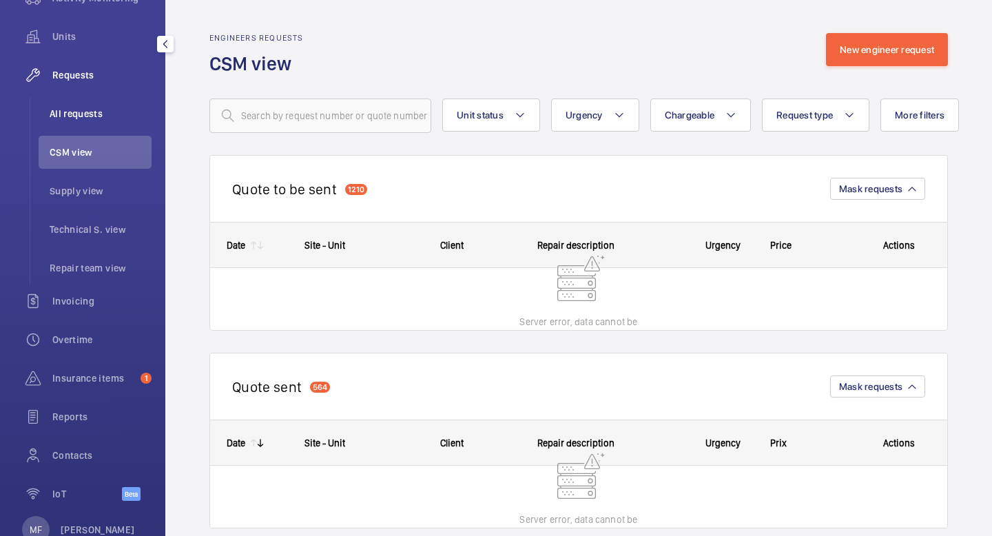
scroll to position [209, 0]
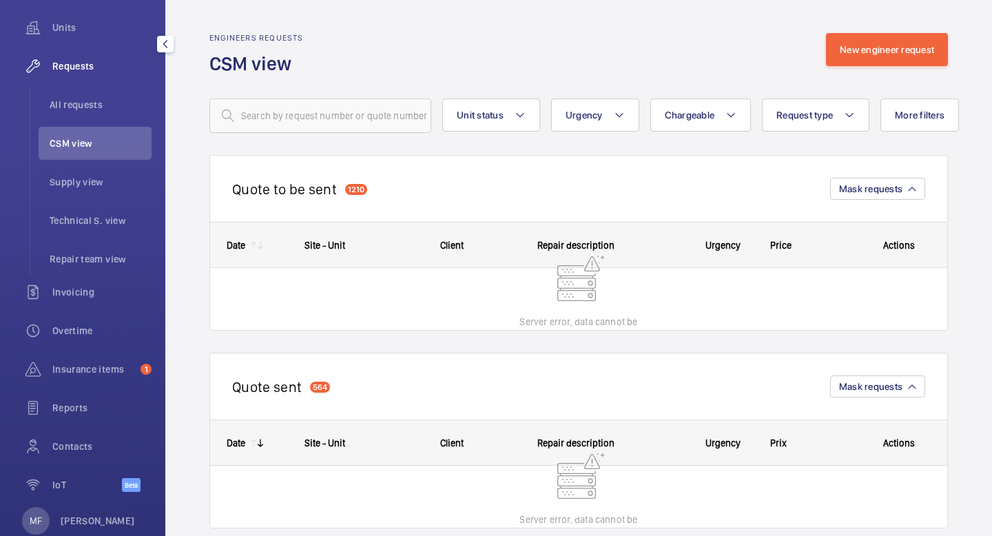
click at [77, 140] on span "CSM view" at bounding box center [101, 143] width 102 height 14
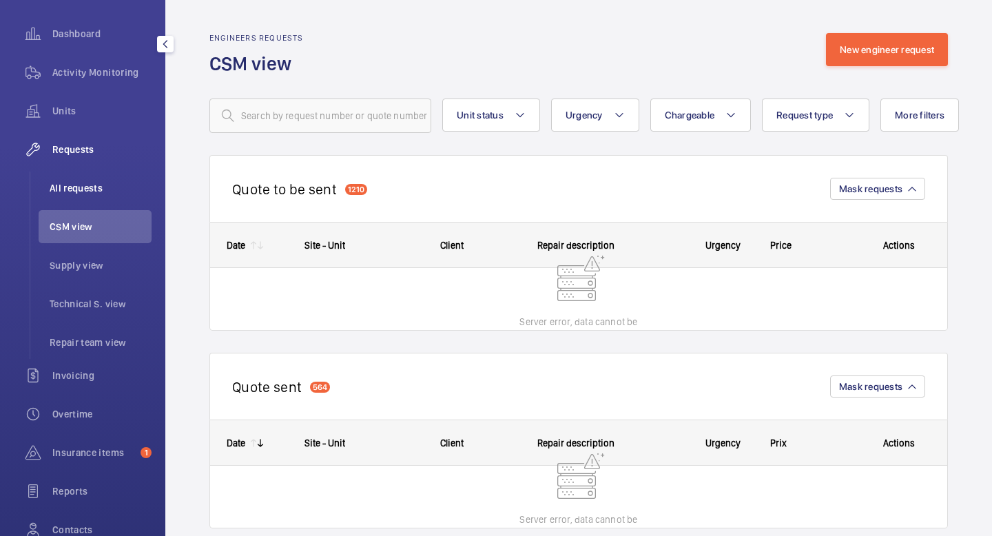
scroll to position [0, 0]
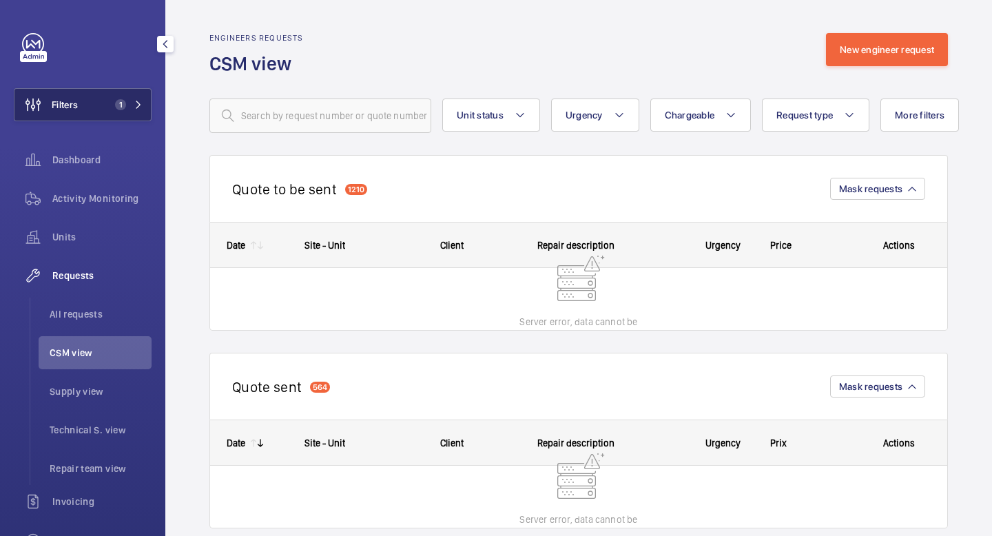
click at [106, 103] on button "Filters 1" at bounding box center [83, 104] width 138 height 33
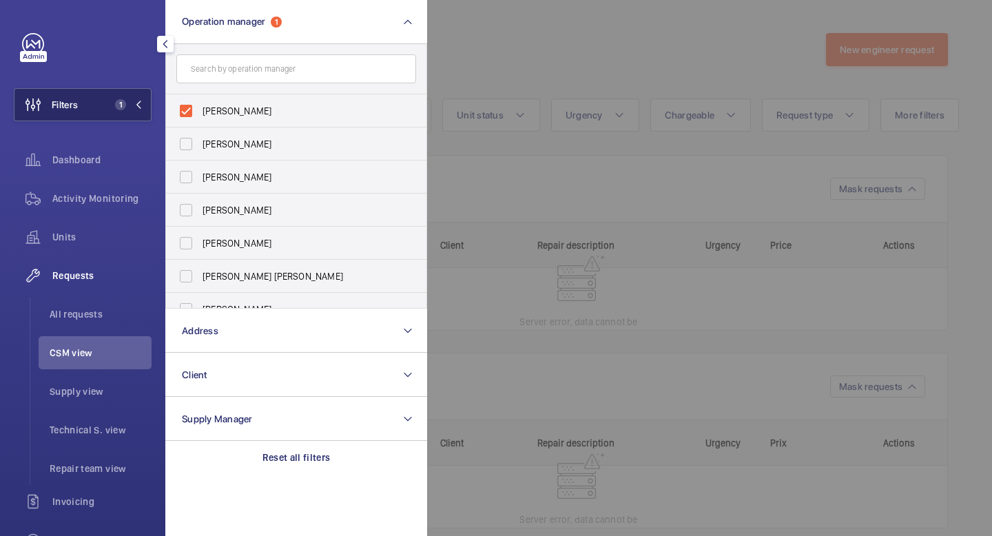
click at [106, 103] on button "Filters 1" at bounding box center [83, 104] width 138 height 33
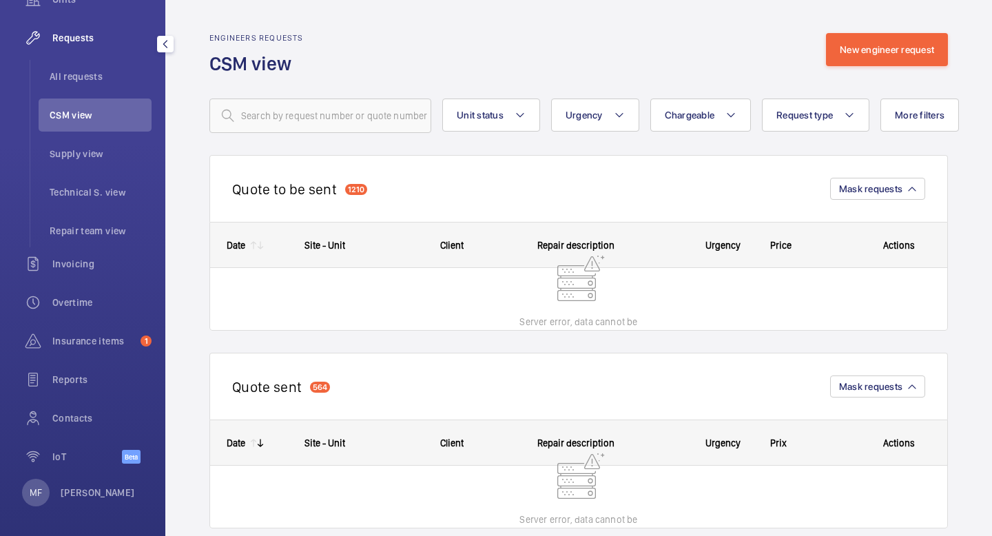
scroll to position [241, 0]
click at [96, 114] on span "CSM view" at bounding box center [101, 112] width 102 height 14
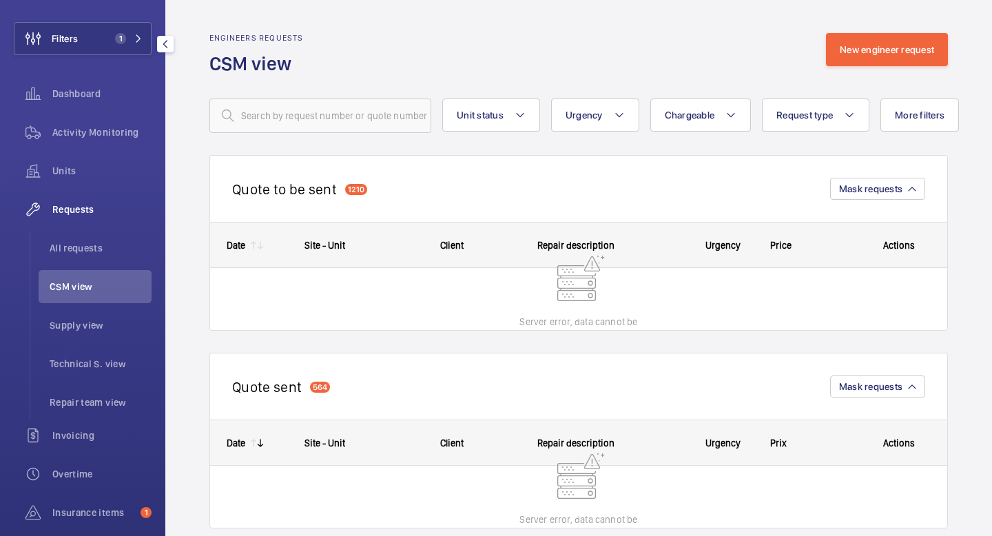
scroll to position [0, 0]
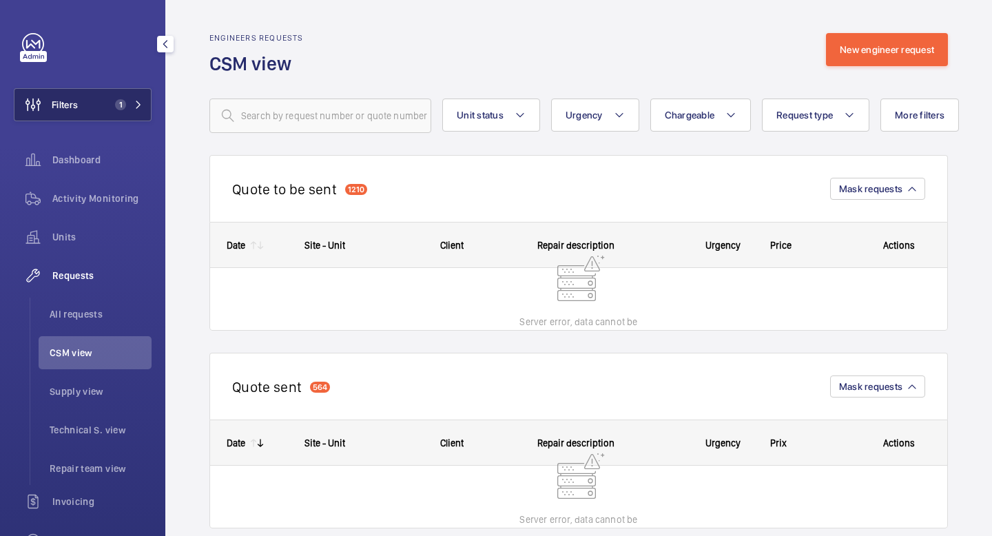
click at [100, 121] on button "Filters 1" at bounding box center [83, 104] width 138 height 33
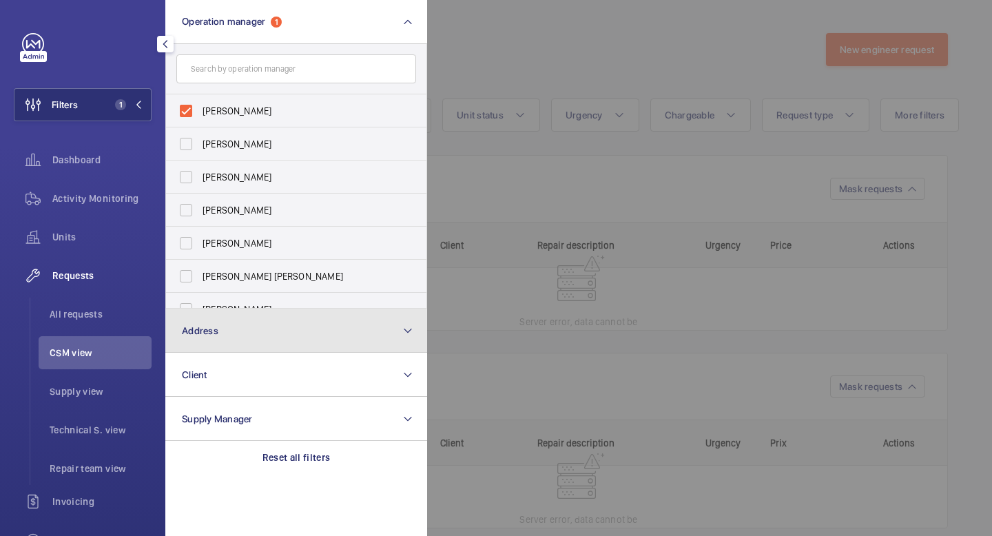
click at [305, 344] on button "Address" at bounding box center [296, 331] width 262 height 44
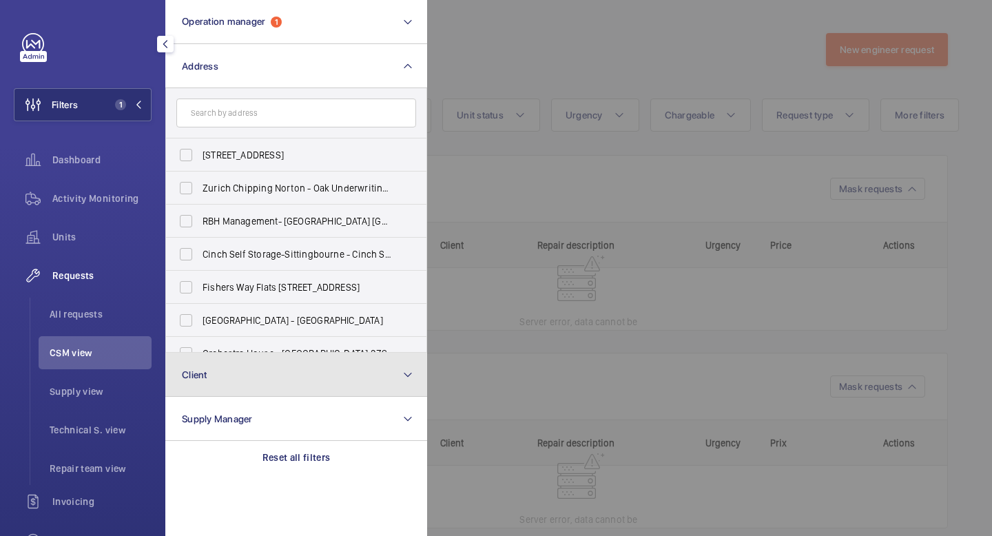
click at [319, 382] on button "Client" at bounding box center [296, 375] width 262 height 44
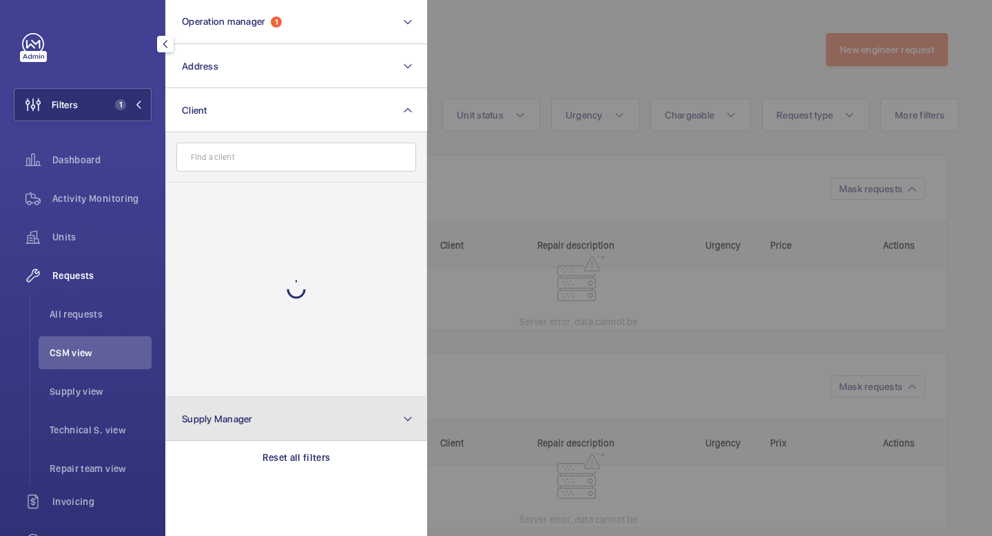
click at [335, 419] on button "Supply Manager" at bounding box center [296, 419] width 262 height 44
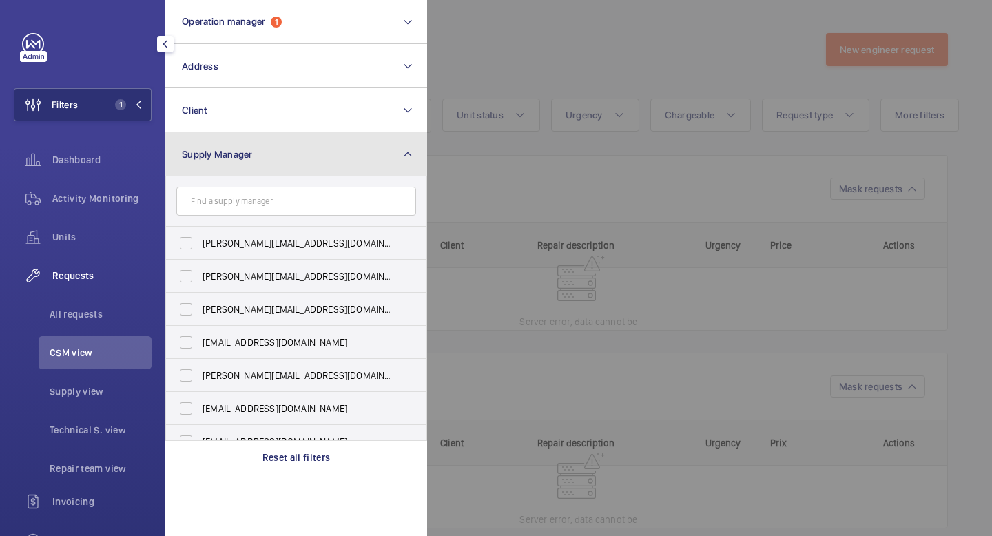
click at [400, 163] on button "Supply Manager" at bounding box center [296, 154] width 262 height 44
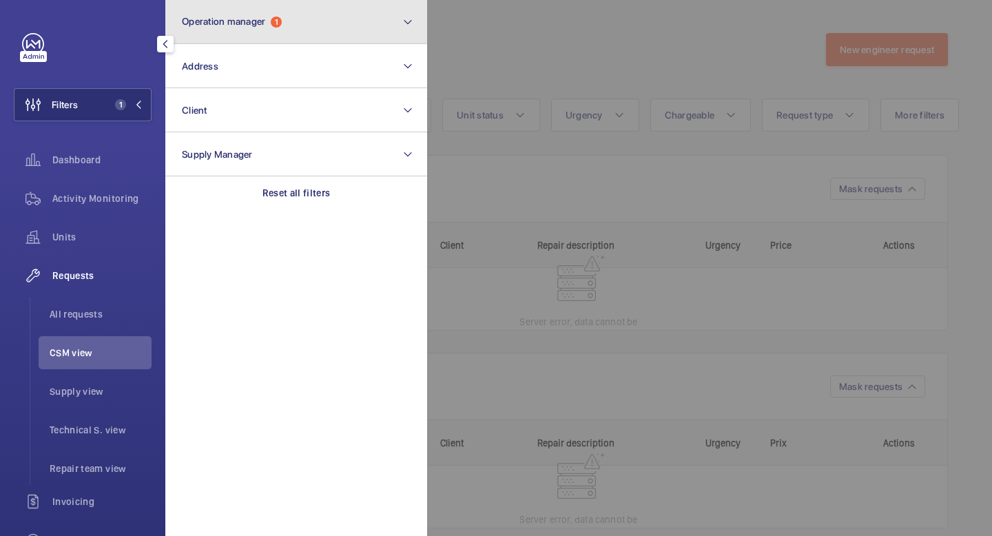
click at [354, 29] on button "Operation manager 1" at bounding box center [296, 22] width 262 height 44
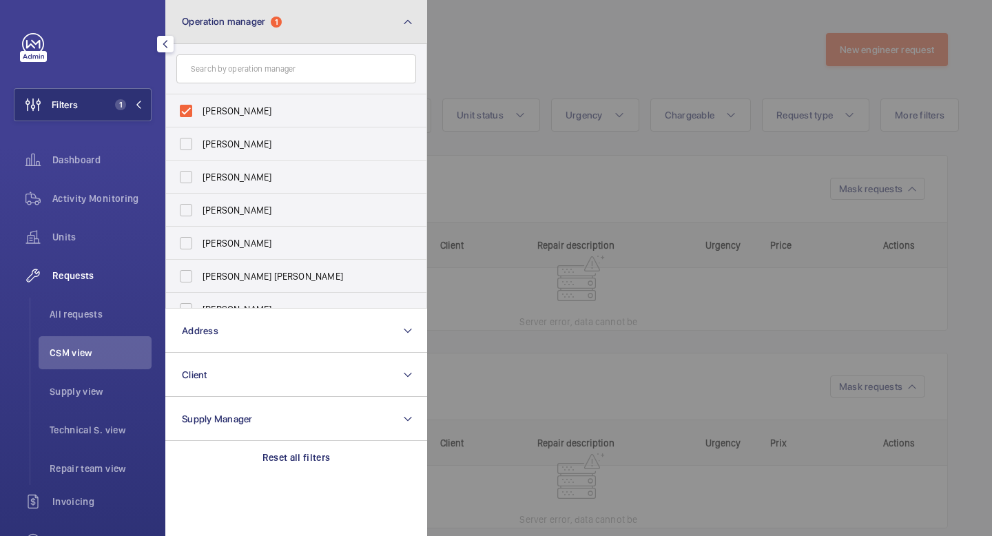
click at [375, 19] on button "Operation manager 1" at bounding box center [296, 22] width 262 height 44
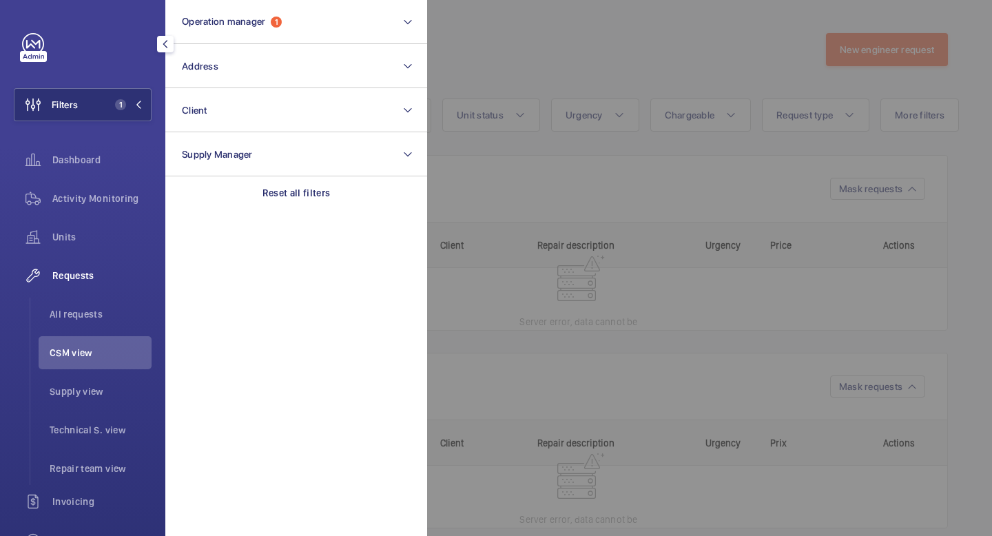
click at [76, 351] on span "CSM view" at bounding box center [101, 353] width 102 height 14
click at [95, 272] on span "Requests" at bounding box center [101, 276] width 99 height 14
click at [81, 345] on li "CSM view" at bounding box center [95, 352] width 113 height 33
click at [136, 109] on span "1" at bounding box center [126, 104] width 33 height 11
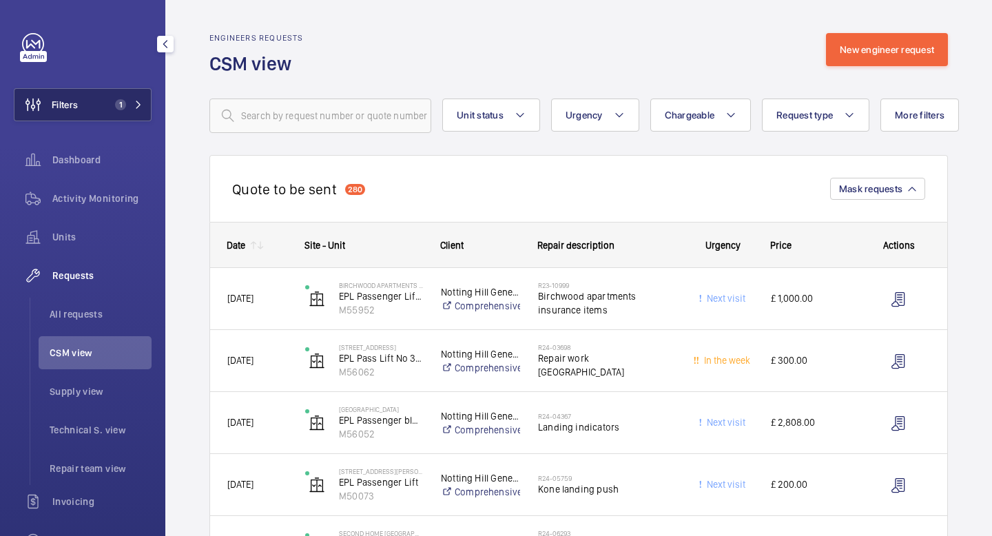
click at [135, 100] on span "1" at bounding box center [126, 104] width 33 height 11
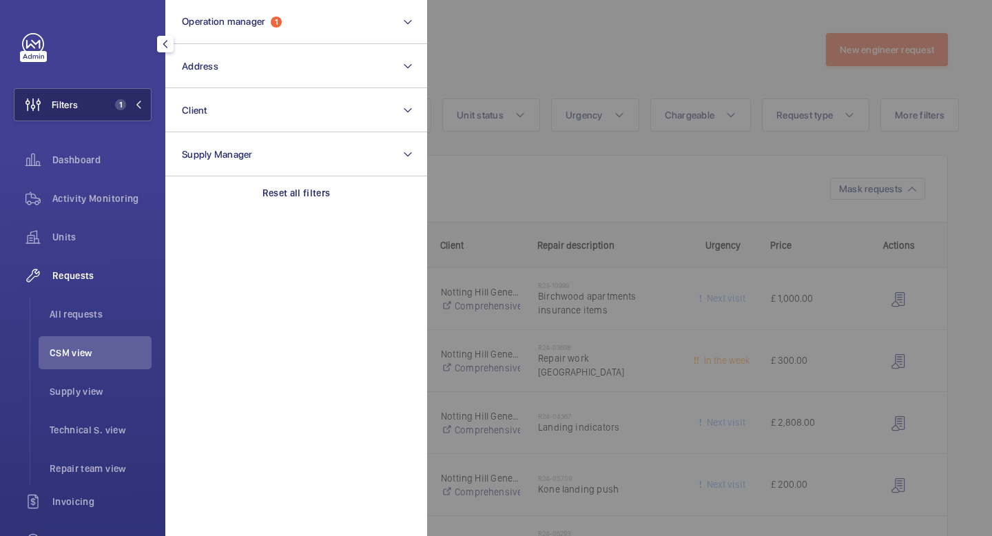
click at [139, 102] on mat-icon at bounding box center [138, 105] width 8 height 8
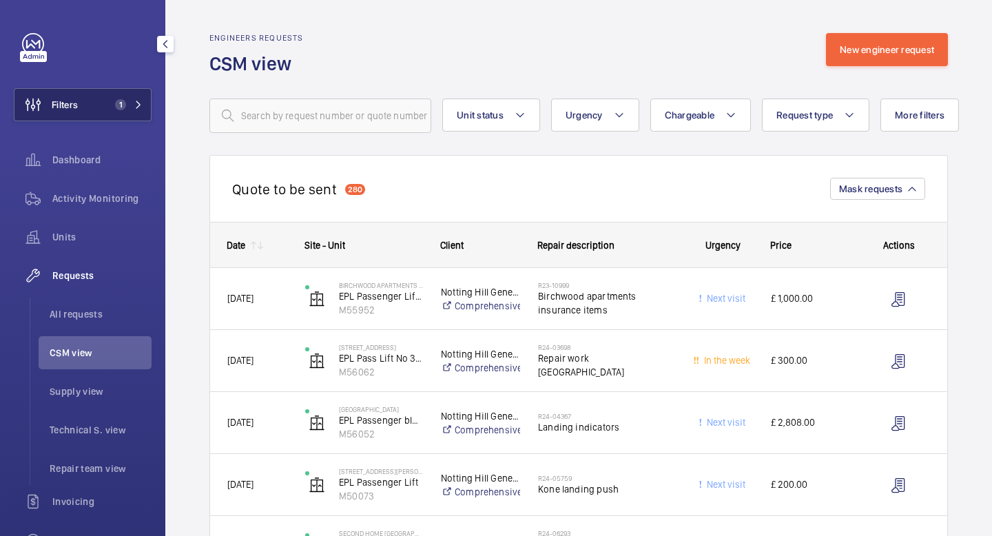
click at [139, 102] on mat-icon at bounding box center [138, 105] width 8 height 8
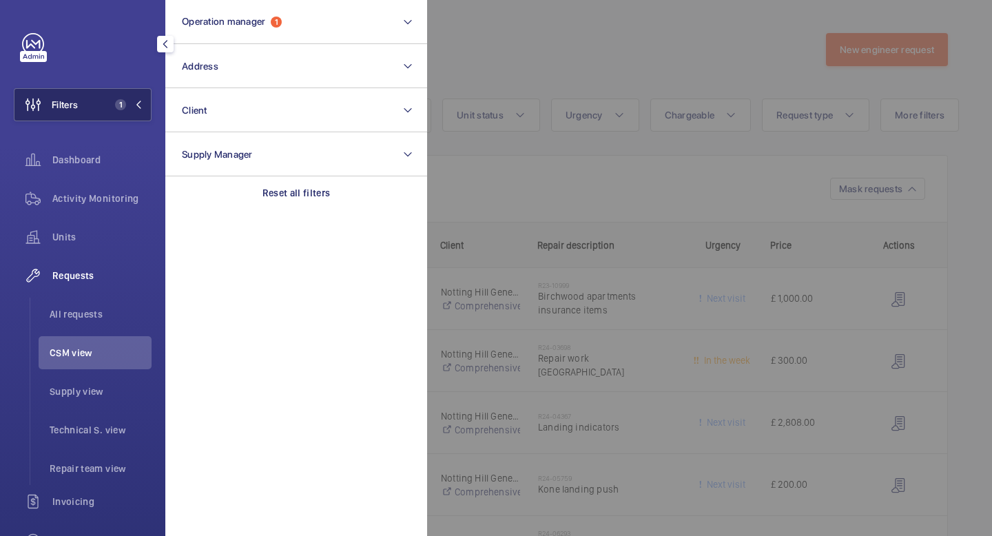
click at [139, 102] on mat-icon at bounding box center [138, 105] width 8 height 8
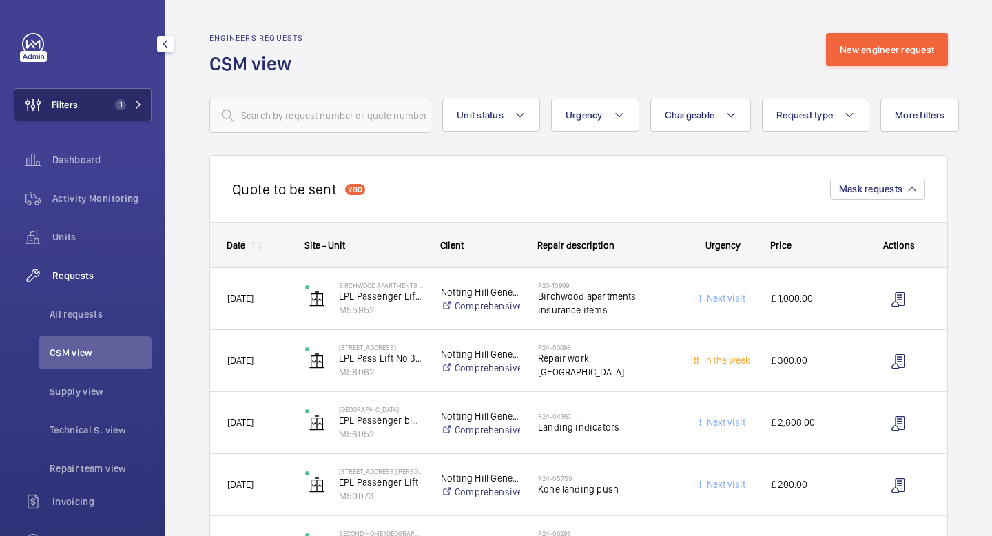
click at [137, 102] on mat-icon at bounding box center [138, 105] width 8 height 8
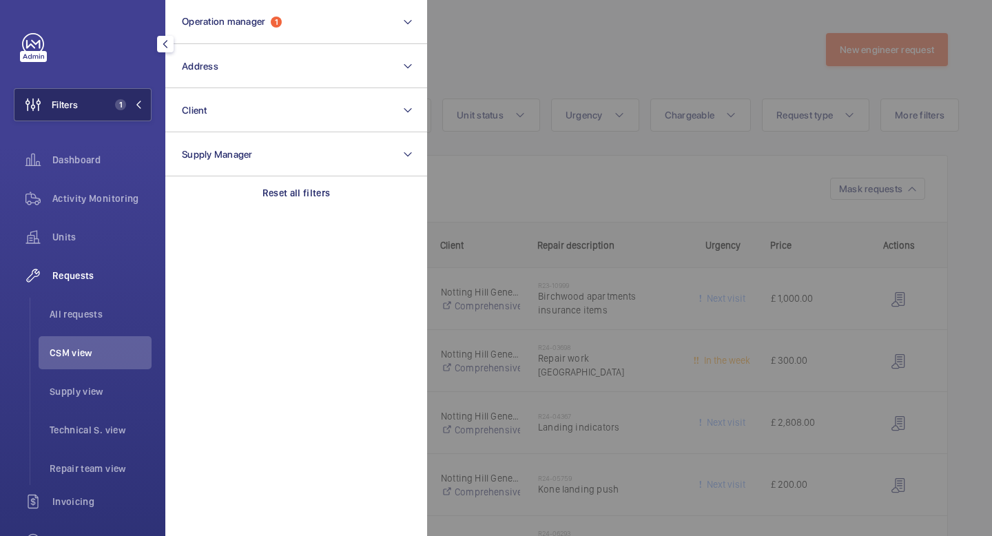
click at [137, 102] on mat-icon at bounding box center [138, 105] width 8 height 8
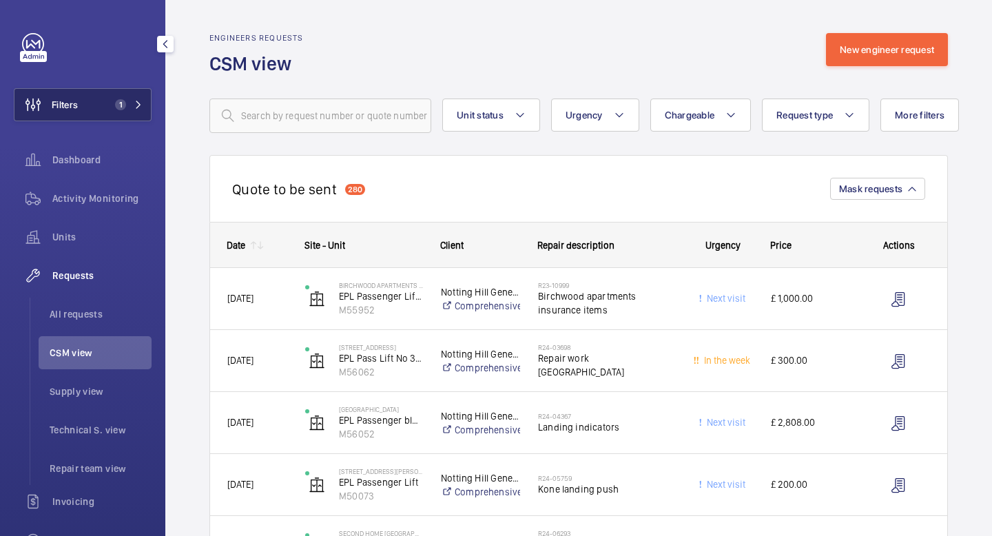
click at [137, 102] on mat-icon at bounding box center [138, 105] width 8 height 8
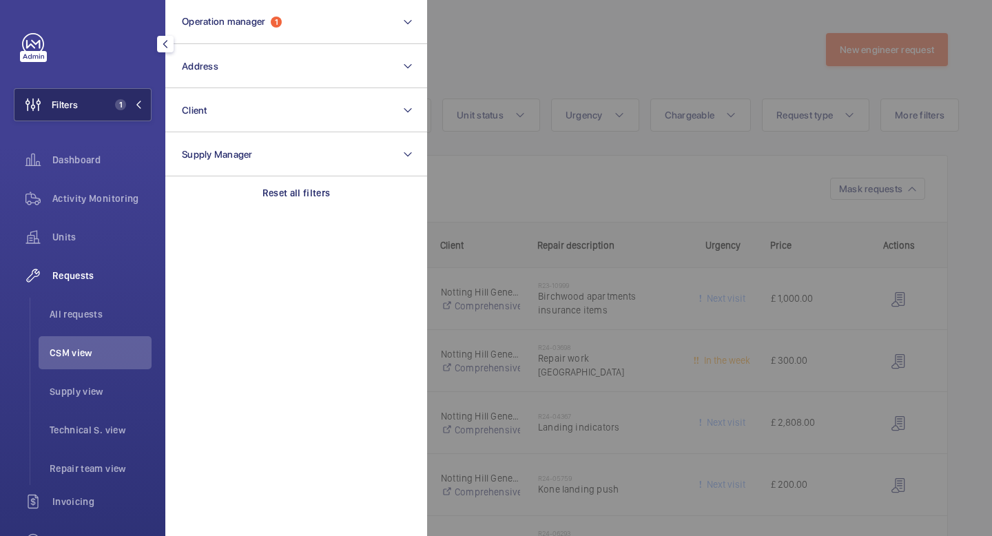
click at [145, 116] on button "Filters 1" at bounding box center [83, 104] width 138 height 33
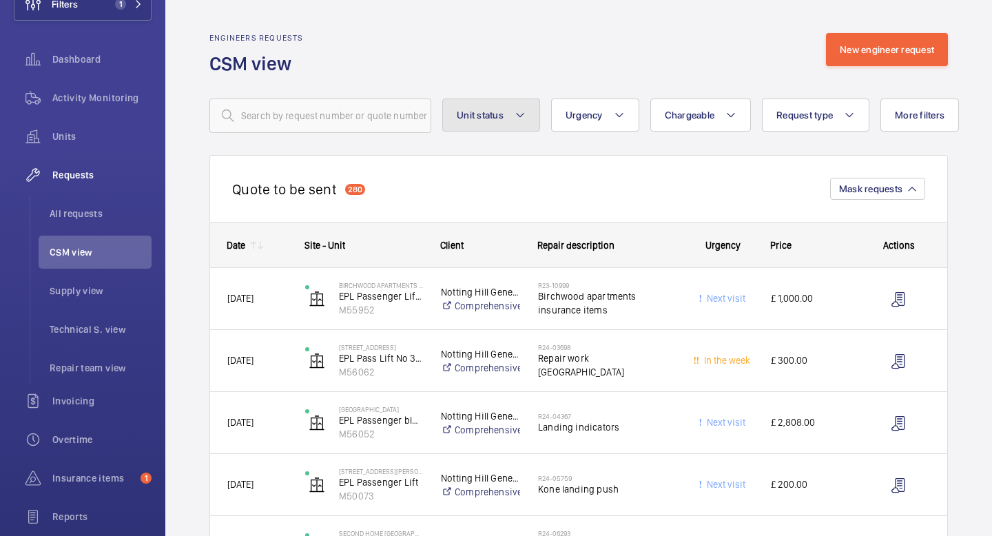
click at [518, 107] on mat-icon at bounding box center [520, 115] width 11 height 17
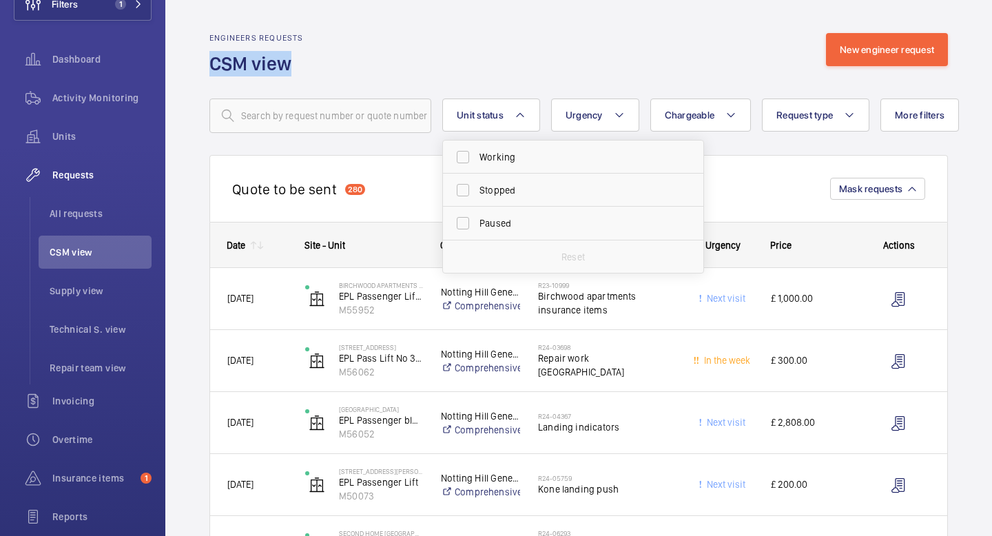
click at [482, 51] on div "Engineers requests CSM view New engineer request" at bounding box center [578, 54] width 739 height 43
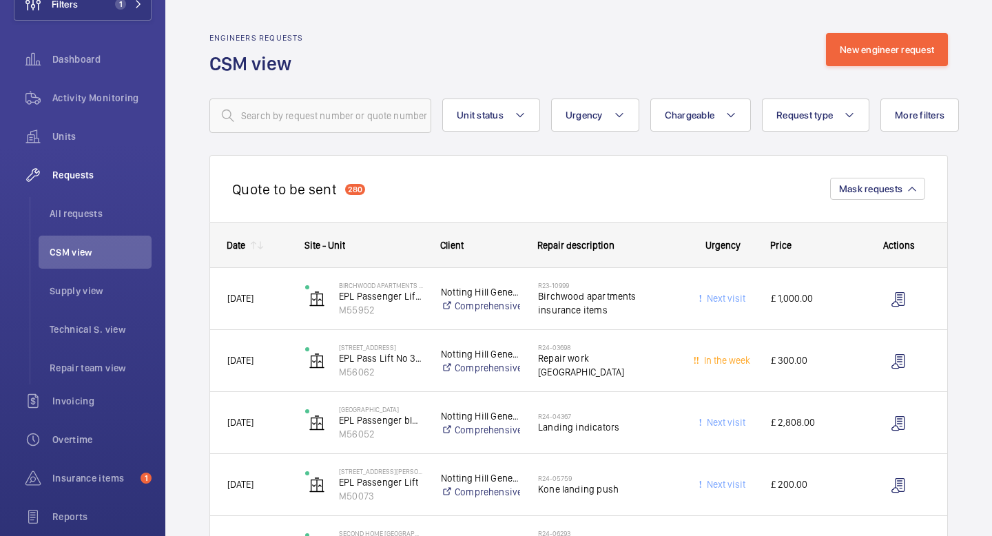
click at [389, 42] on div "Engineers requests CSM view New engineer request" at bounding box center [578, 54] width 739 height 43
